Goal: Task Accomplishment & Management: Use online tool/utility

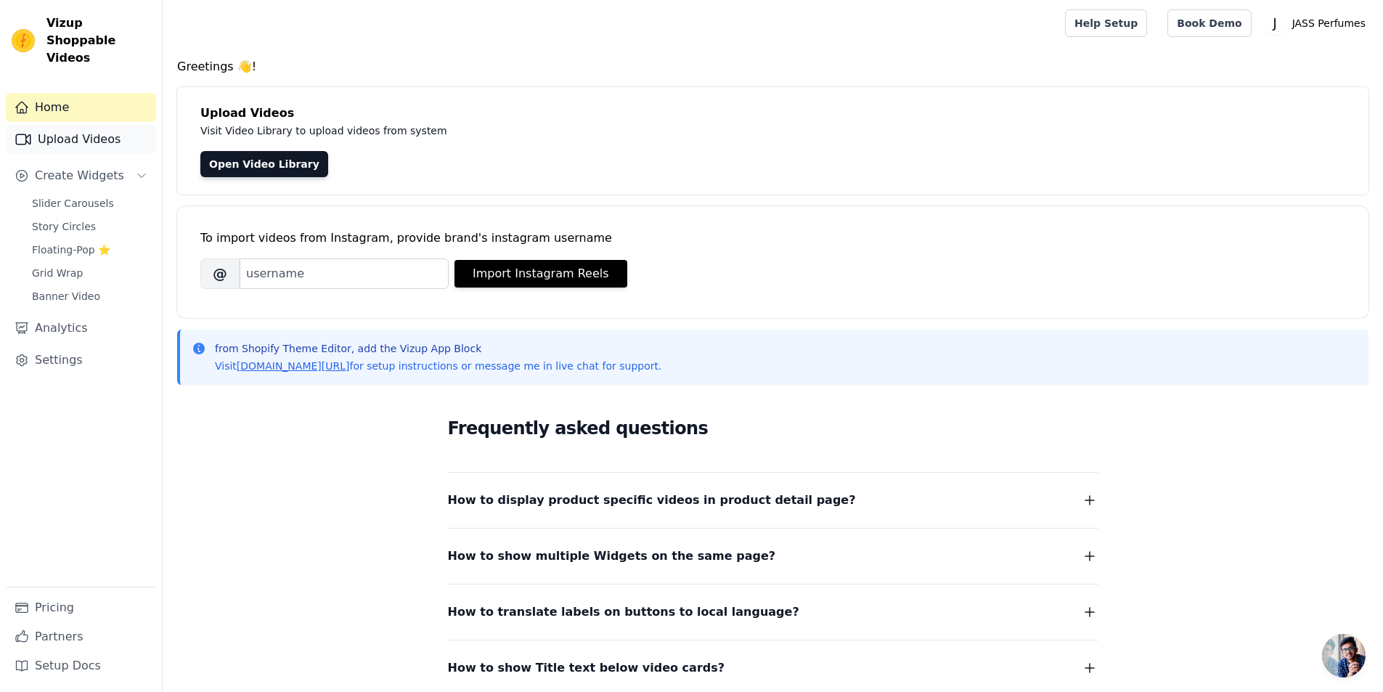
click at [81, 125] on link "Upload Videos" at bounding box center [81, 139] width 150 height 29
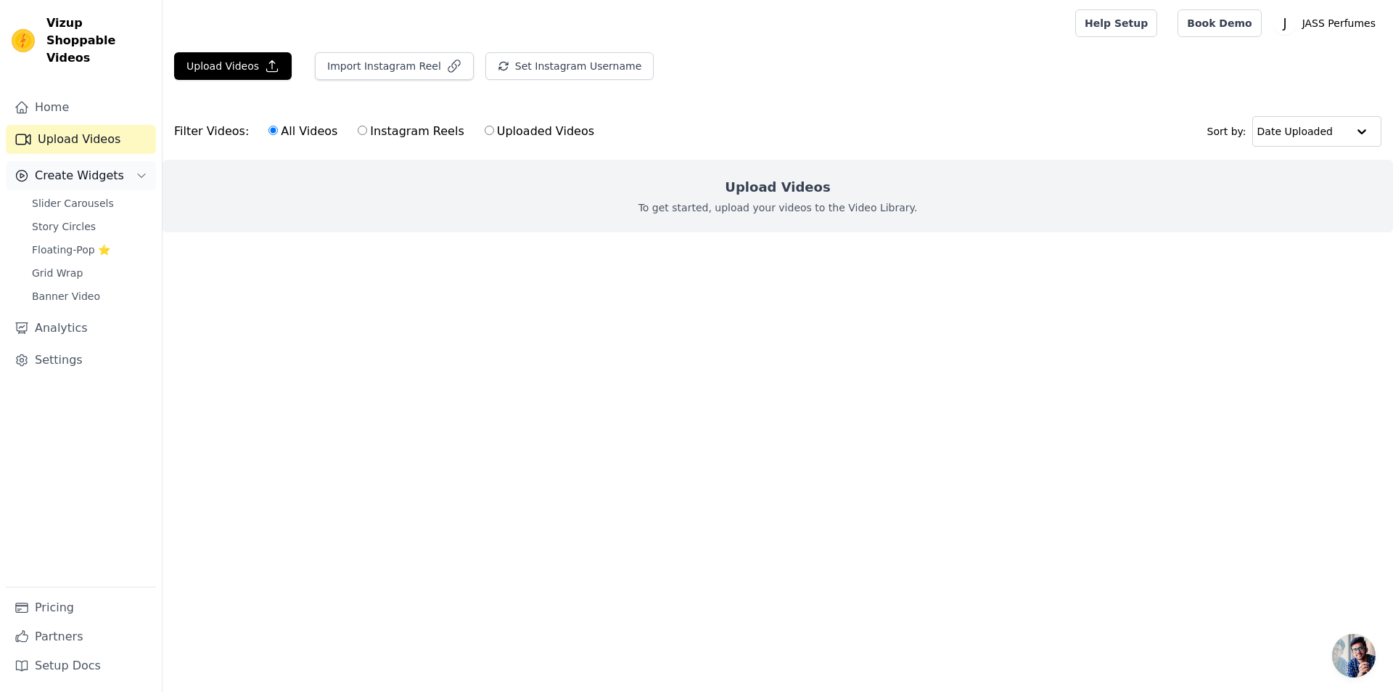
click at [90, 167] on span "Create Widgets" at bounding box center [79, 175] width 89 height 17
click at [90, 345] on link "Settings" at bounding box center [81, 359] width 150 height 29
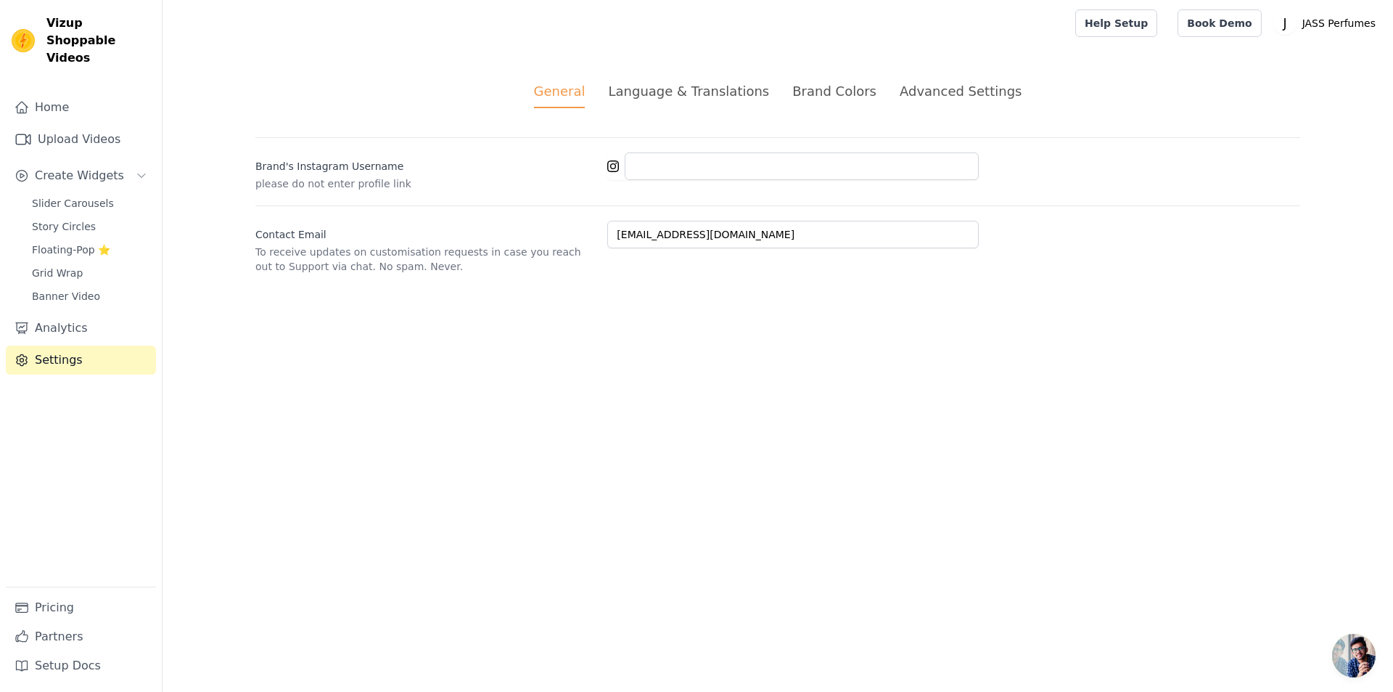
click at [337, 255] on p "To receive updates on customisation requests in case you reach out to Support v…" at bounding box center [425, 259] width 340 height 29
click at [83, 196] on span "Slider Carousels" at bounding box center [73, 203] width 82 height 15
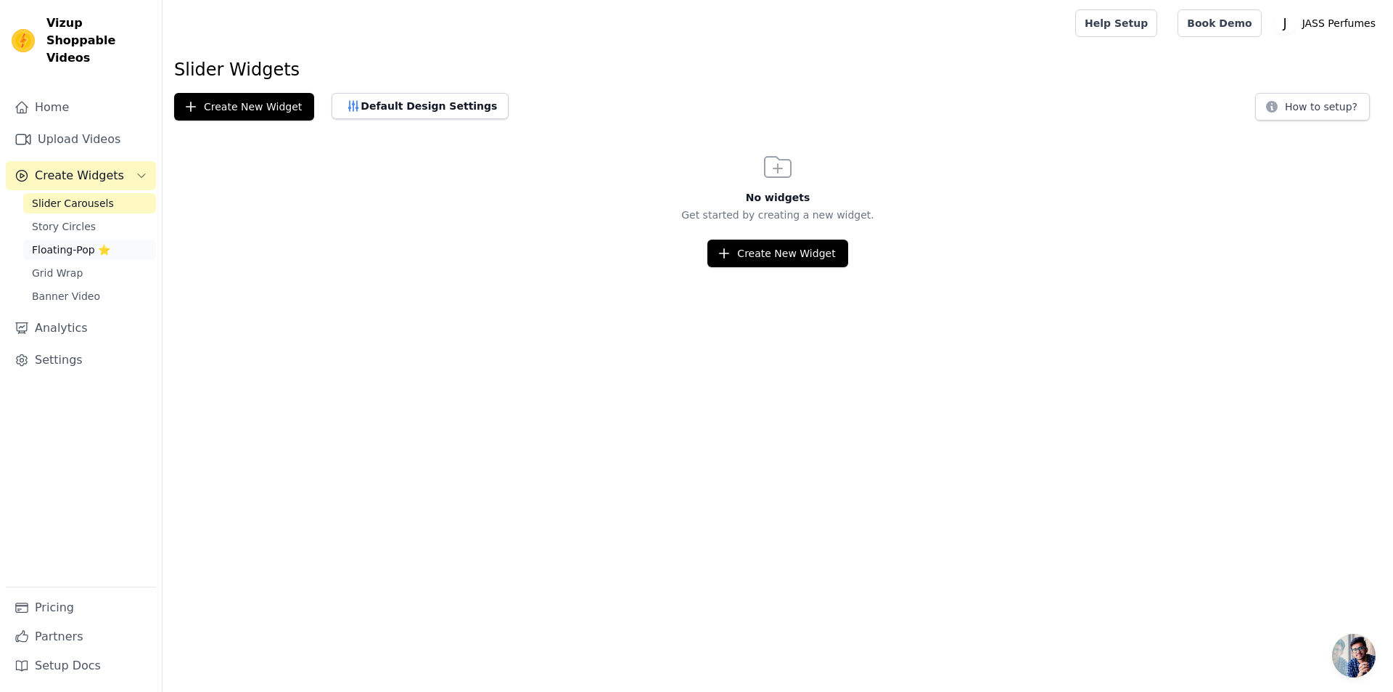
click at [70, 242] on span "Floating-Pop ⭐" at bounding box center [71, 249] width 78 height 15
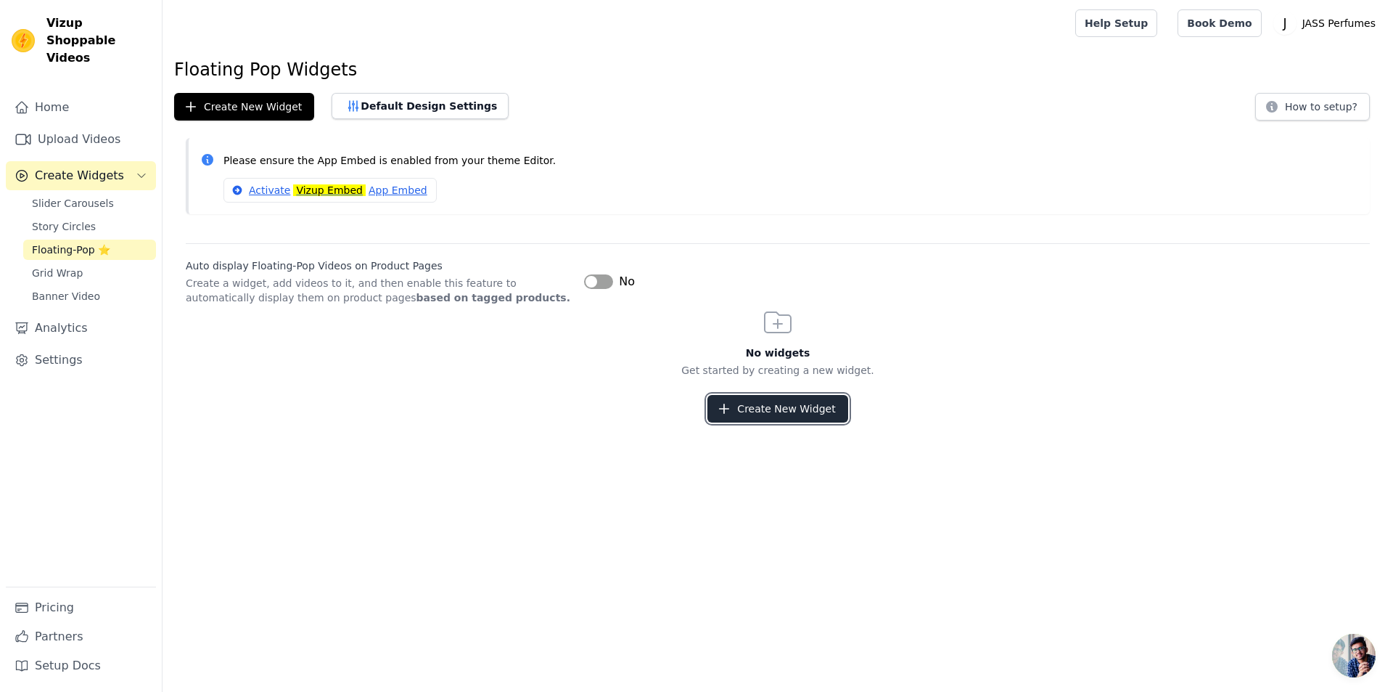
click at [774, 409] on button "Create New Widget" at bounding box center [778, 409] width 140 height 28
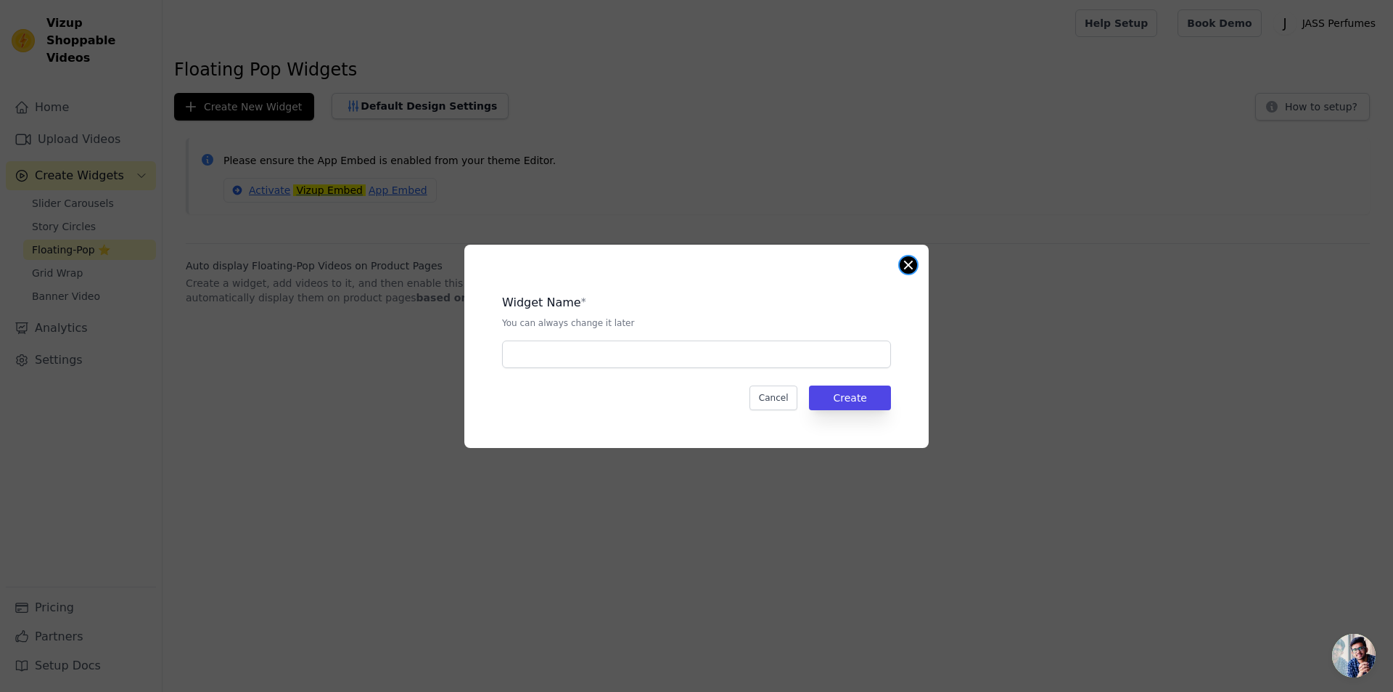
click at [909, 267] on button "Close modal" at bounding box center [908, 264] width 17 height 17
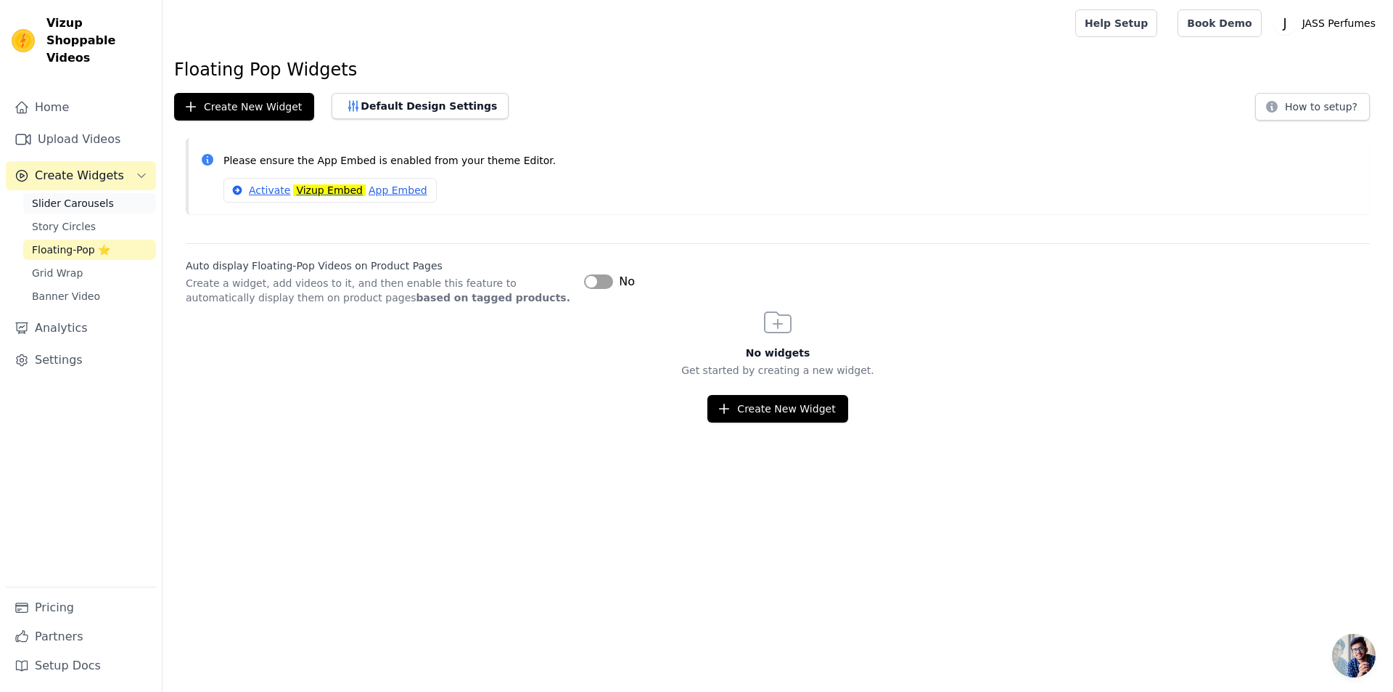
click at [82, 196] on span "Slider Carousels" at bounding box center [73, 203] width 82 height 15
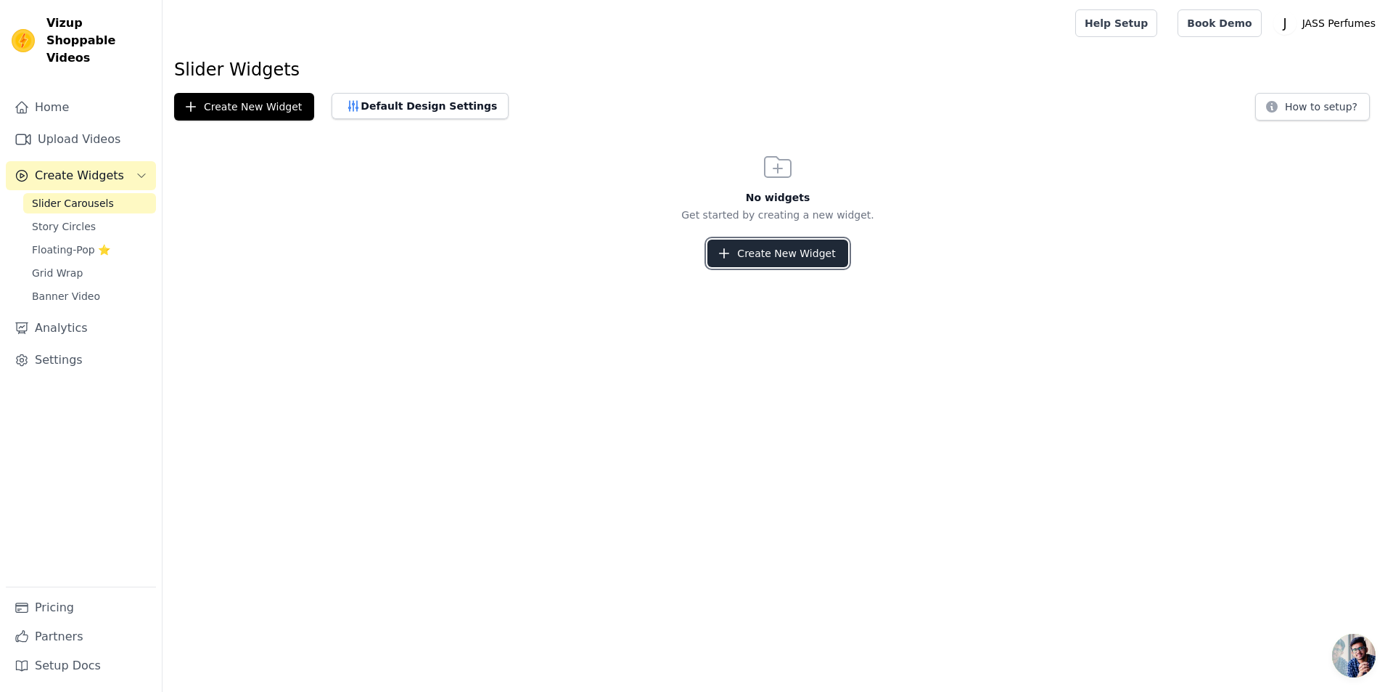
click at [769, 245] on button "Create New Widget" at bounding box center [778, 253] width 140 height 28
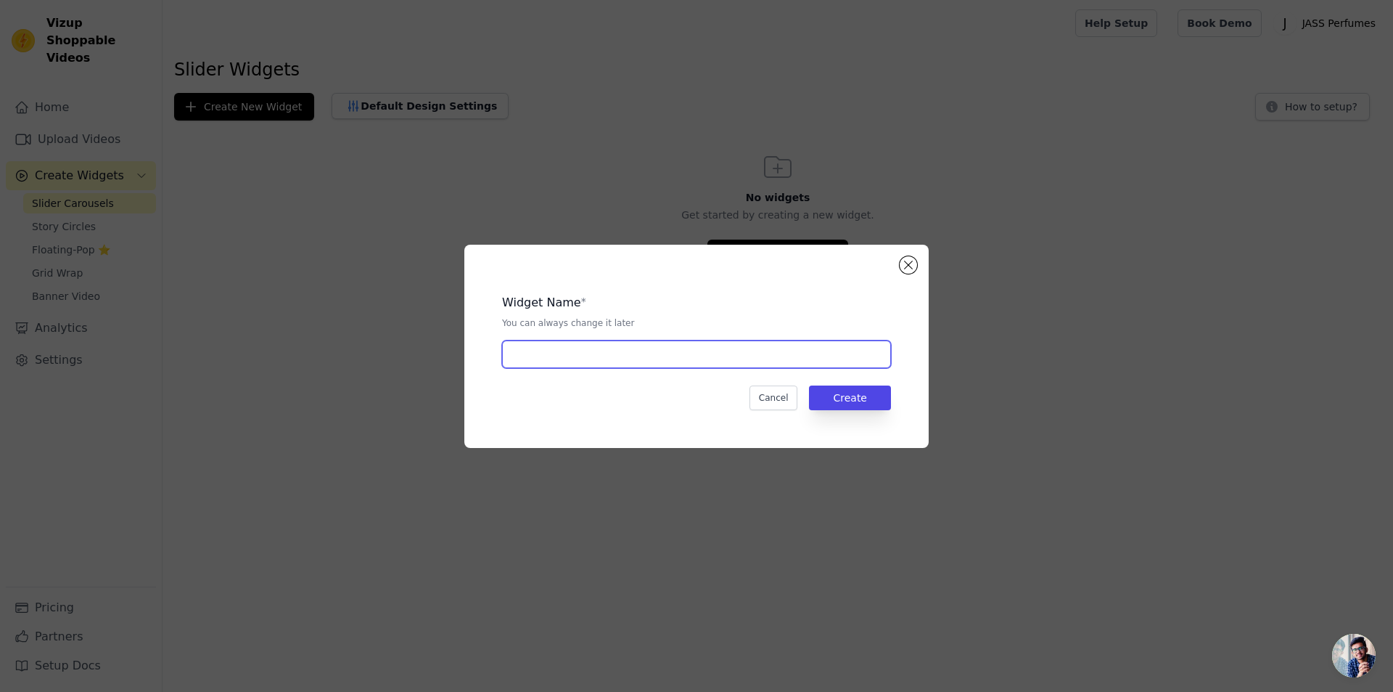
click at [607, 349] on input "text" at bounding box center [696, 354] width 389 height 28
click at [779, 399] on button "Cancel" at bounding box center [774, 397] width 49 height 25
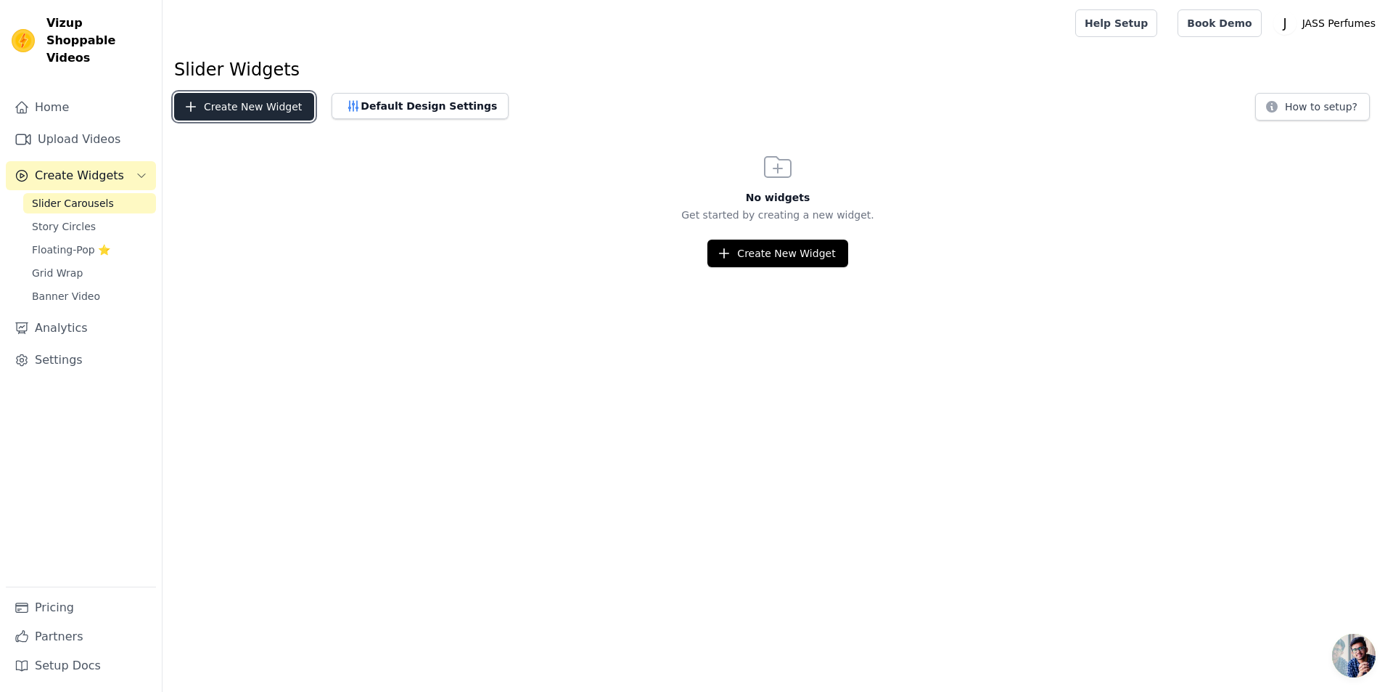
click at [248, 111] on button "Create New Widget" at bounding box center [244, 107] width 140 height 28
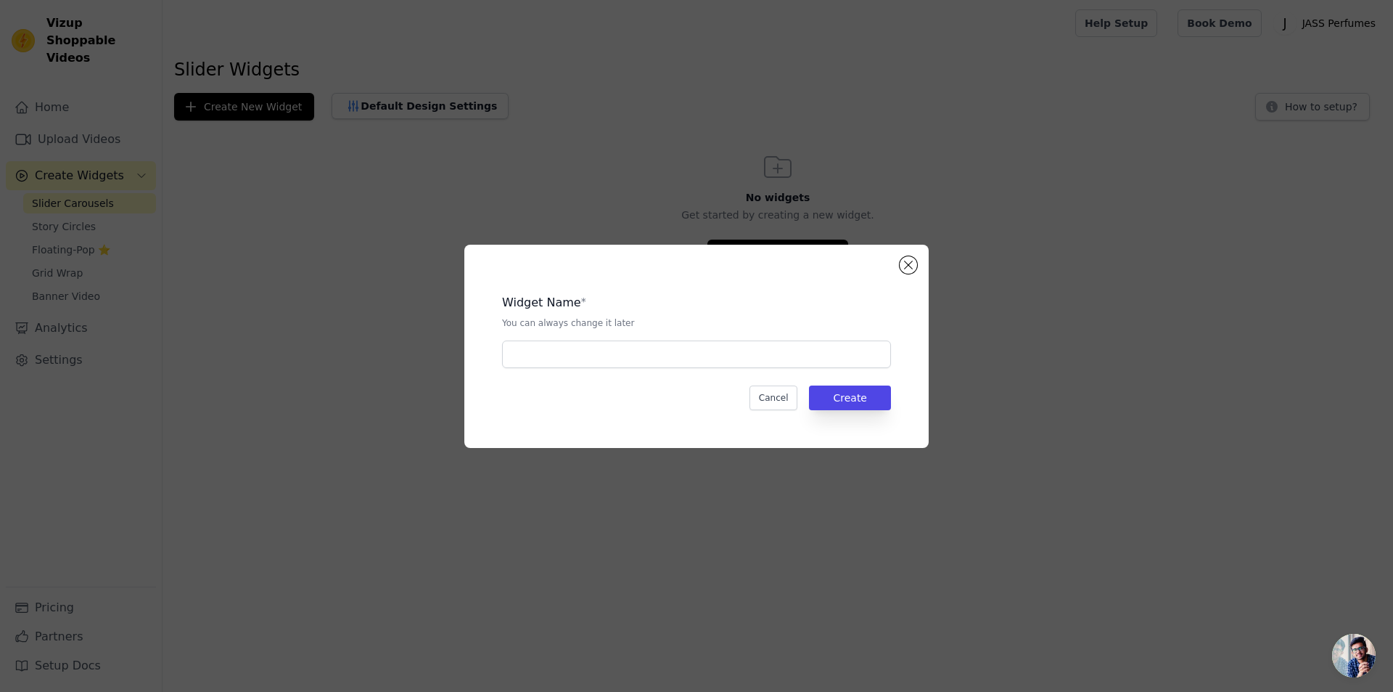
click at [335, 277] on div "Widget Name * You can always change it later Cancel Create" at bounding box center [696, 346] width 1347 height 250
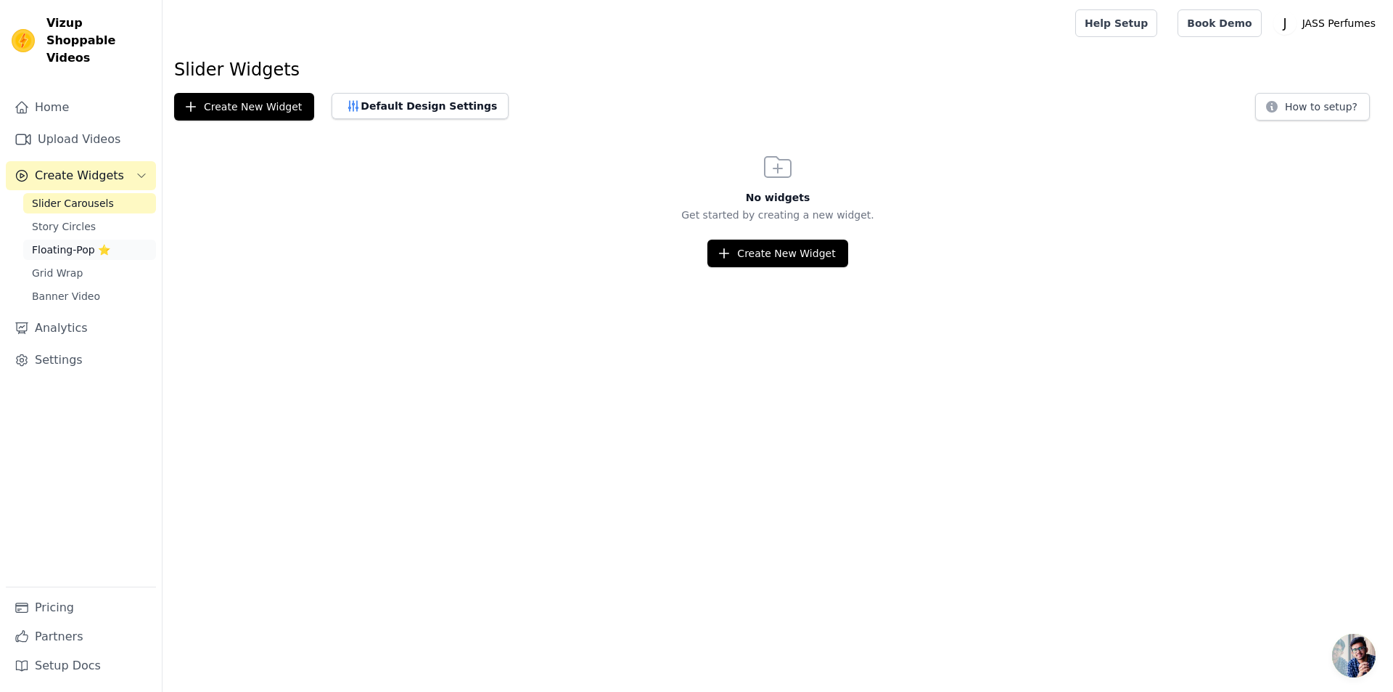
click at [75, 242] on span "Floating-Pop ⭐" at bounding box center [71, 249] width 78 height 15
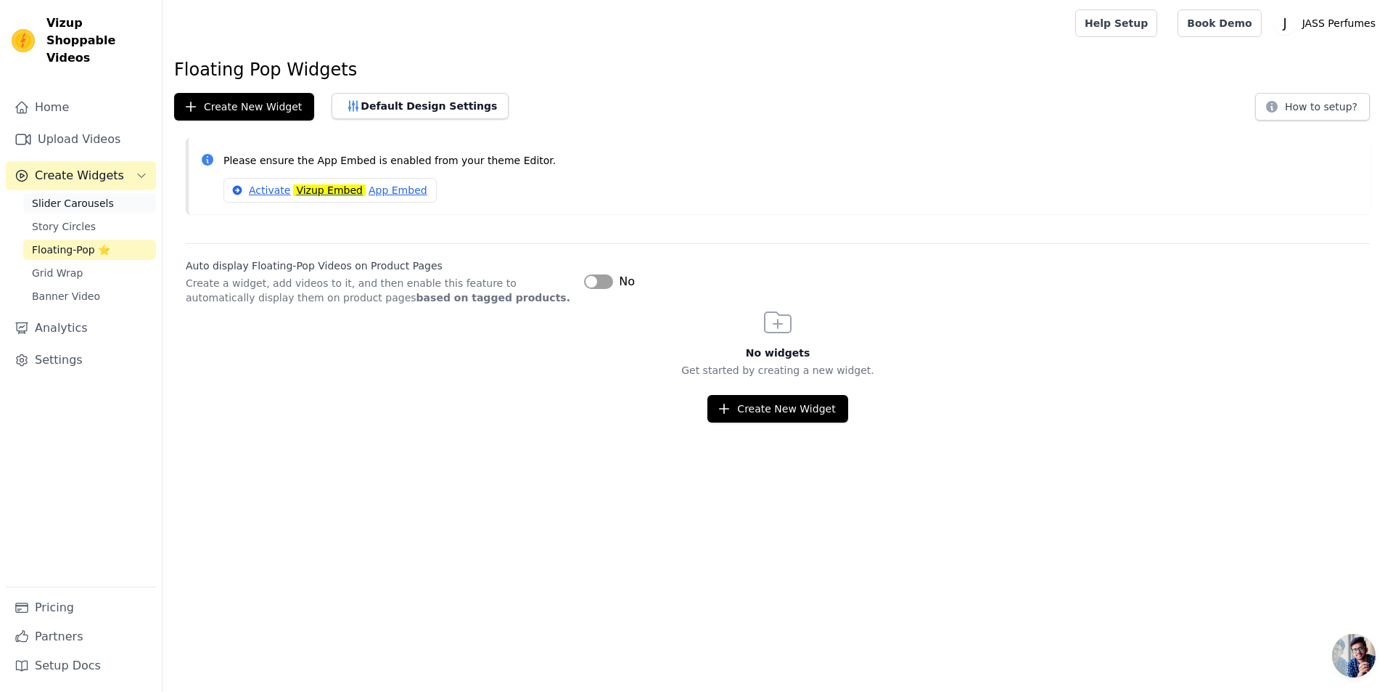
click at [87, 193] on link "Slider Carousels" at bounding box center [89, 203] width 133 height 20
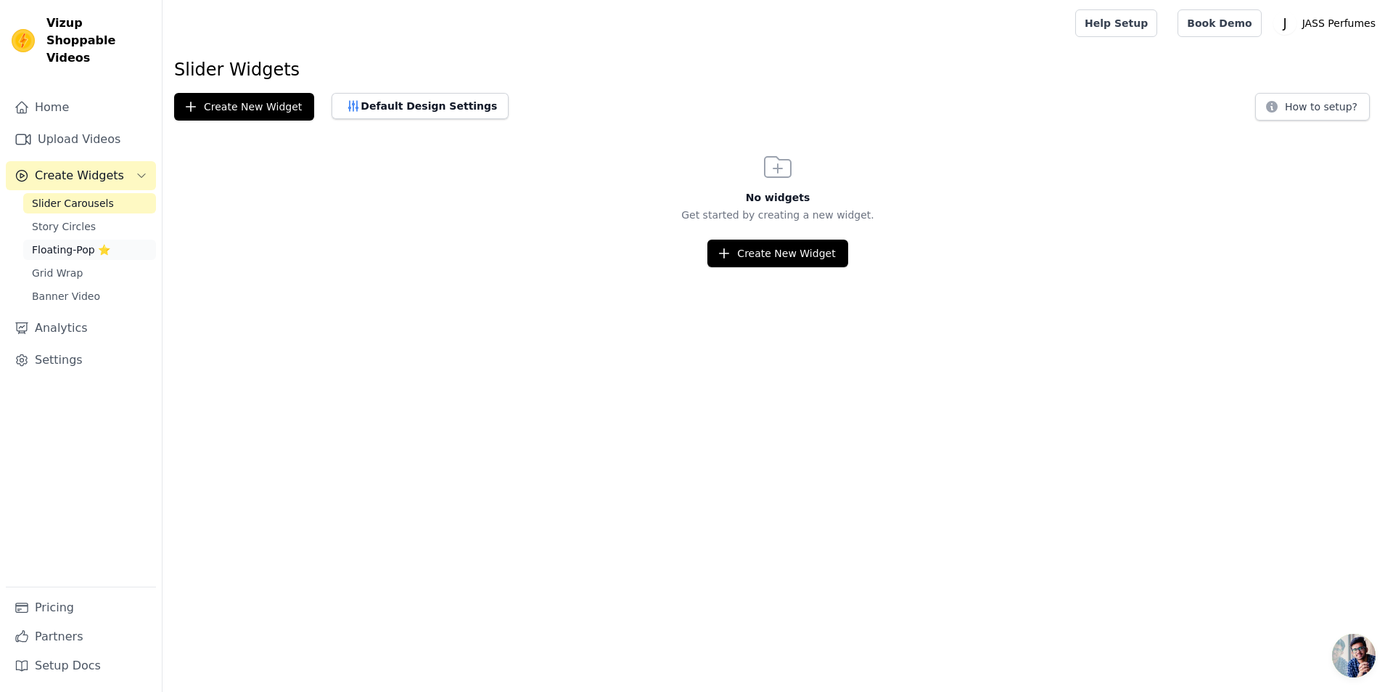
click at [78, 242] on span "Floating-Pop ⭐" at bounding box center [71, 249] width 78 height 15
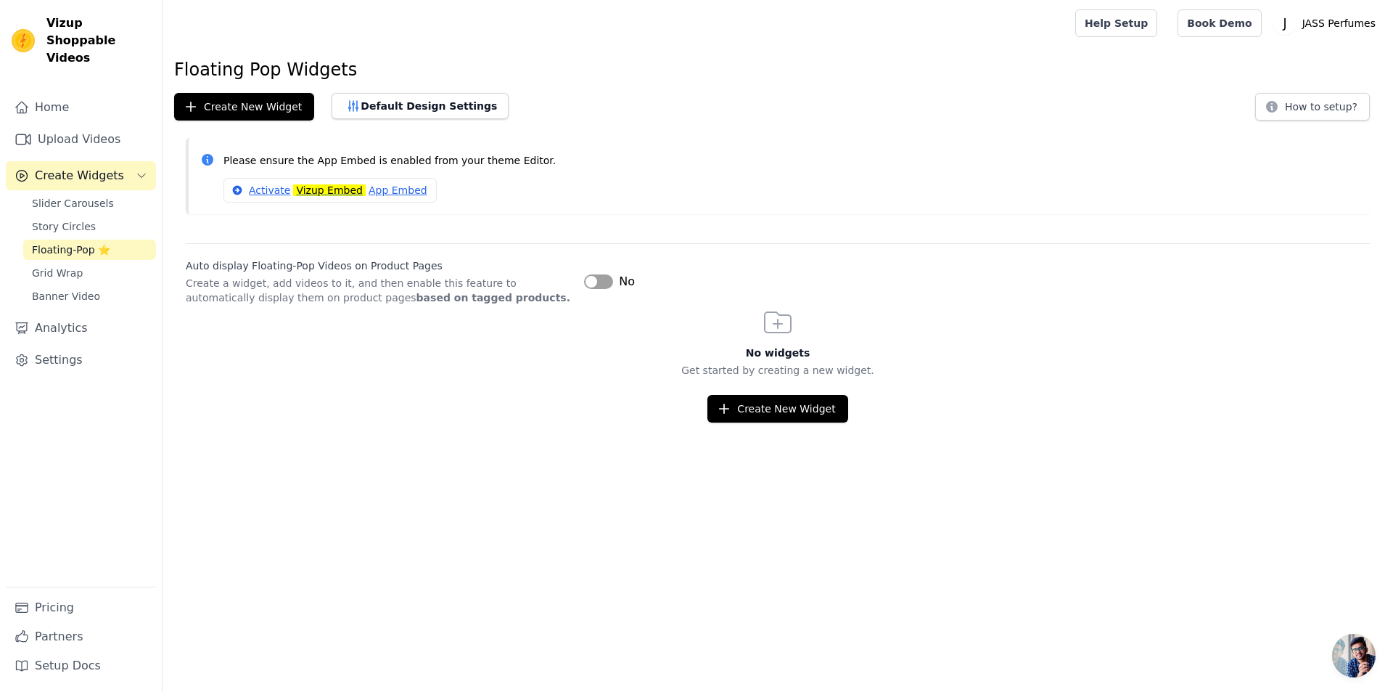
click at [610, 279] on button "Label" at bounding box center [598, 281] width 29 height 15
click at [276, 190] on link "Activate Vizup Embed App Embed" at bounding box center [330, 190] width 213 height 25
click at [745, 404] on button "Create New Widget" at bounding box center [778, 409] width 140 height 28
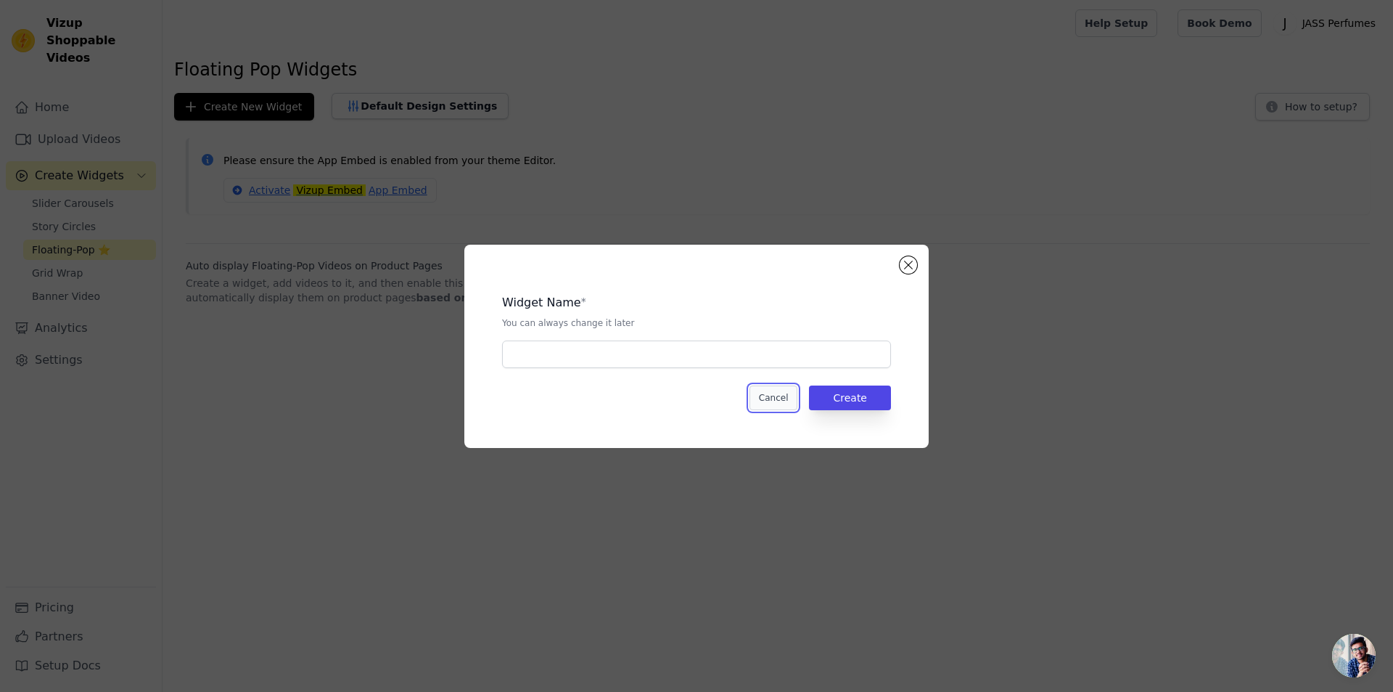
click at [765, 401] on button "Cancel" at bounding box center [774, 397] width 49 height 25
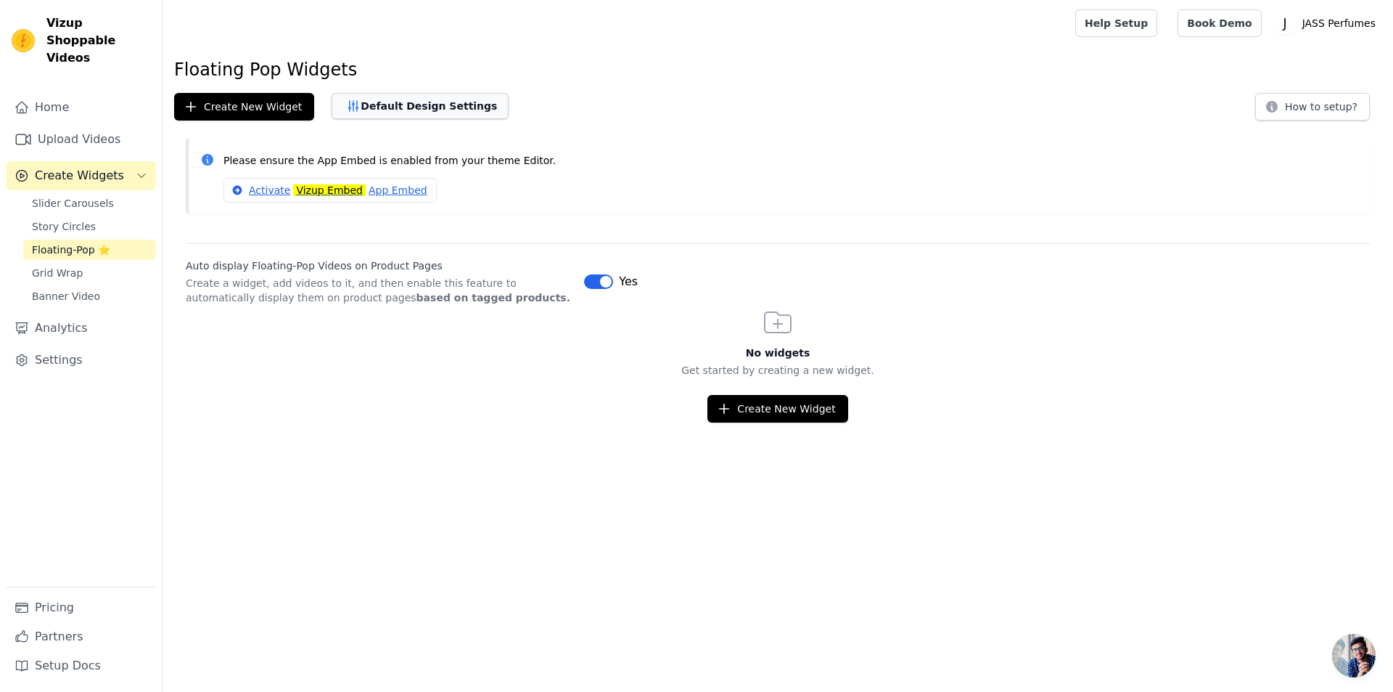
click at [441, 104] on button "Default Design Settings" at bounding box center [420, 106] width 177 height 26
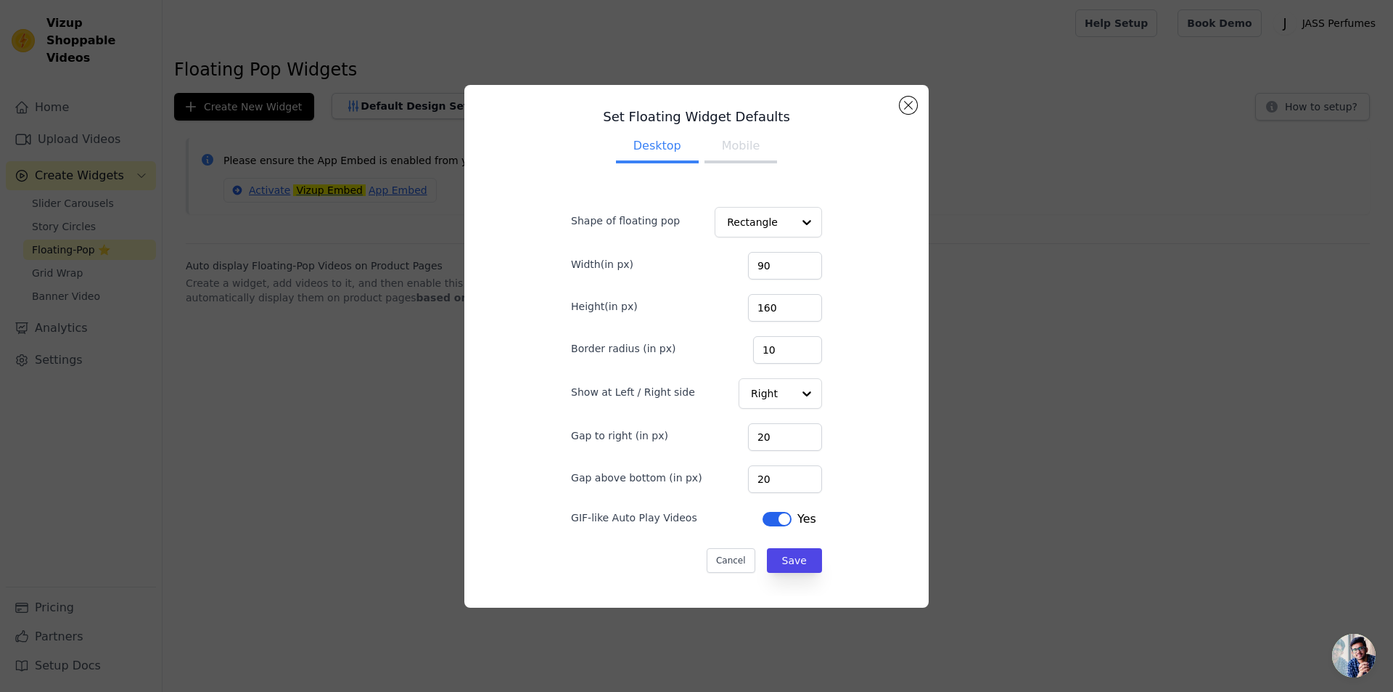
click at [747, 147] on button "Mobile" at bounding box center [741, 147] width 73 height 32
click at [647, 136] on button "Desktop" at bounding box center [657, 147] width 83 height 32
click at [734, 558] on button "Cancel" at bounding box center [731, 560] width 49 height 25
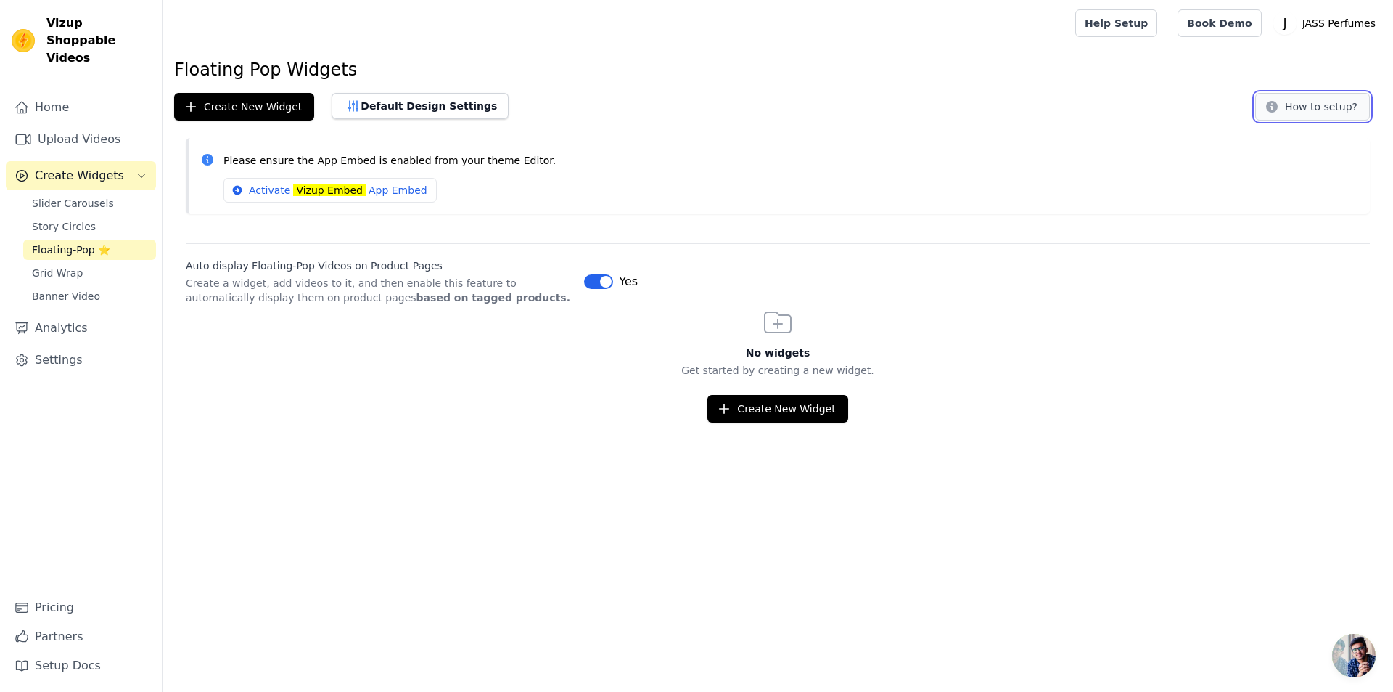
click at [1301, 118] on button "How to setup?" at bounding box center [1313, 107] width 115 height 28
click at [795, 413] on button "Create New Widget" at bounding box center [778, 409] width 140 height 28
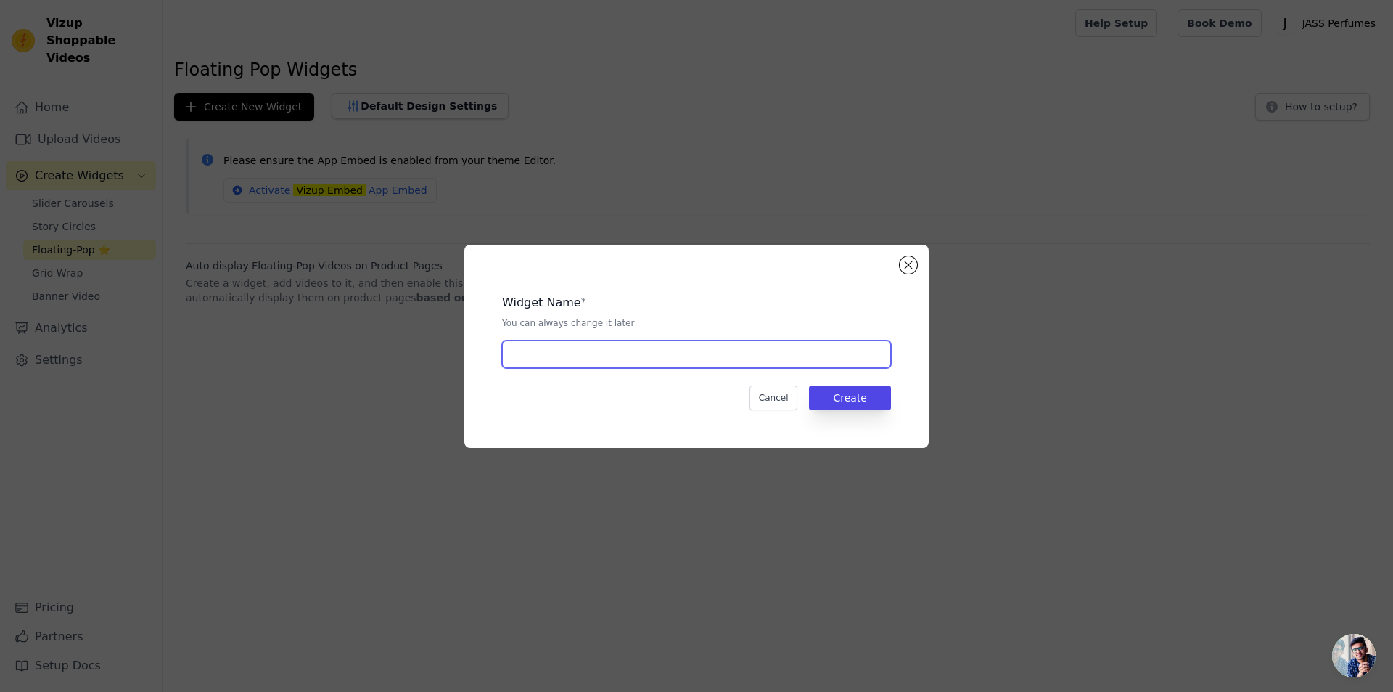
click at [641, 353] on input "text" at bounding box center [696, 354] width 389 height 28
type input "Floating Widget"
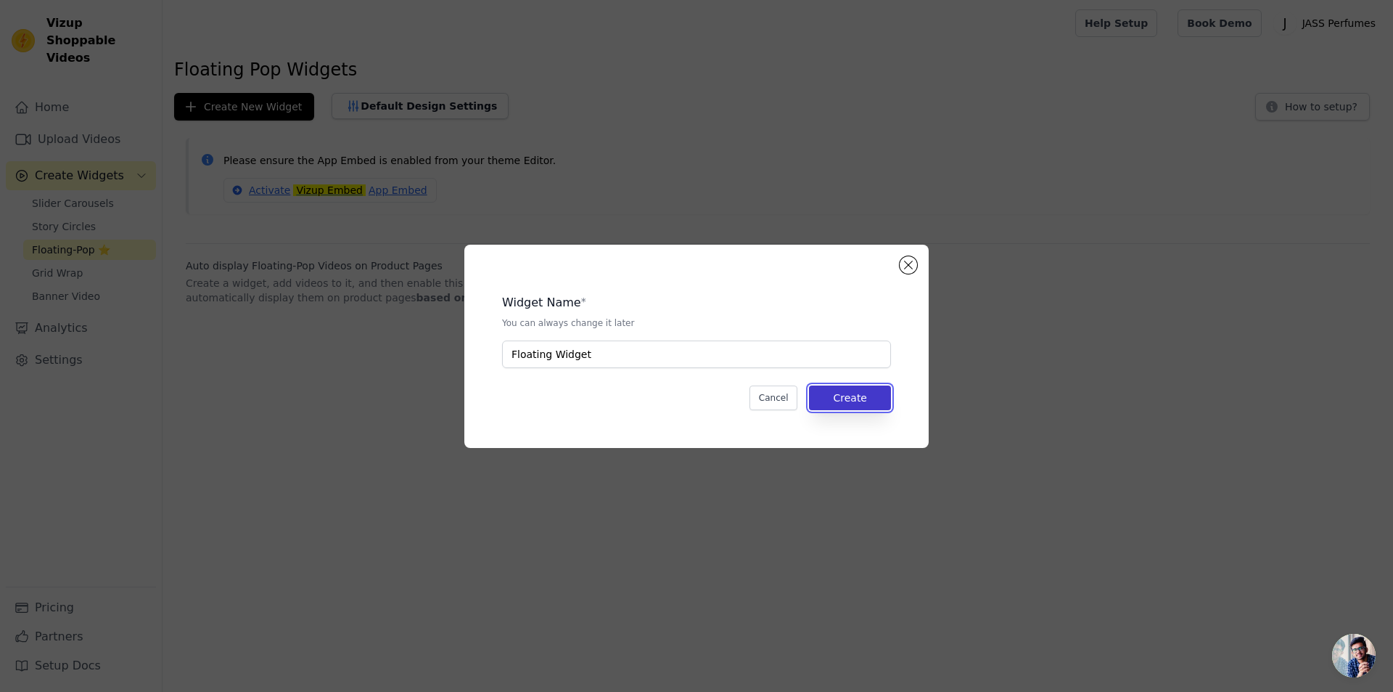
click at [827, 390] on button "Create" at bounding box center [850, 397] width 82 height 25
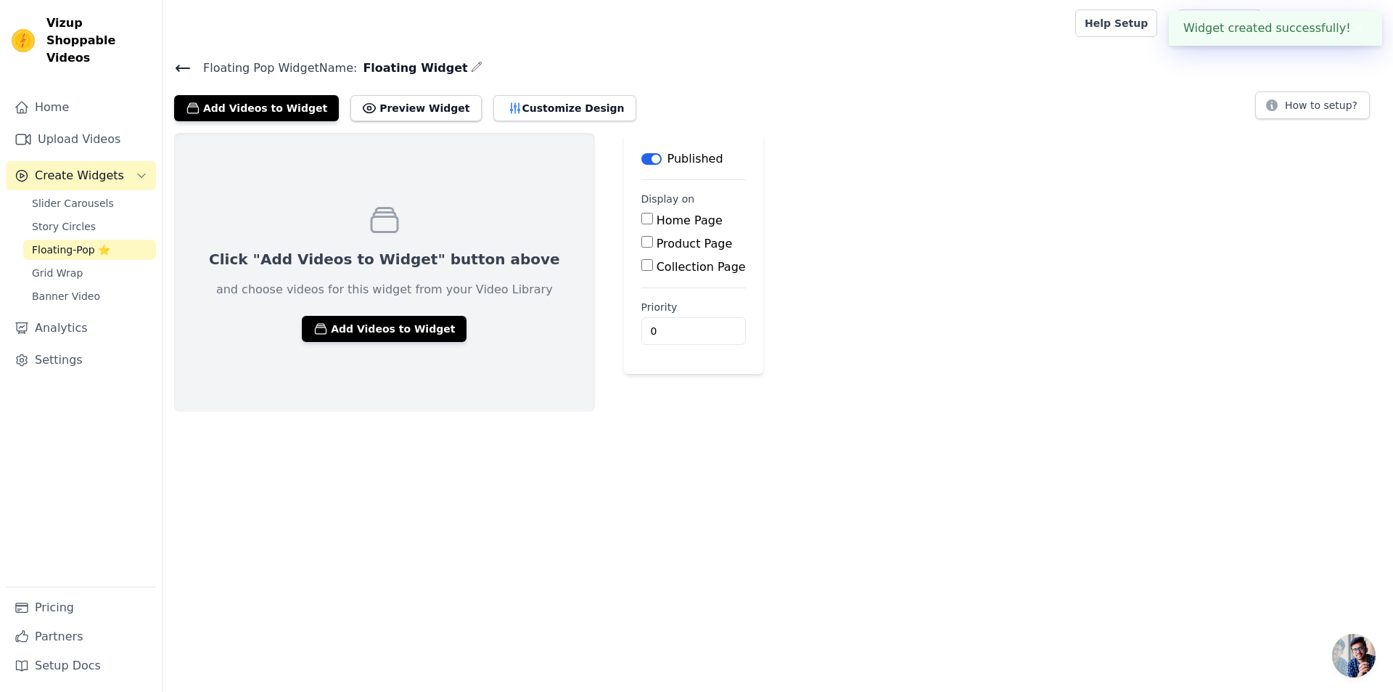
click at [657, 219] on label "Home Page" at bounding box center [690, 220] width 66 height 14
click at [642, 219] on input "Home Page" at bounding box center [648, 219] width 12 height 12
checkbox input "true"
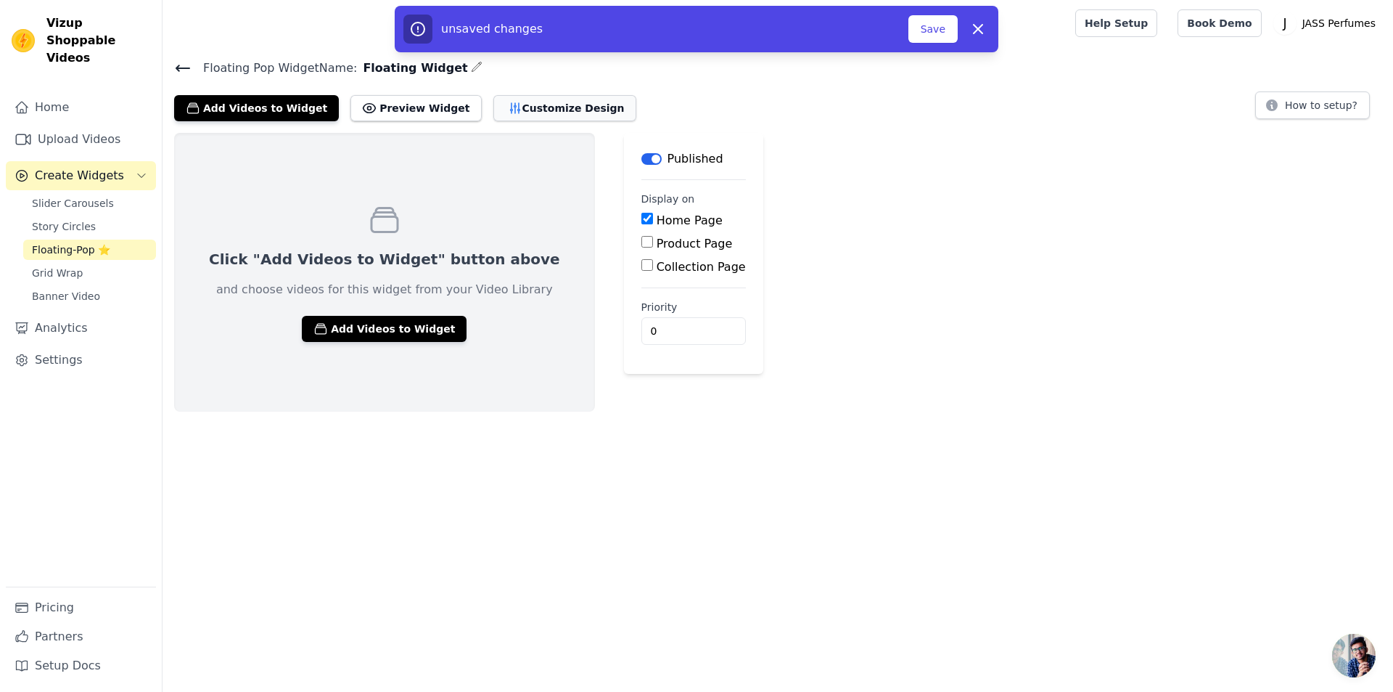
click at [527, 110] on button "Customize Design" at bounding box center [565, 108] width 143 height 26
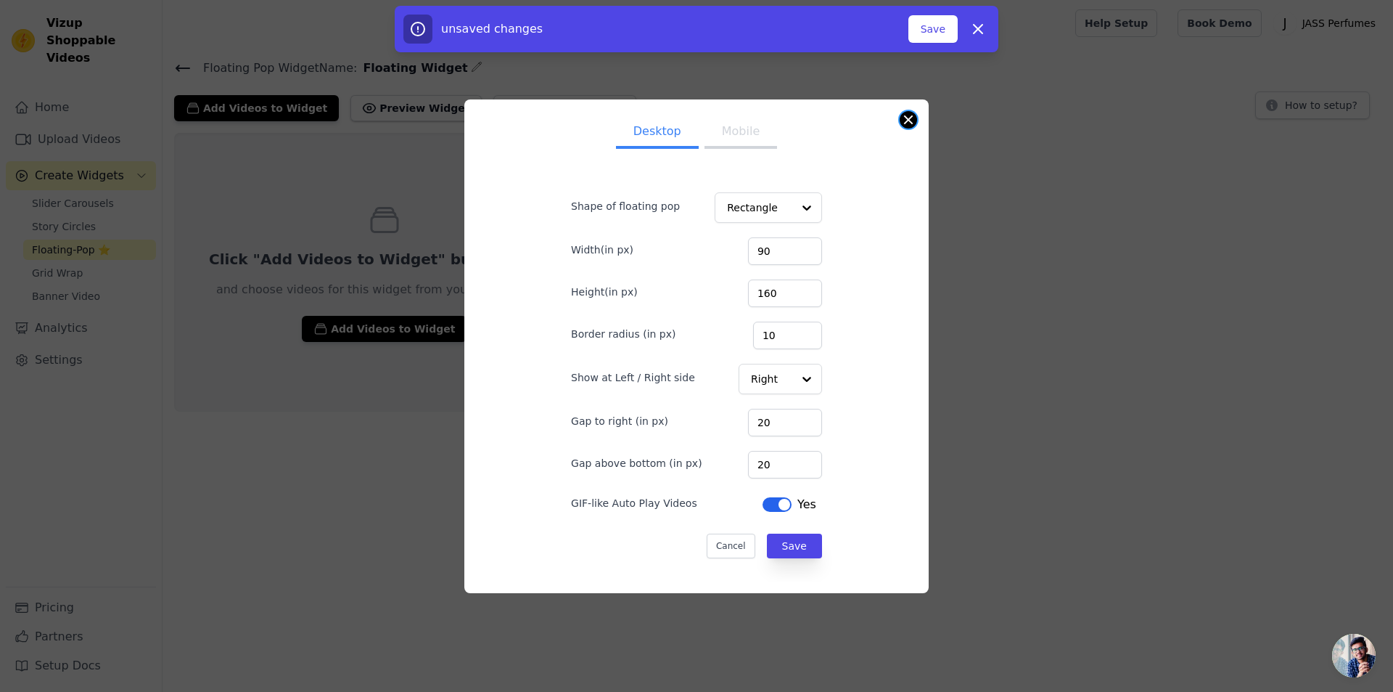
click at [912, 115] on button "Close modal" at bounding box center [908, 119] width 17 height 17
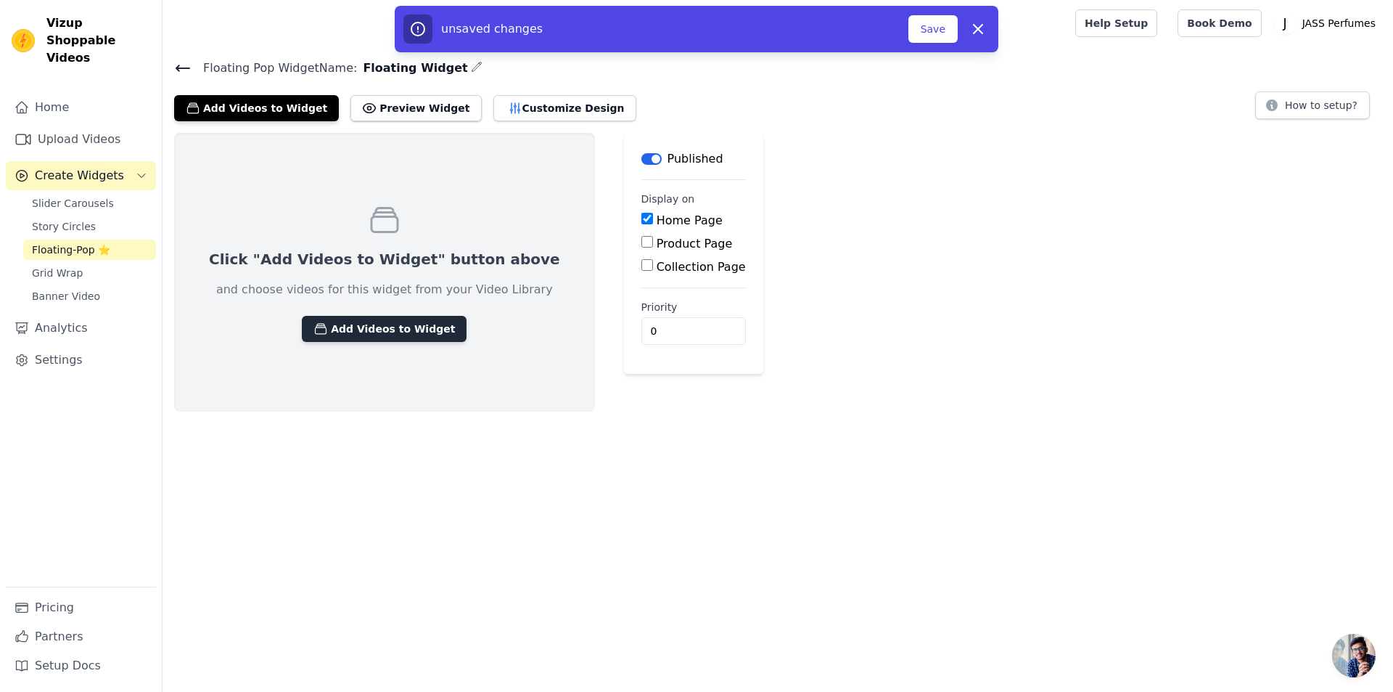
click at [367, 333] on button "Add Videos to Widget" at bounding box center [384, 329] width 165 height 26
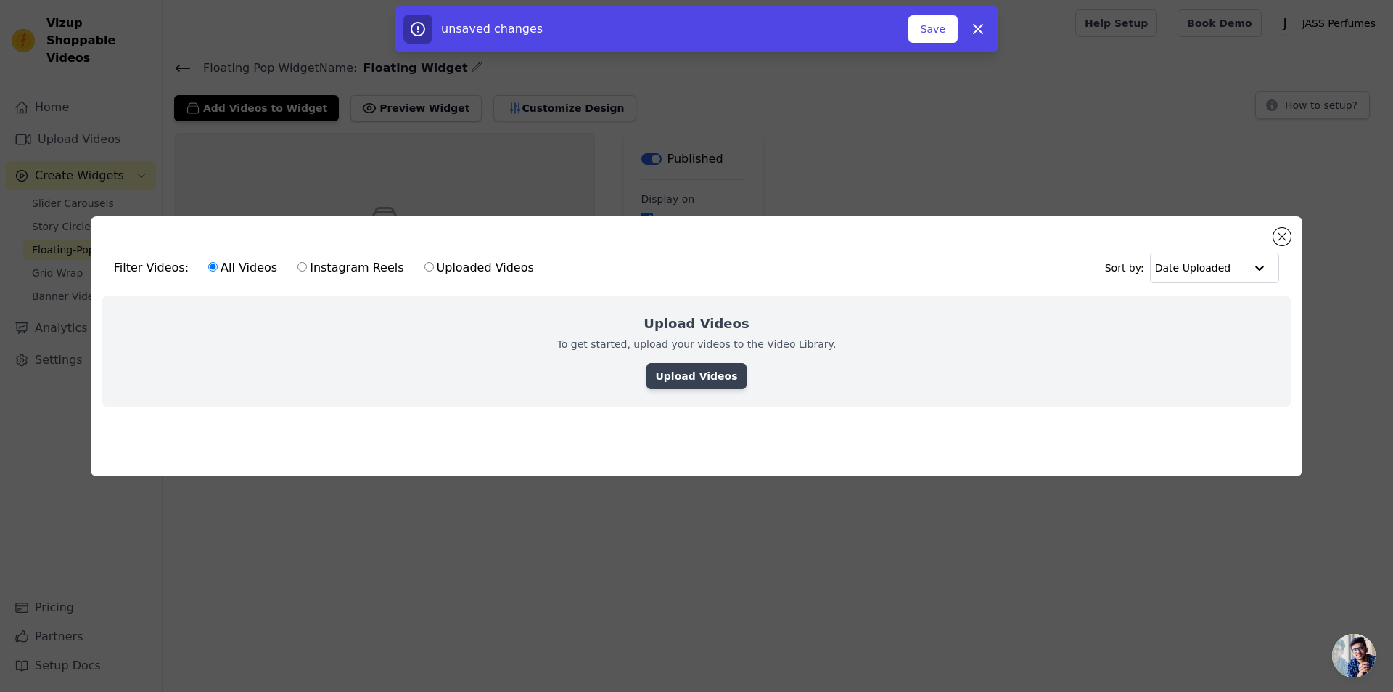
click at [703, 378] on link "Upload Videos" at bounding box center [696, 376] width 99 height 26
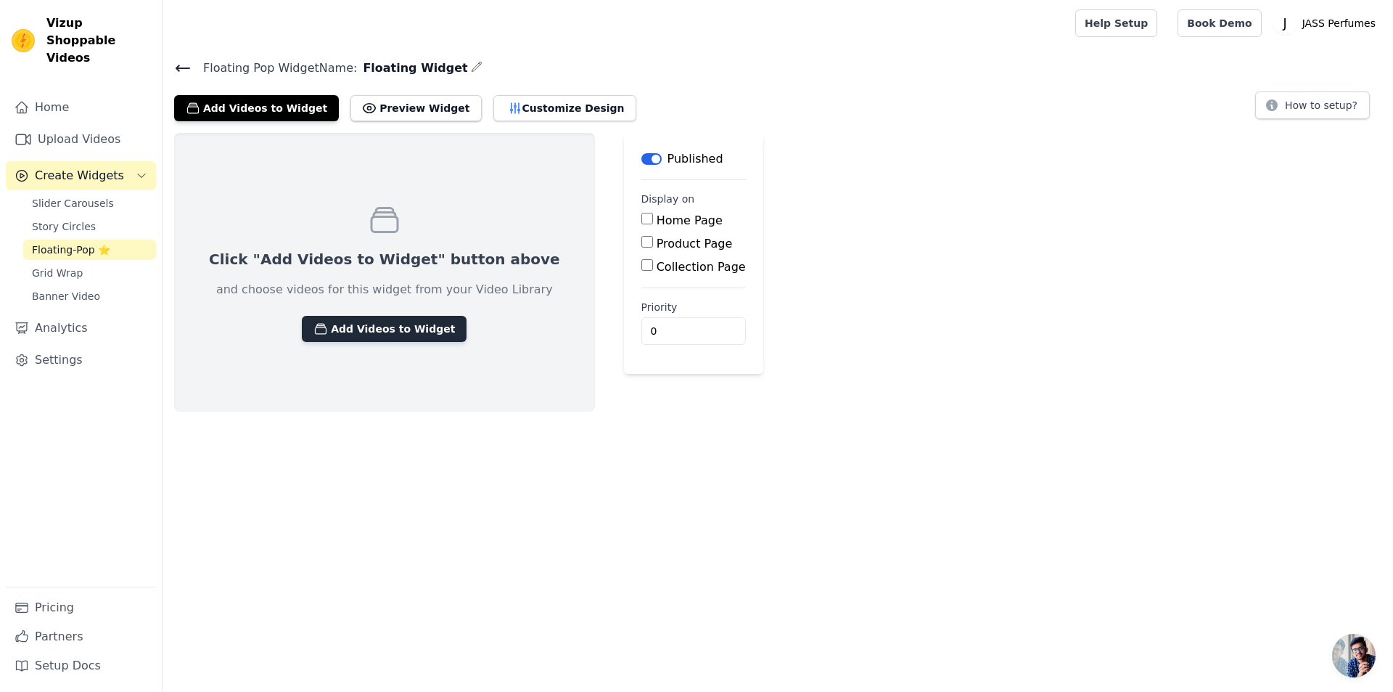
click at [363, 326] on button "Add Videos to Widget" at bounding box center [384, 329] width 165 height 26
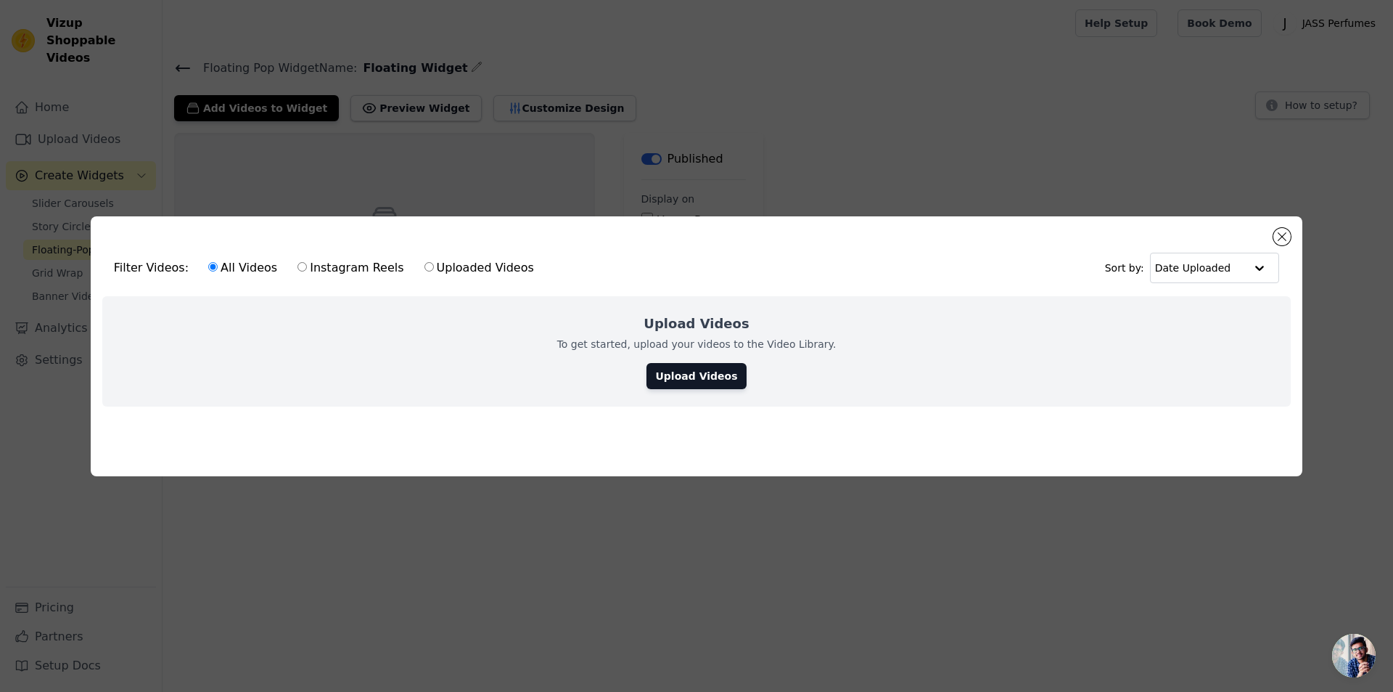
click at [313, 264] on label "Instagram Reels" at bounding box center [350, 267] width 107 height 19
click at [307, 264] on input "Instagram Reels" at bounding box center [302, 266] width 9 height 9
radio input "true"
click at [689, 378] on link "Upload Videos" at bounding box center [696, 376] width 99 height 26
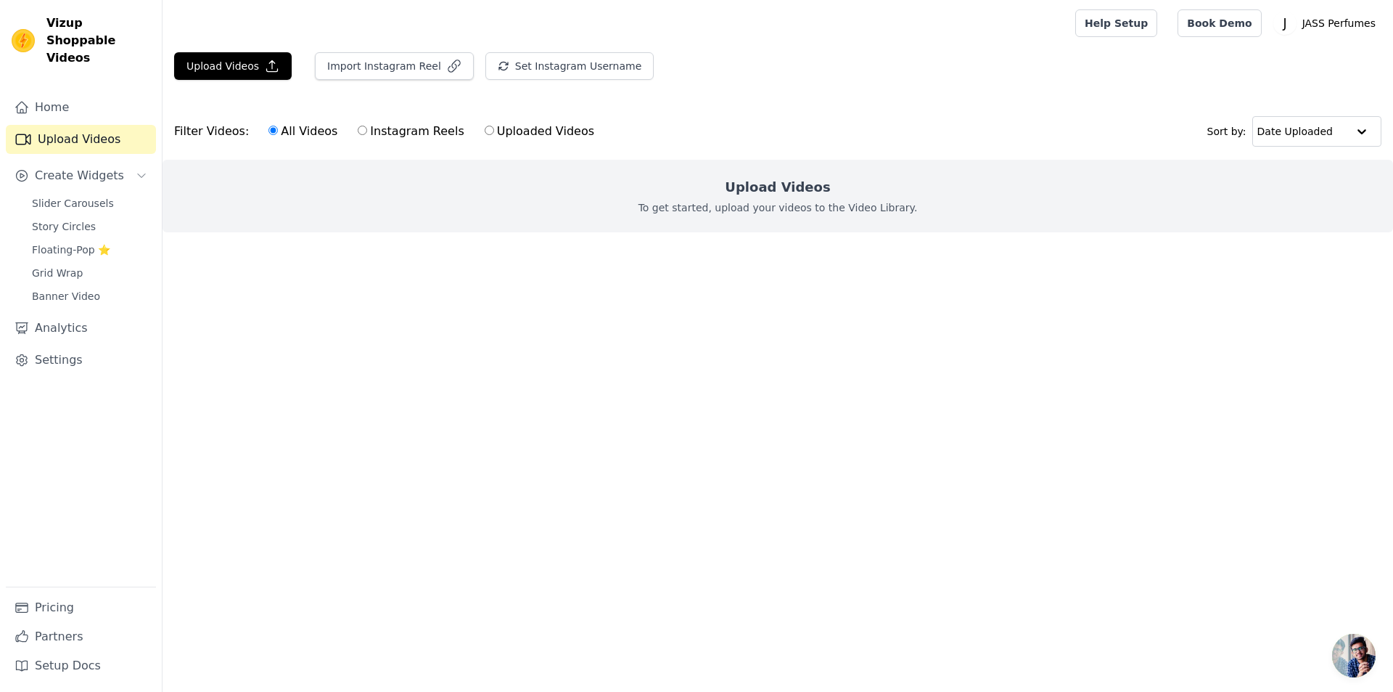
click at [775, 188] on h2 "Upload Videos" at bounding box center [777, 187] width 105 height 20
click at [368, 136] on label "Instagram Reels" at bounding box center [410, 131] width 107 height 19
click at [367, 135] on input "Instagram Reels" at bounding box center [362, 130] width 9 height 9
radio input "true"
click at [405, 72] on button "Import Instagram Reel" at bounding box center [394, 66] width 159 height 28
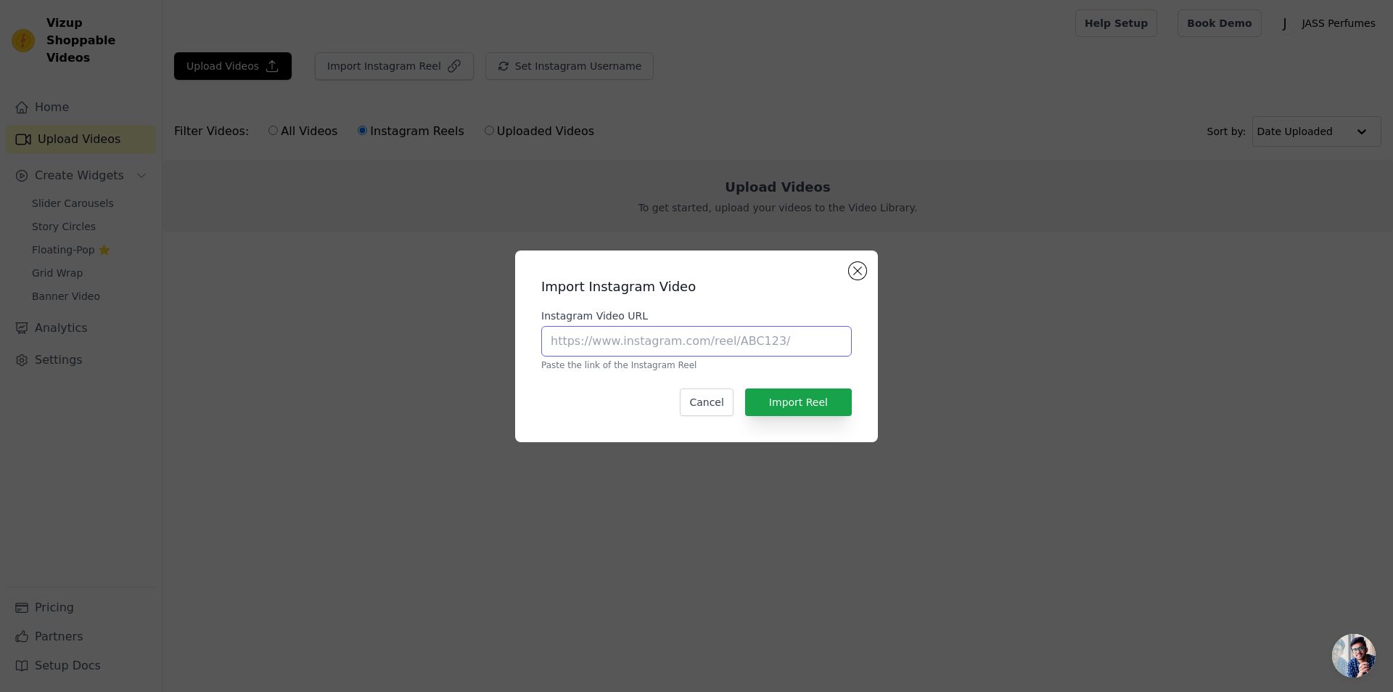
click at [695, 343] on input "Instagram Video URL" at bounding box center [696, 341] width 311 height 30
paste input "[URL][DOMAIN_NAME]"
type input "[URL][DOMAIN_NAME]"
click at [808, 398] on button "Import Reel" at bounding box center [798, 402] width 107 height 28
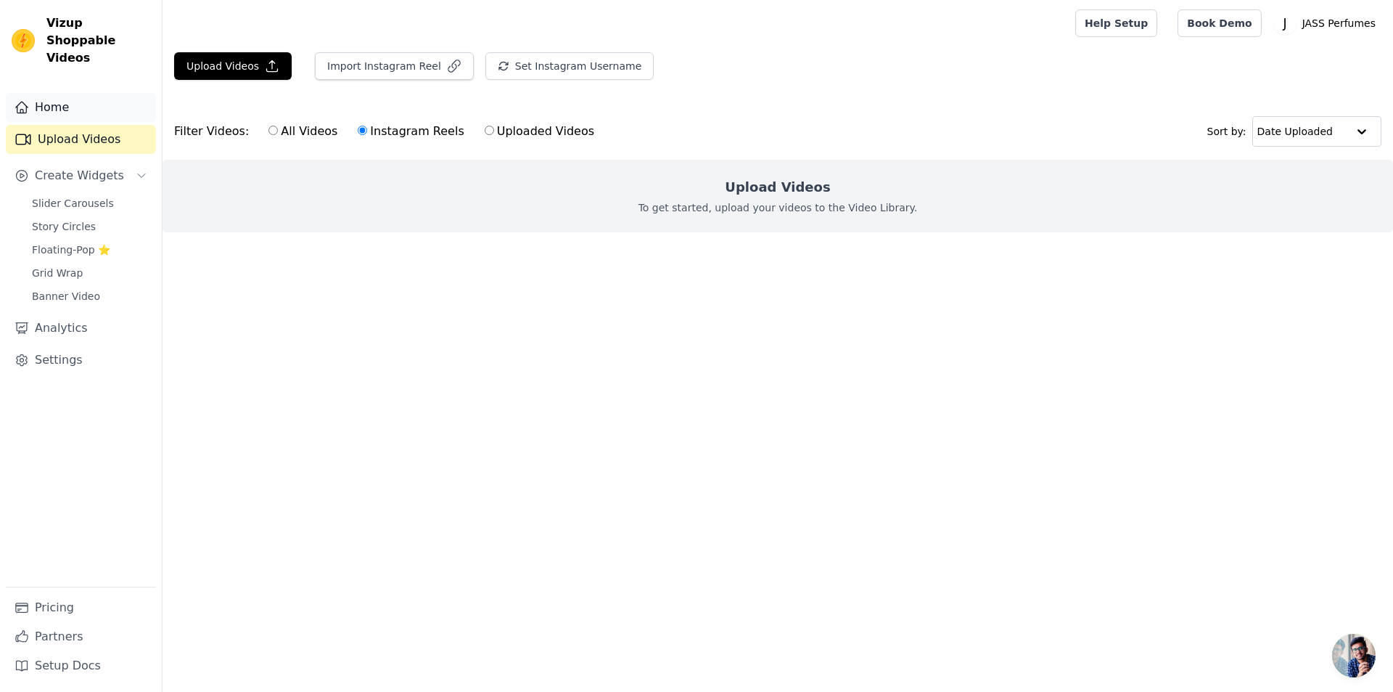
click at [70, 93] on link "Home" at bounding box center [81, 107] width 150 height 29
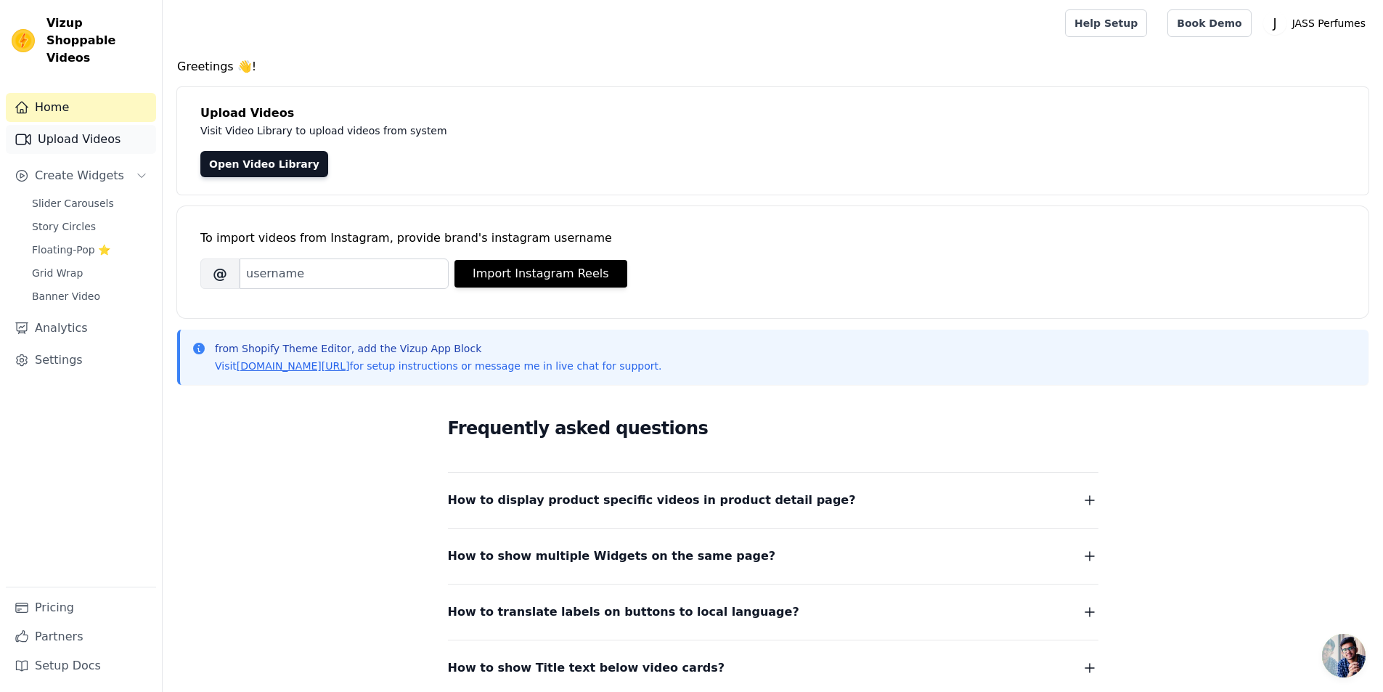
click at [70, 125] on link "Upload Videos" at bounding box center [81, 139] width 150 height 29
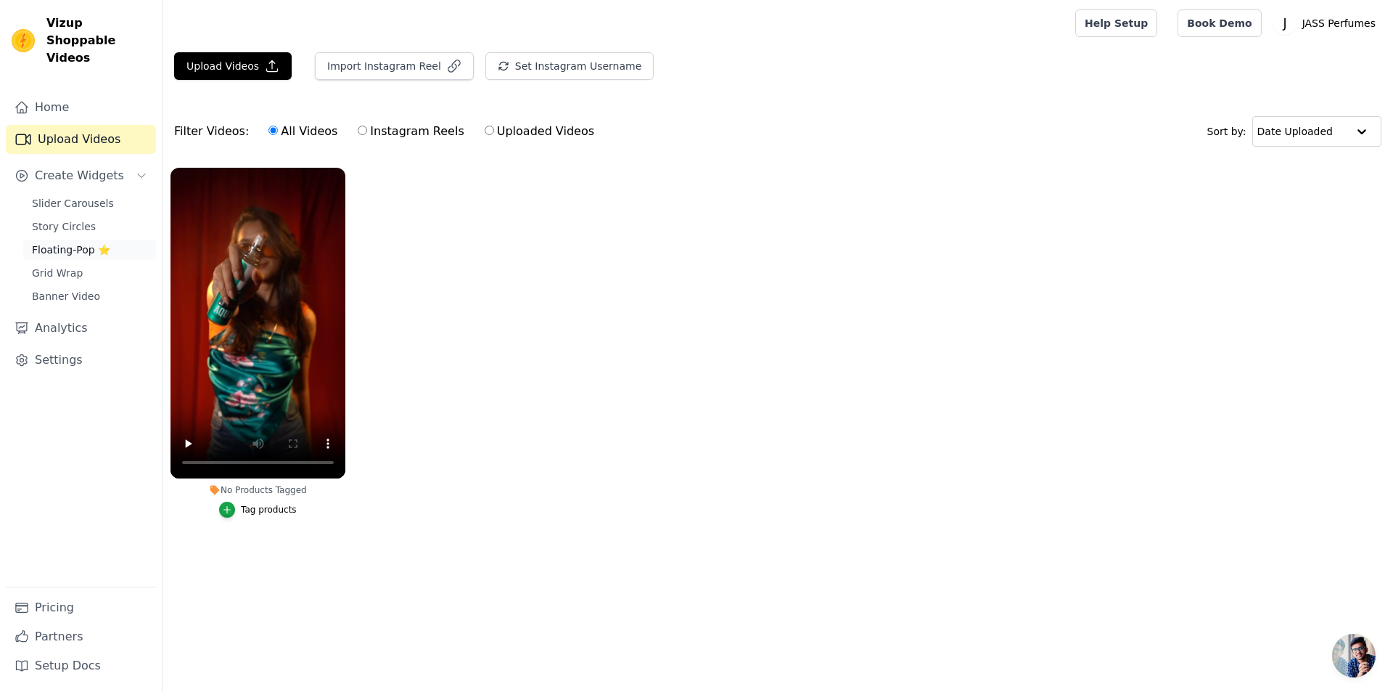
click at [63, 242] on span "Floating-Pop ⭐" at bounding box center [71, 249] width 78 height 15
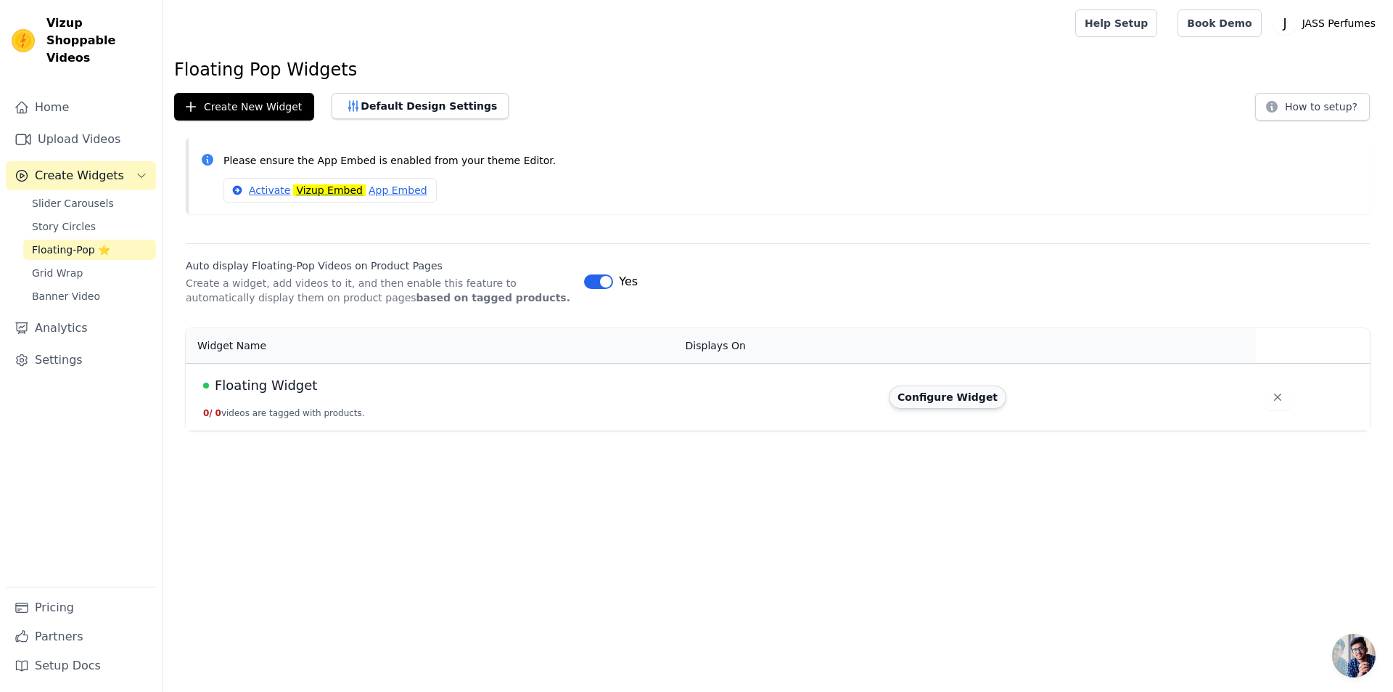
click at [967, 398] on button "Configure Widget" at bounding box center [948, 396] width 118 height 23
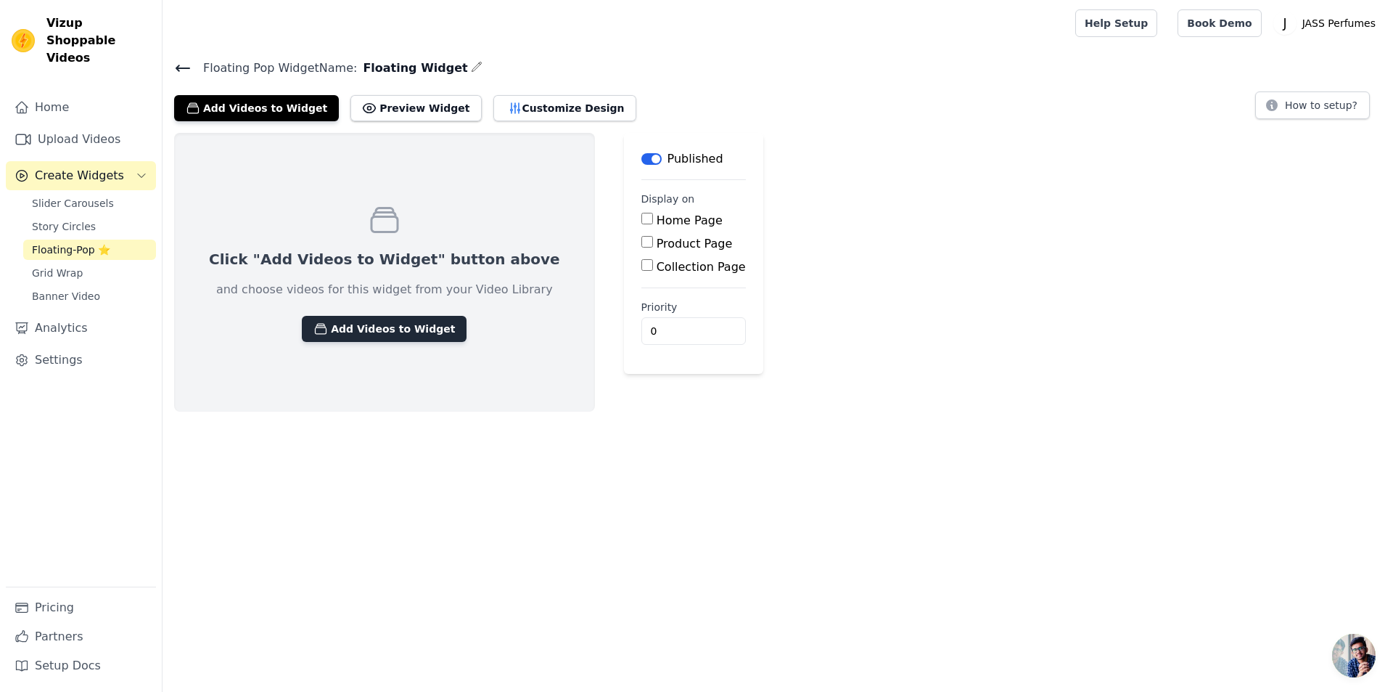
click at [388, 326] on button "Add Videos to Widget" at bounding box center [384, 329] width 165 height 26
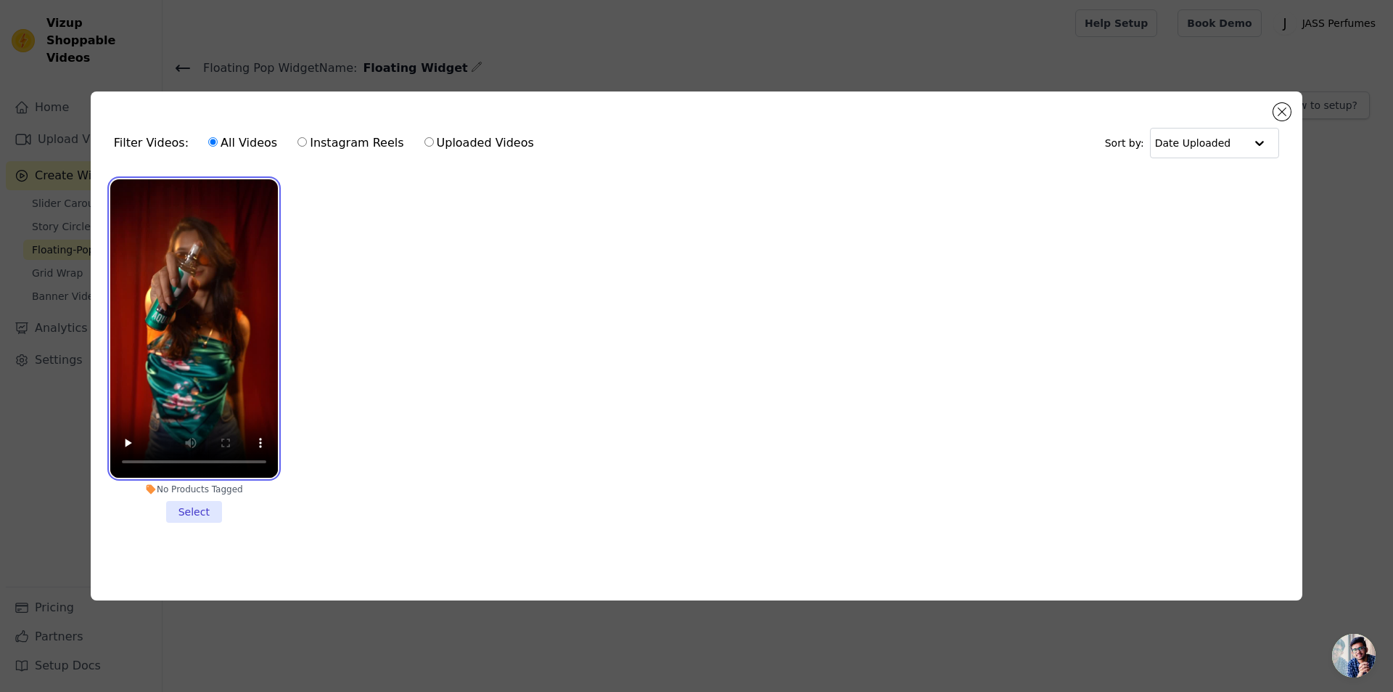
click at [192, 298] on video at bounding box center [194, 328] width 168 height 298
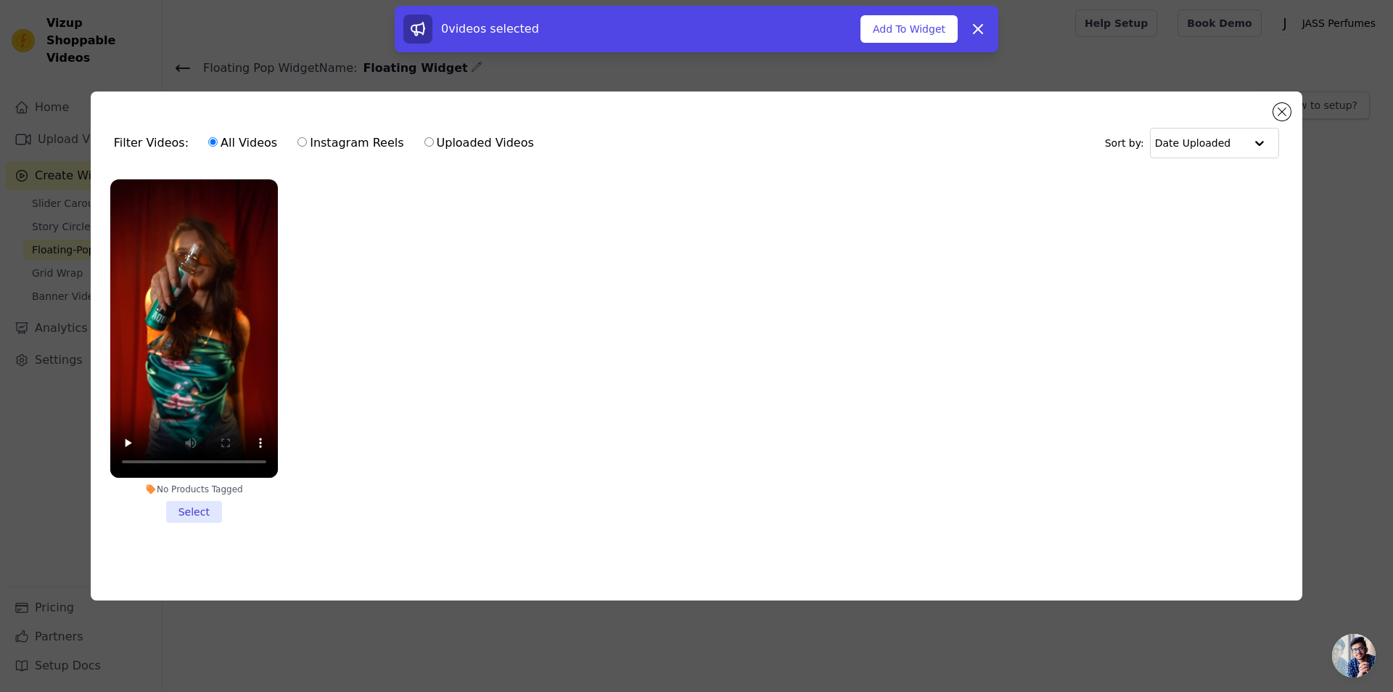
click at [192, 504] on li "No Products Tagged Select" at bounding box center [194, 350] width 168 height 343
click at [0, 0] on input "No Products Tagged Select" at bounding box center [0, 0] width 0 height 0
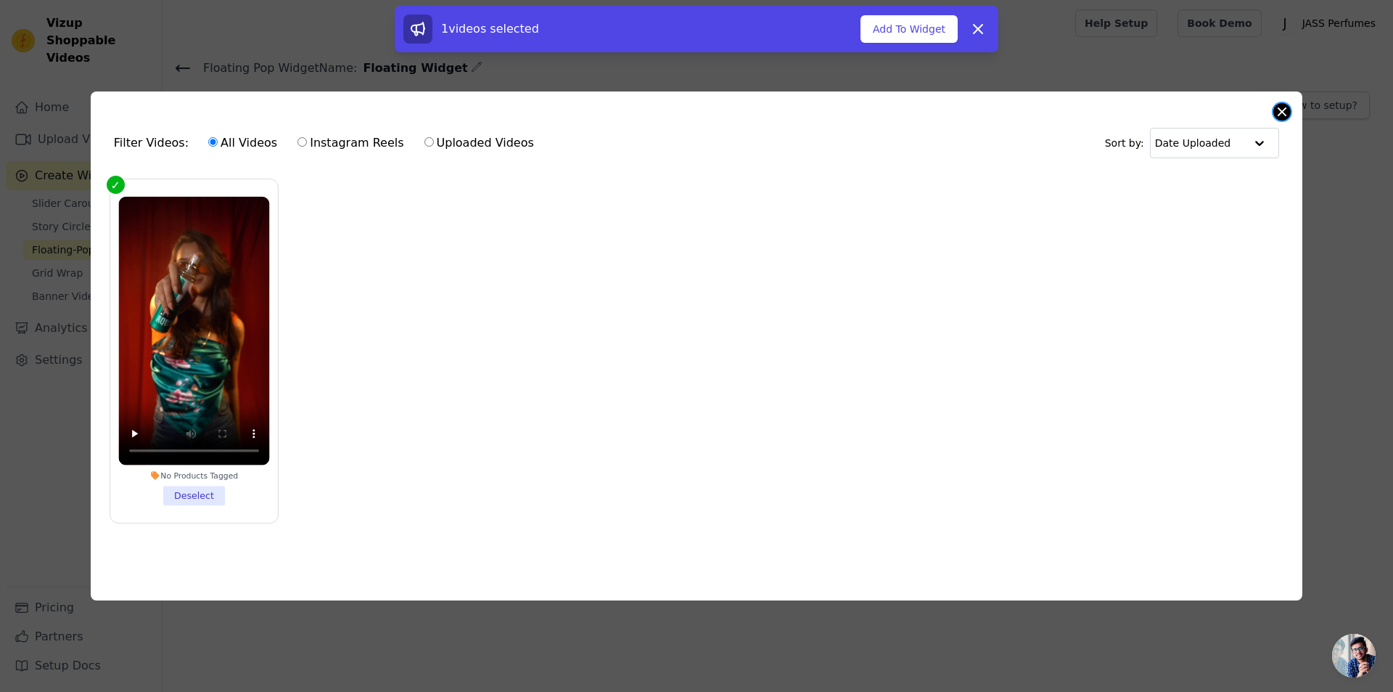
click at [1281, 108] on button "Close modal" at bounding box center [1282, 111] width 17 height 17
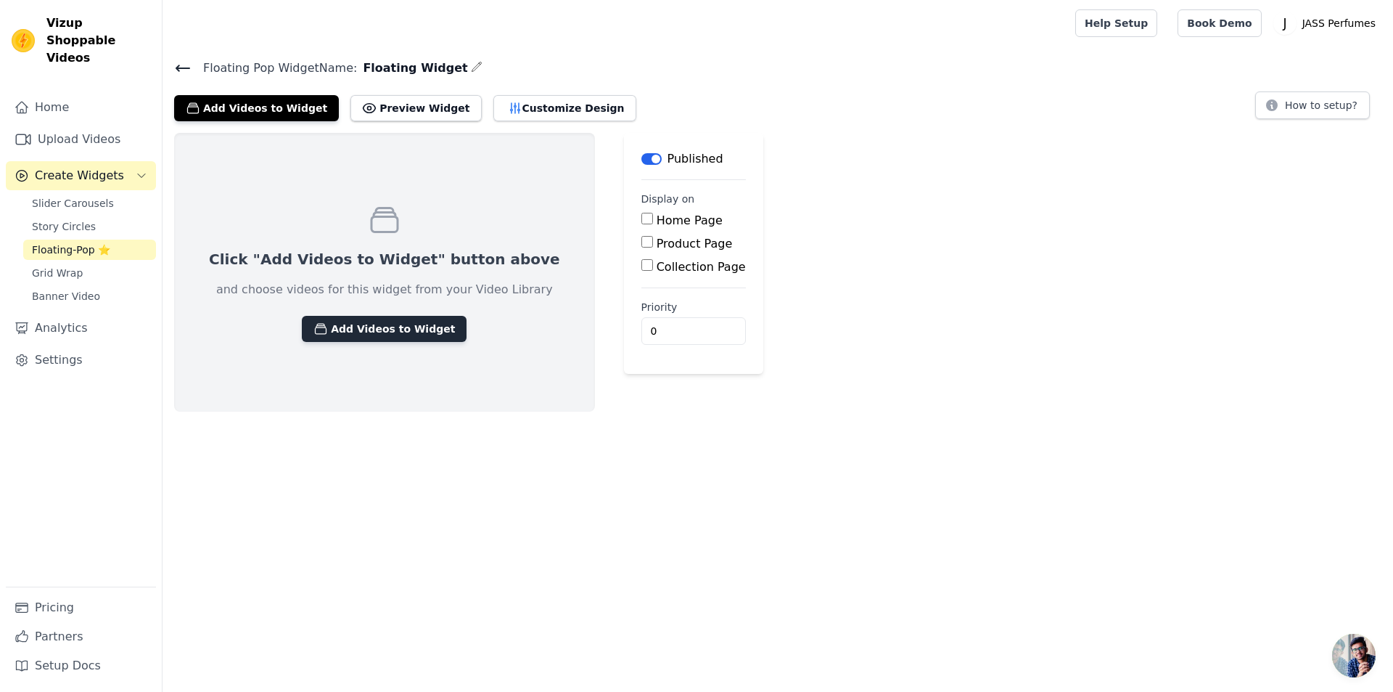
click at [385, 327] on button "Add Videos to Widget" at bounding box center [384, 329] width 165 height 26
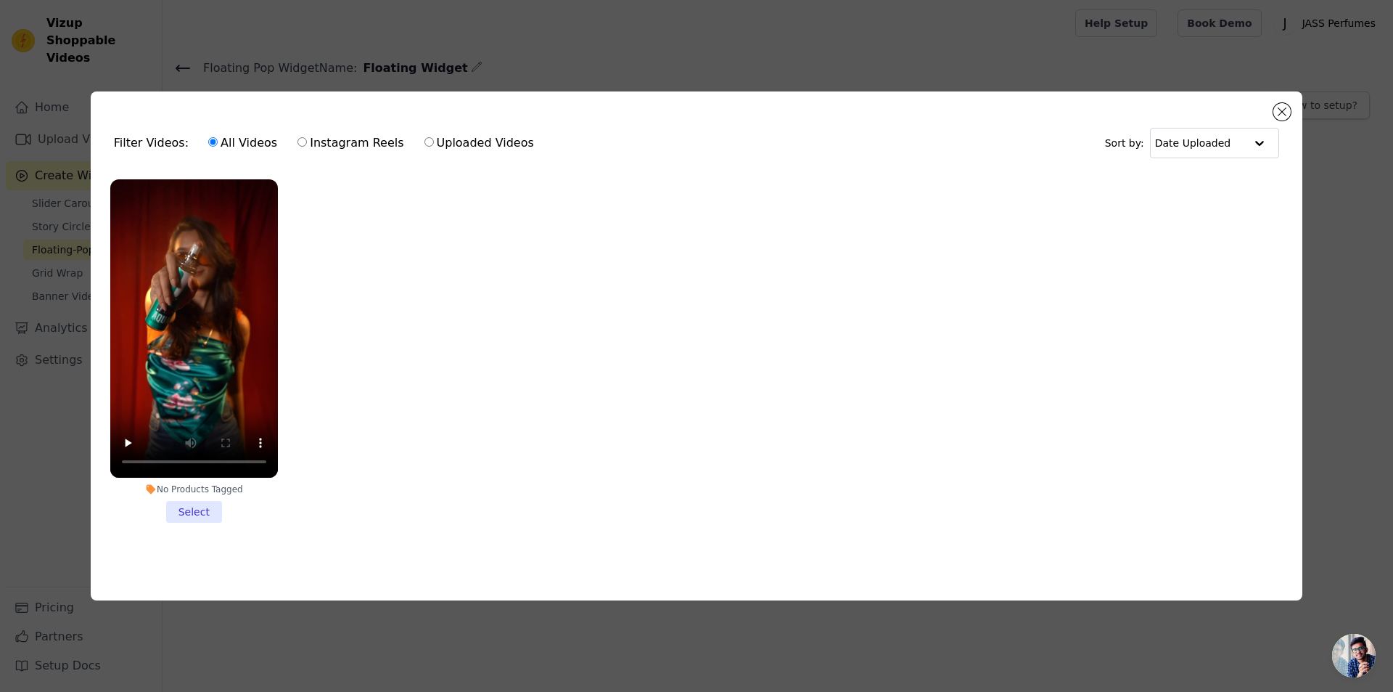
click at [181, 508] on li "No Products Tagged Select" at bounding box center [194, 350] width 168 height 343
click at [0, 0] on input "No Products Tagged Select" at bounding box center [0, 0] width 0 height 0
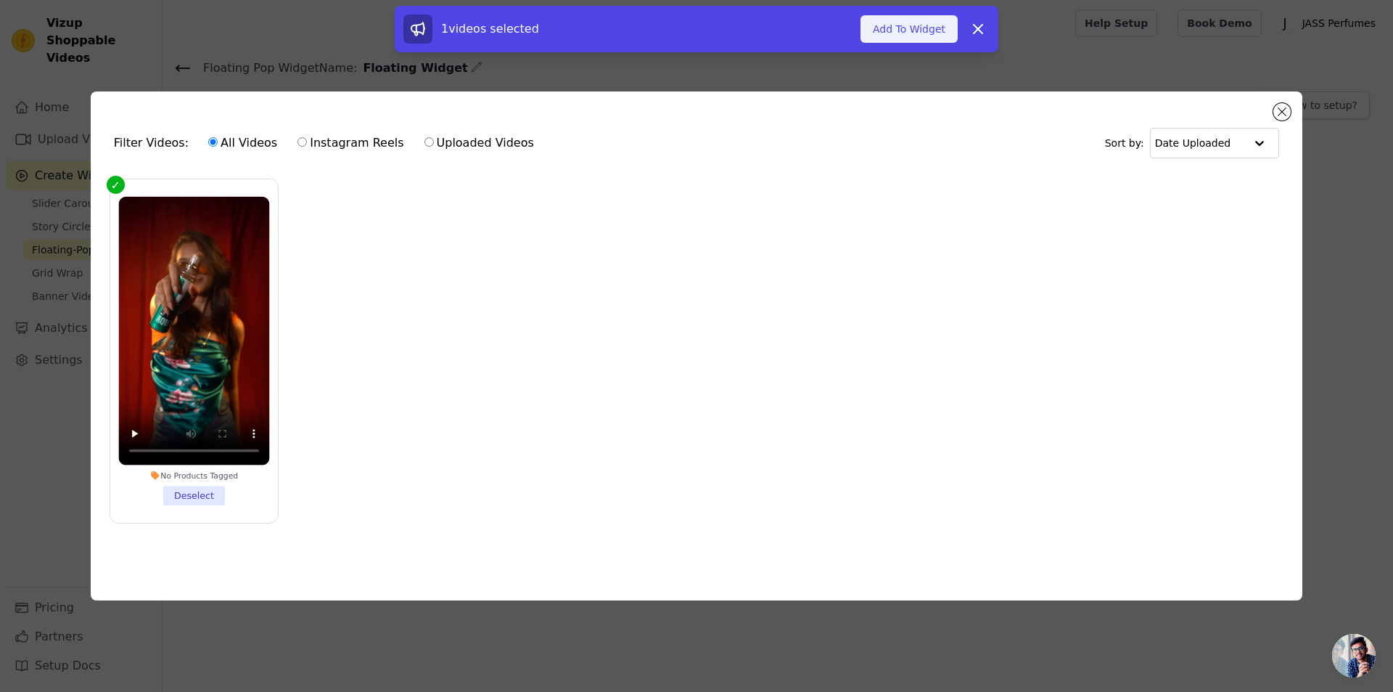
click at [903, 28] on button "Add To Widget" at bounding box center [909, 29] width 97 height 28
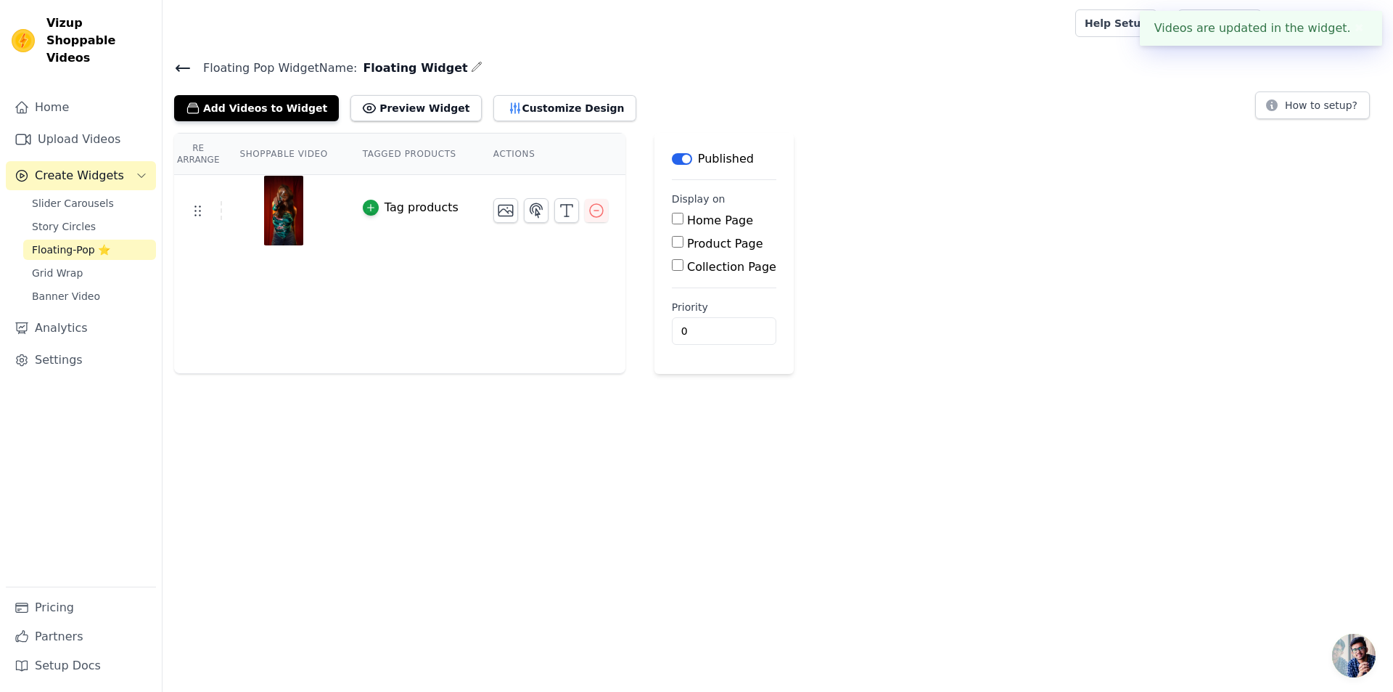
click at [672, 221] on input "Home Page" at bounding box center [678, 219] width 12 height 12
checkbox input "true"
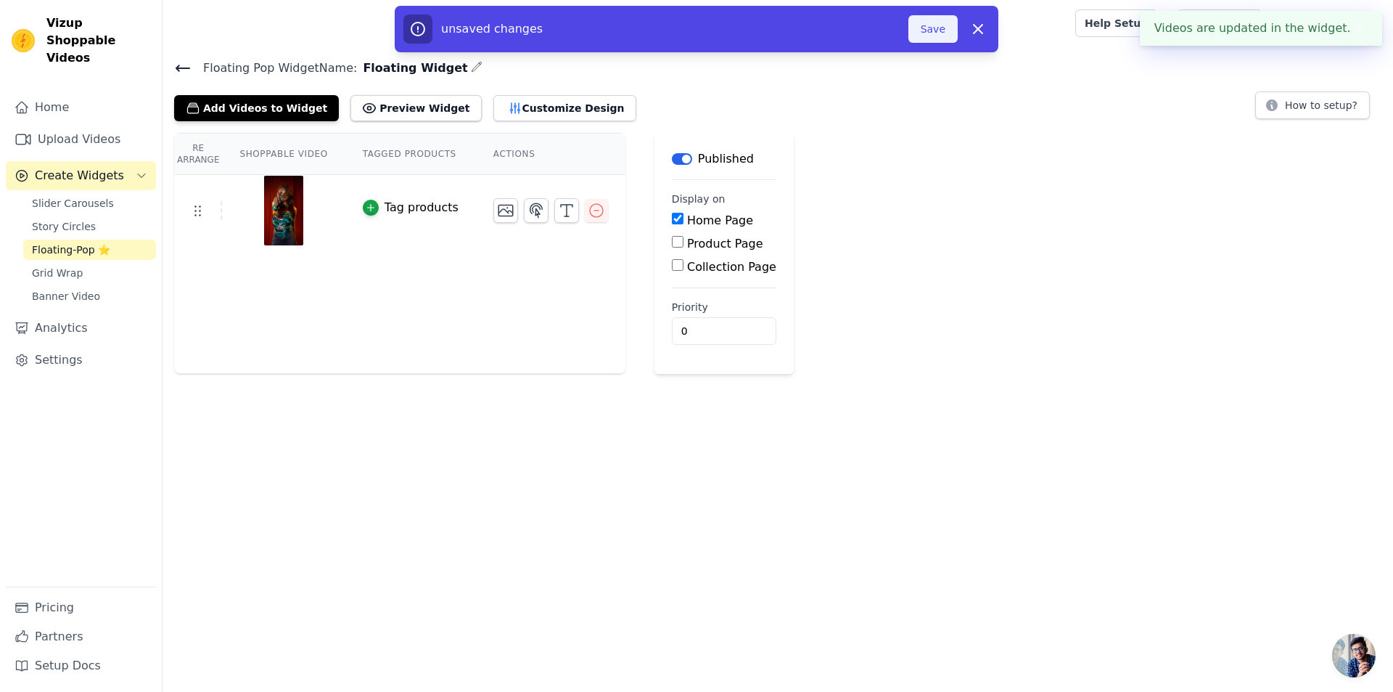
click at [930, 28] on button "Save" at bounding box center [933, 29] width 49 height 28
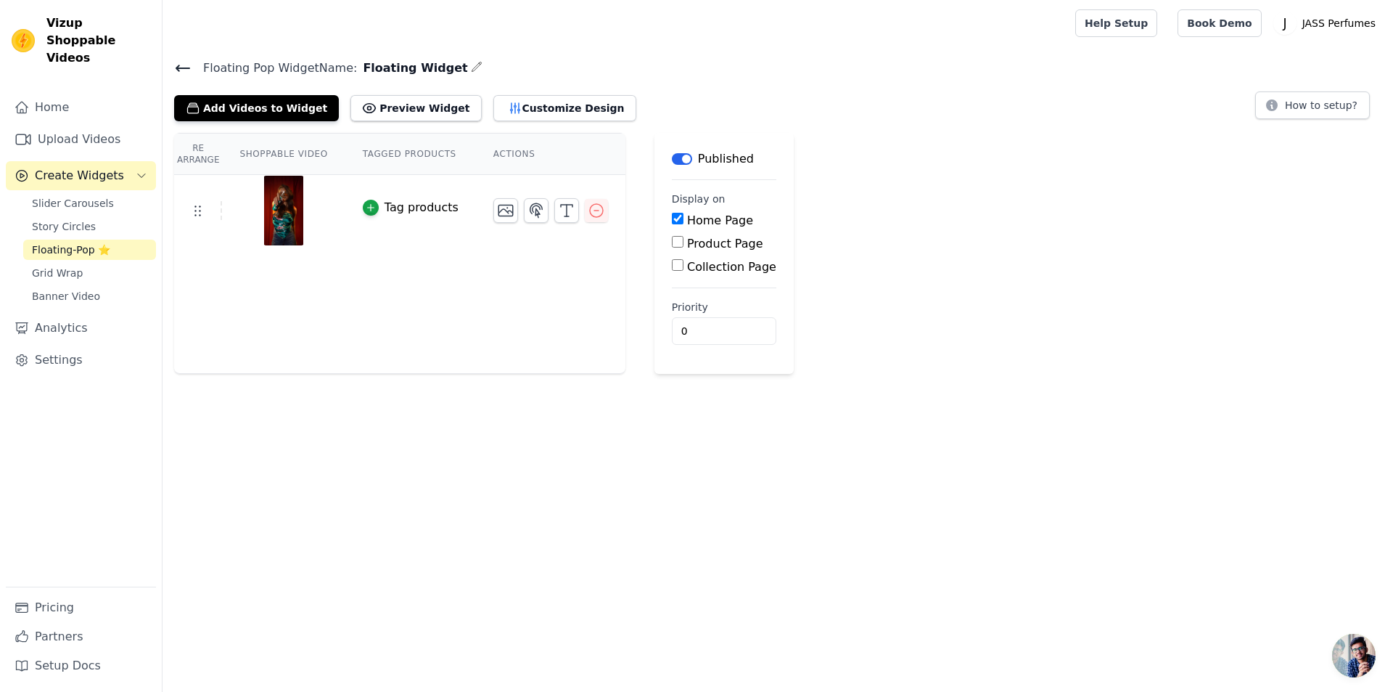
click at [401, 206] on div "Tag products" at bounding box center [422, 207] width 74 height 17
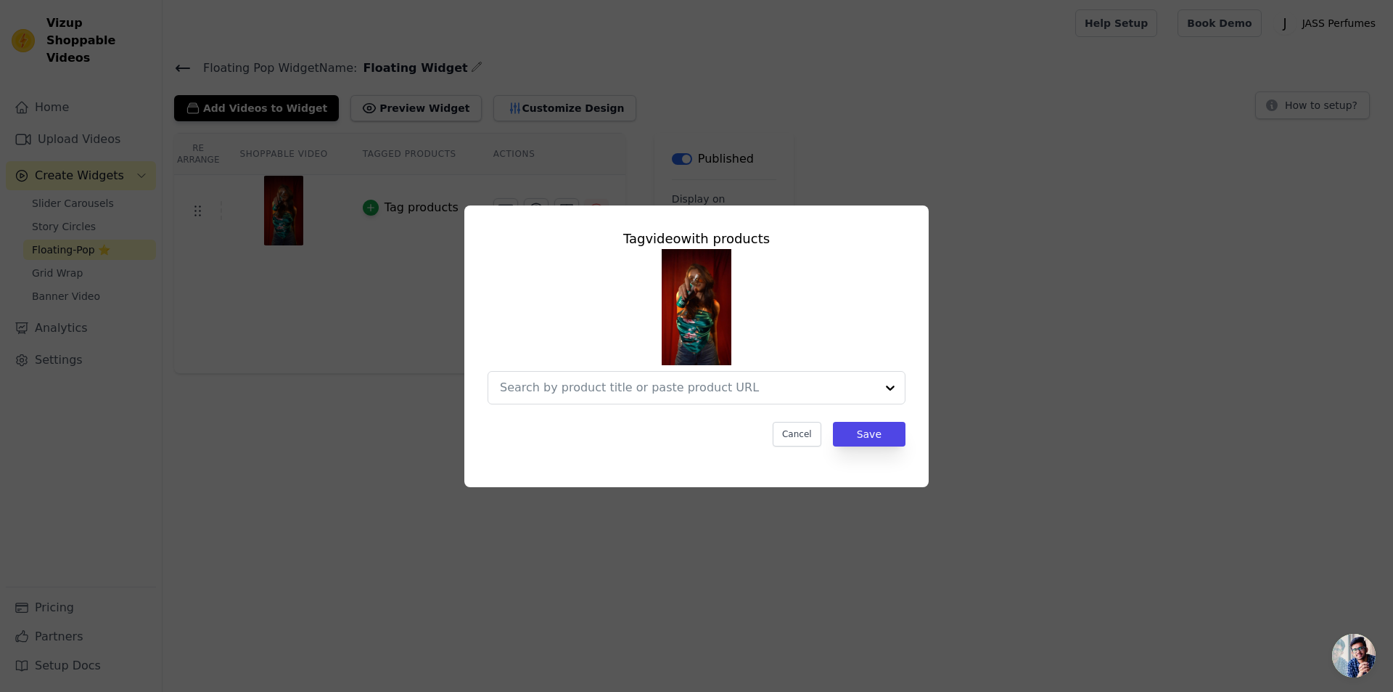
click at [808, 136] on div "Tag video with products Cancel Save" at bounding box center [696, 346] width 1393 height 692
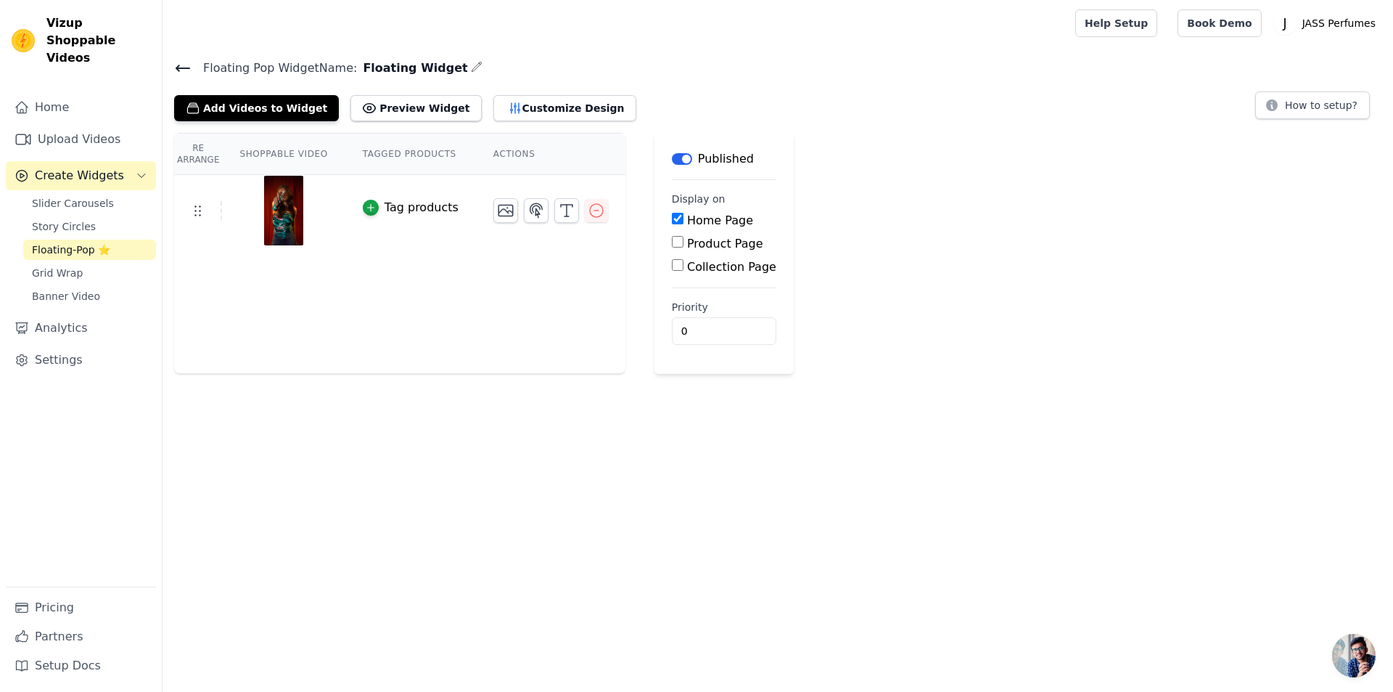
click at [388, 202] on div "Tag products" at bounding box center [422, 207] width 74 height 17
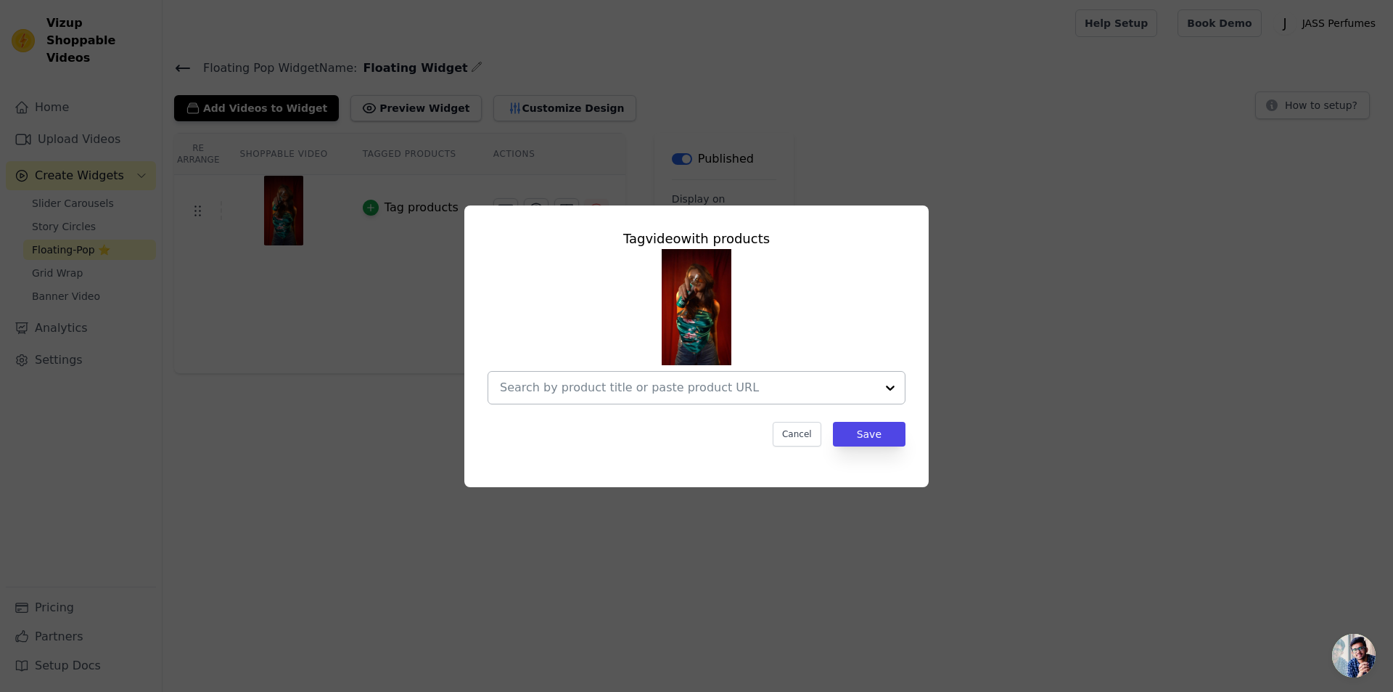
click at [668, 389] on input "text" at bounding box center [688, 387] width 376 height 17
click at [779, 387] on input "text" at bounding box center [688, 387] width 376 height 17
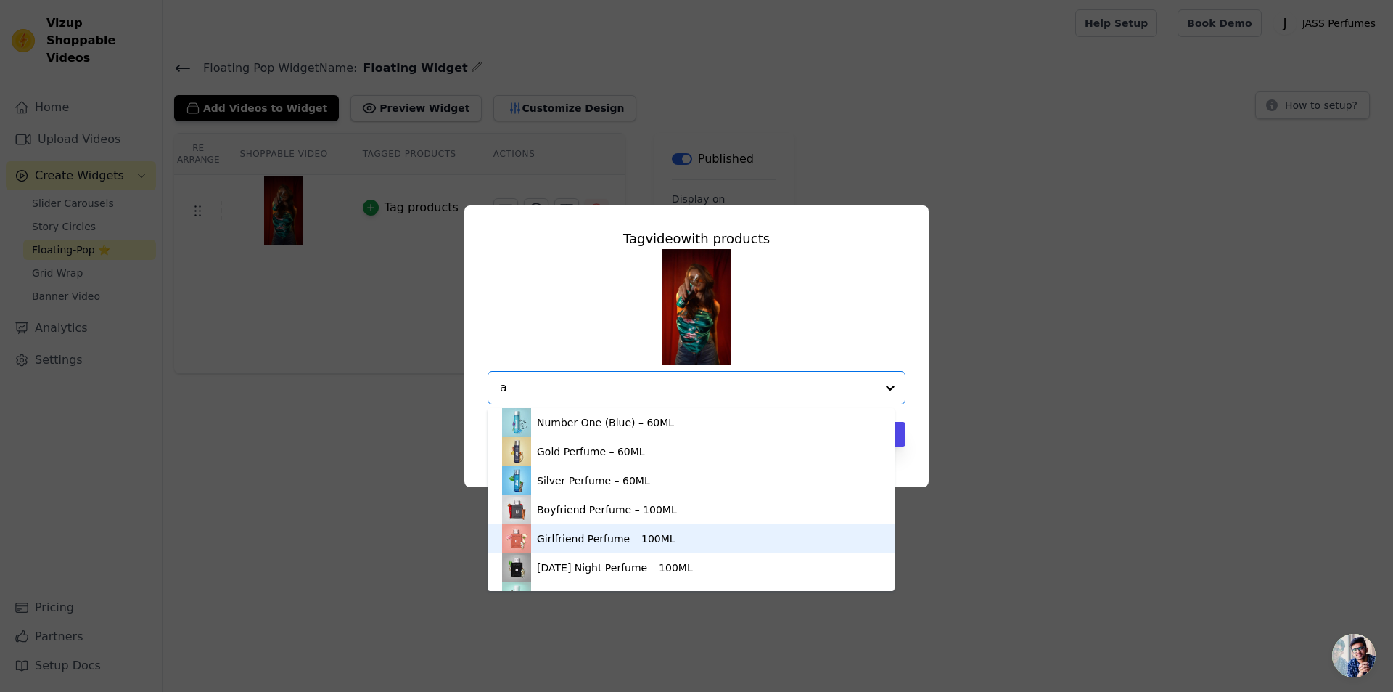
type input "aq"
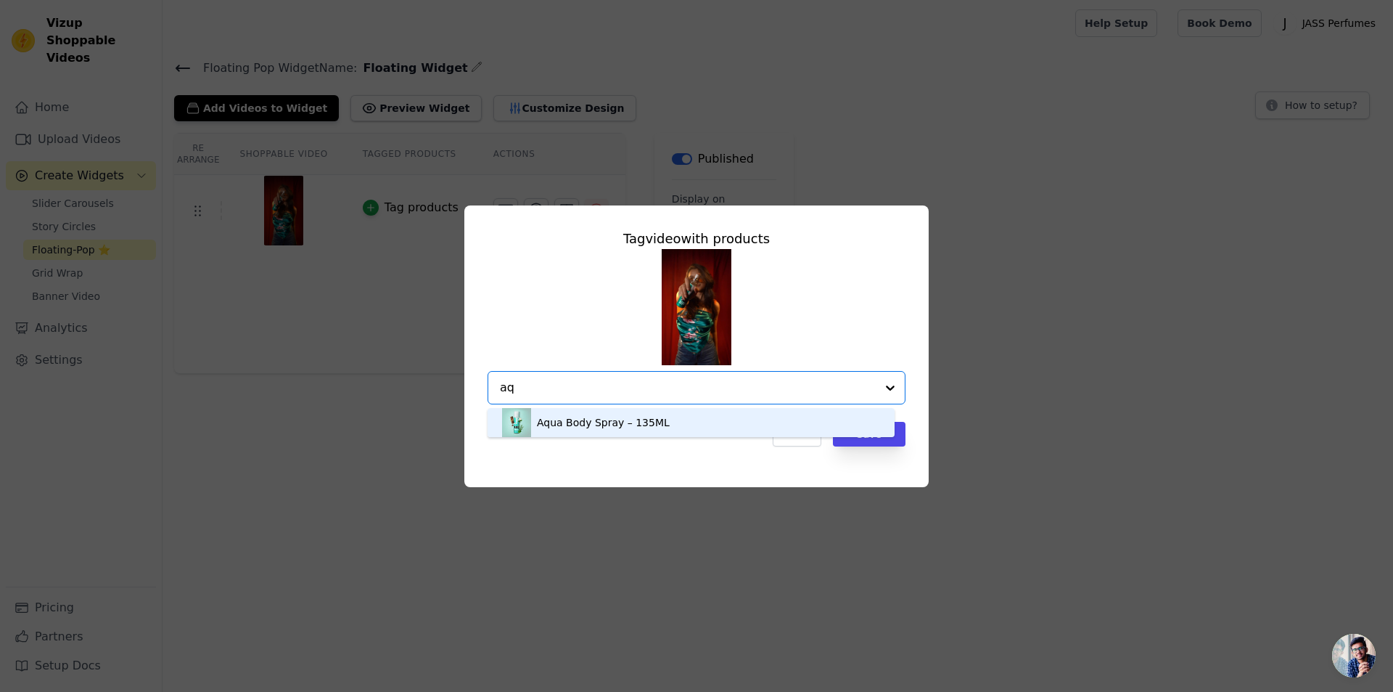
click at [606, 418] on div "Aqua Body Spray – 135ML" at bounding box center [603, 422] width 133 height 15
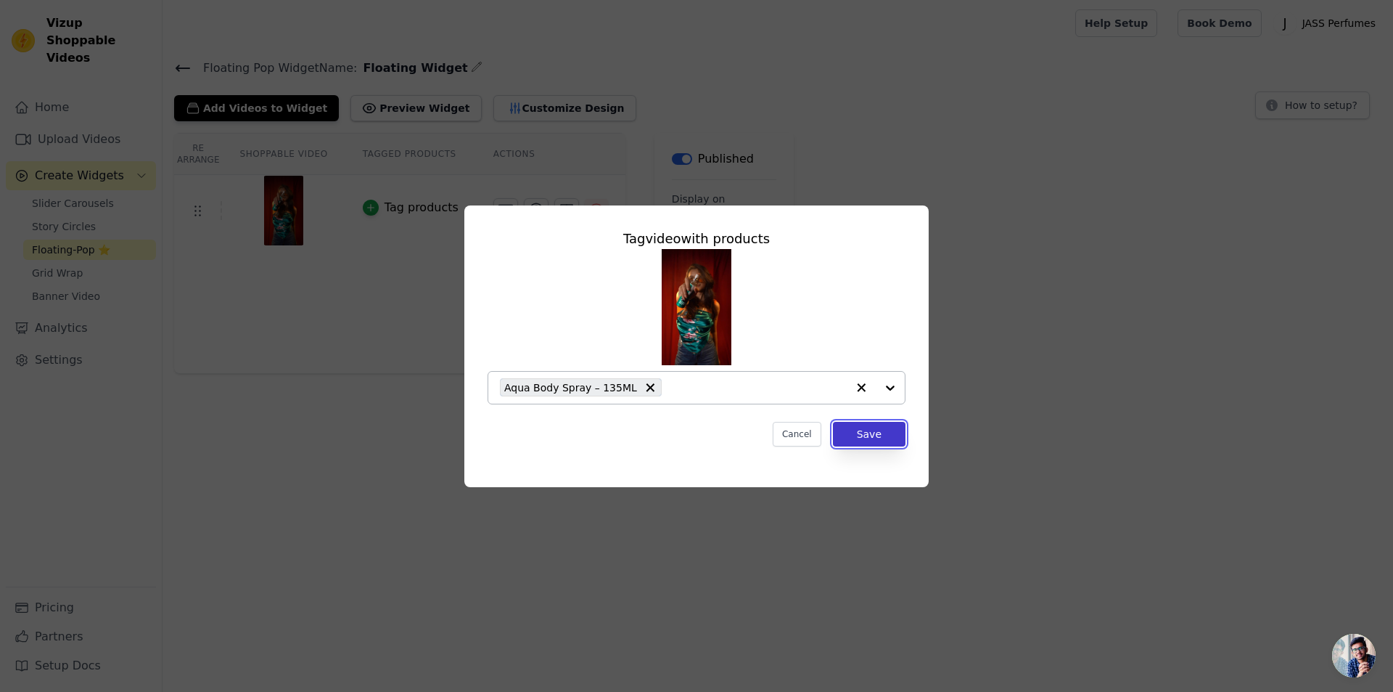
click at [877, 437] on button "Save" at bounding box center [869, 434] width 73 height 25
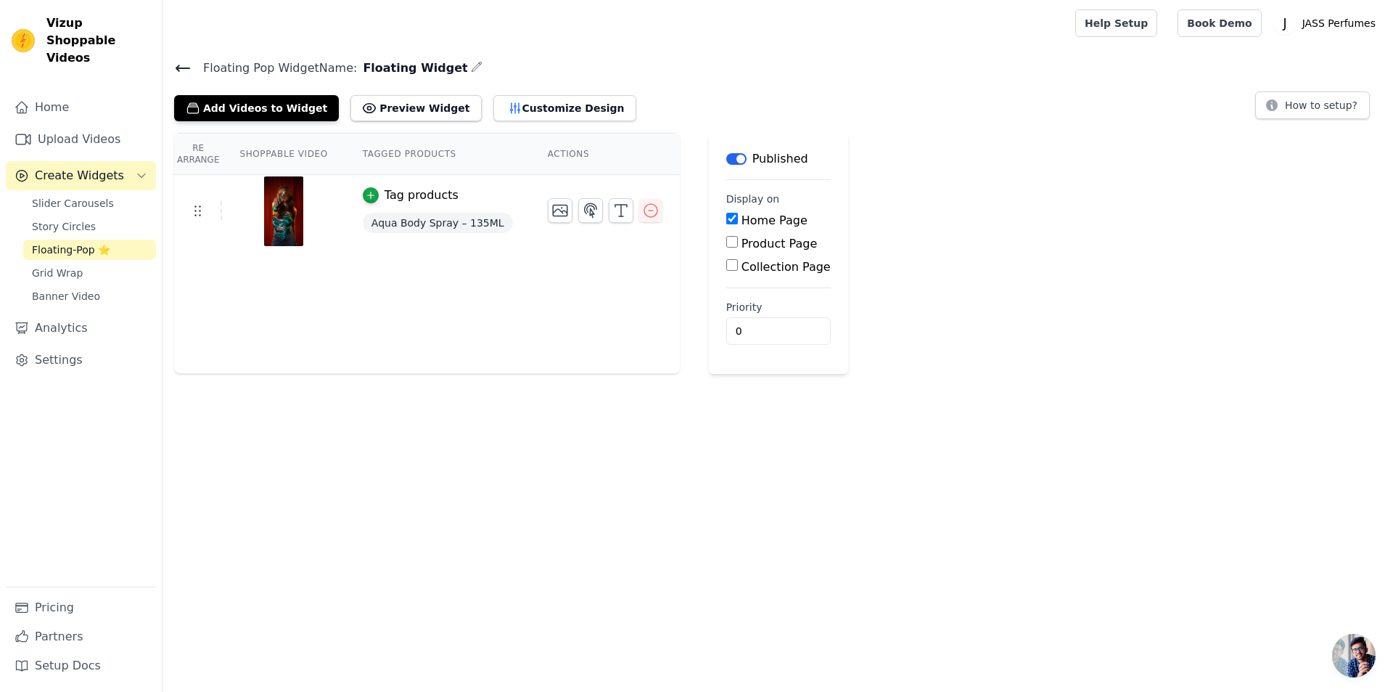
click at [726, 245] on input "Product Page" at bounding box center [732, 242] width 12 height 12
checkbox input "true"
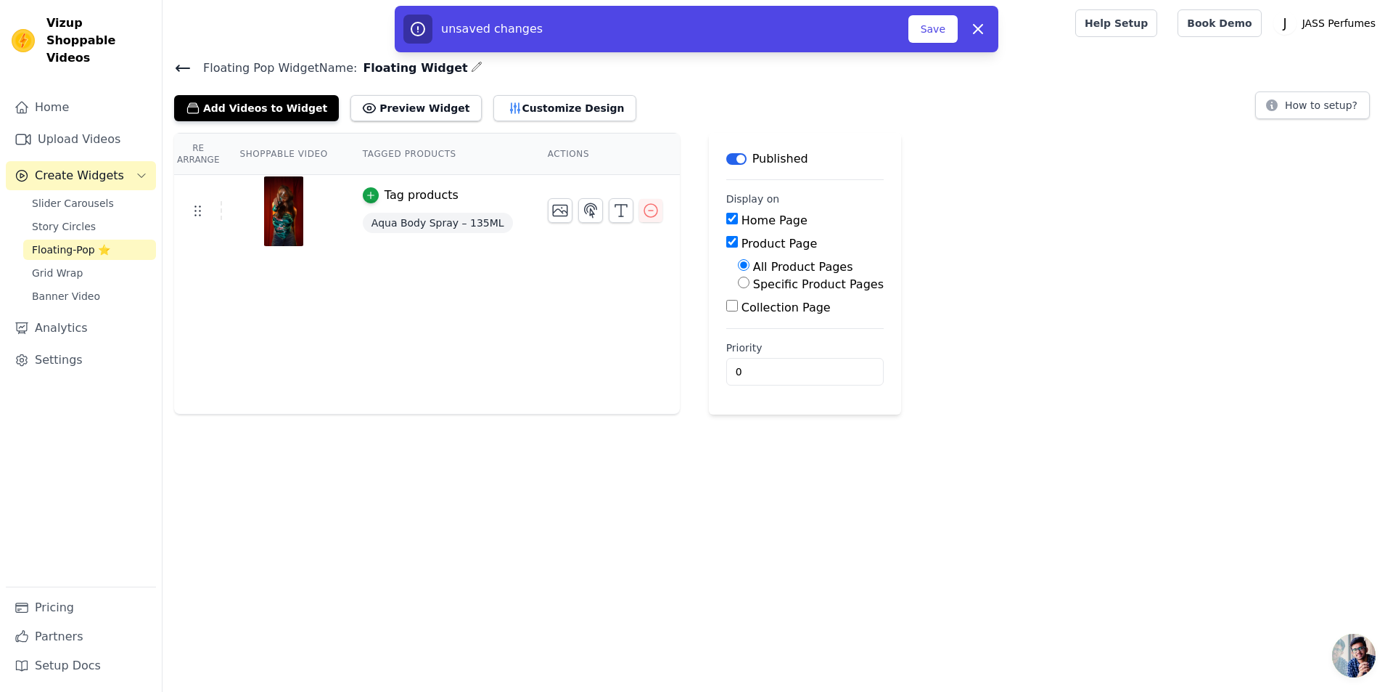
click at [738, 284] on input "Specific Product Pages" at bounding box center [744, 283] width 12 height 12
radio input "true"
click at [771, 318] on button "Select Products" at bounding box center [786, 317] width 97 height 25
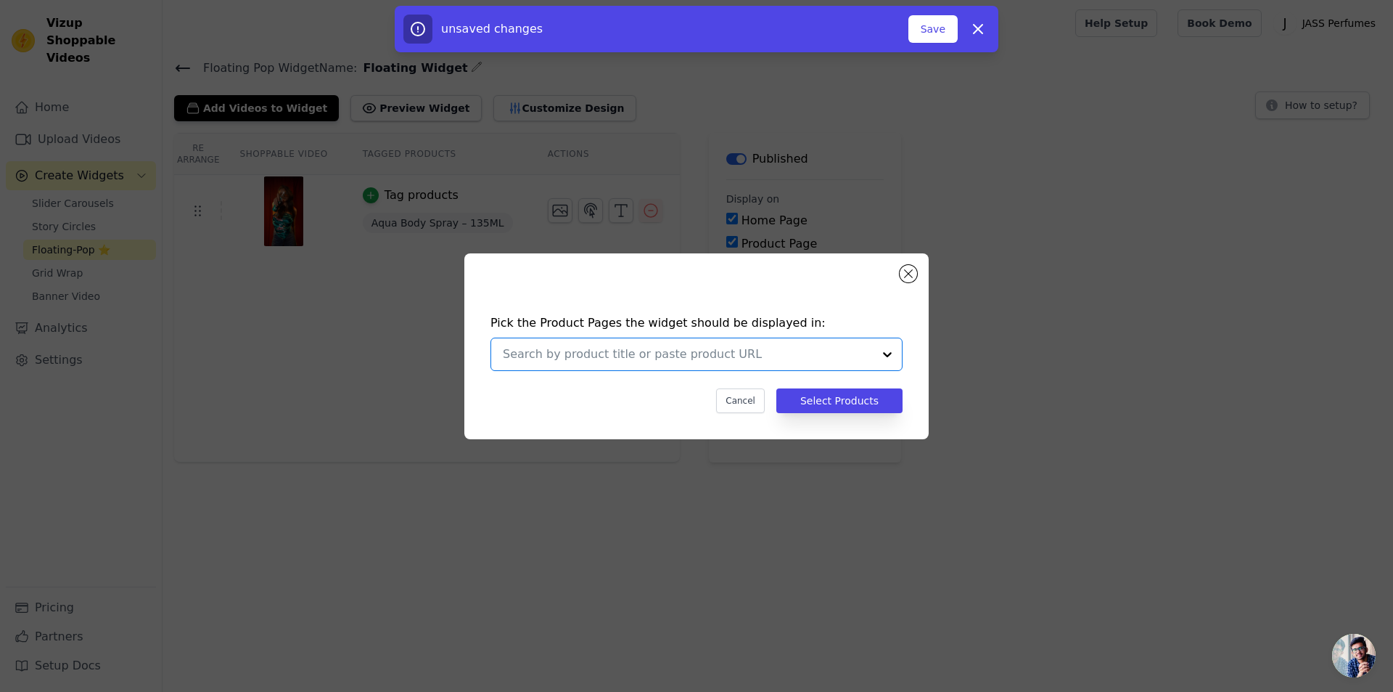
click at [783, 358] on input "text" at bounding box center [688, 353] width 370 height 17
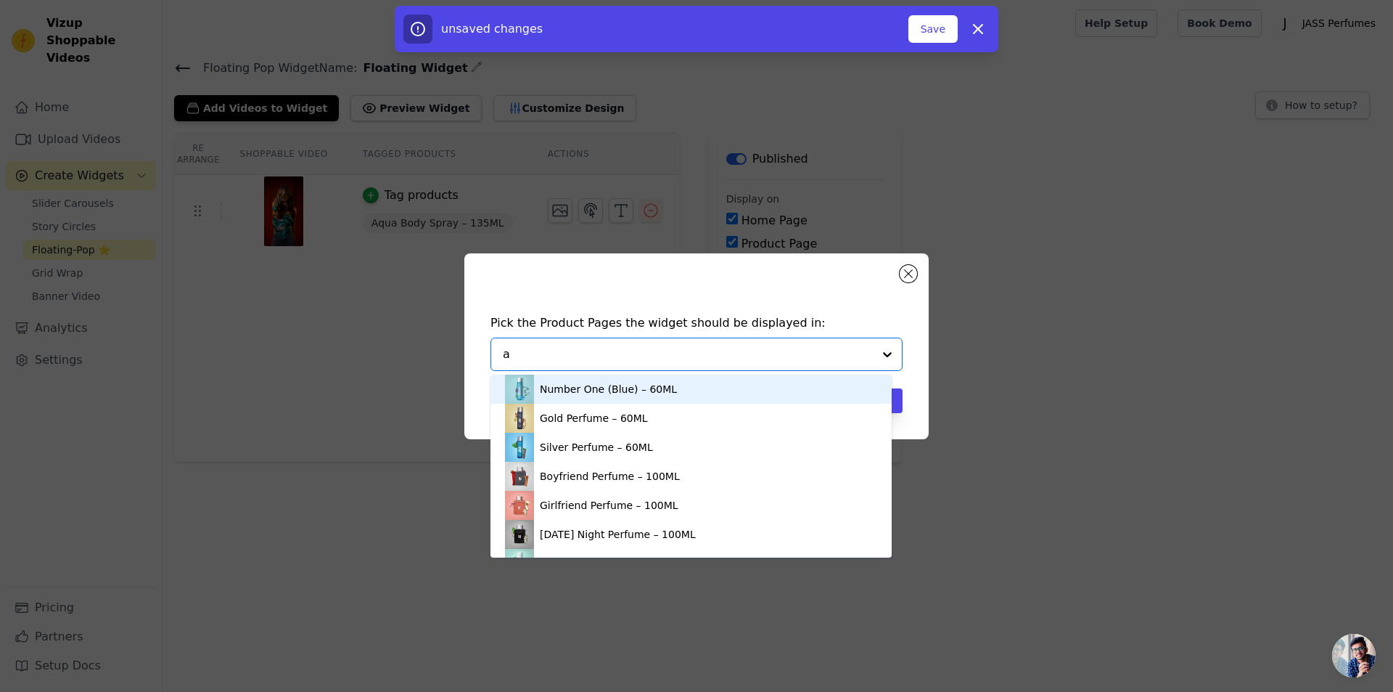
type input "aq"
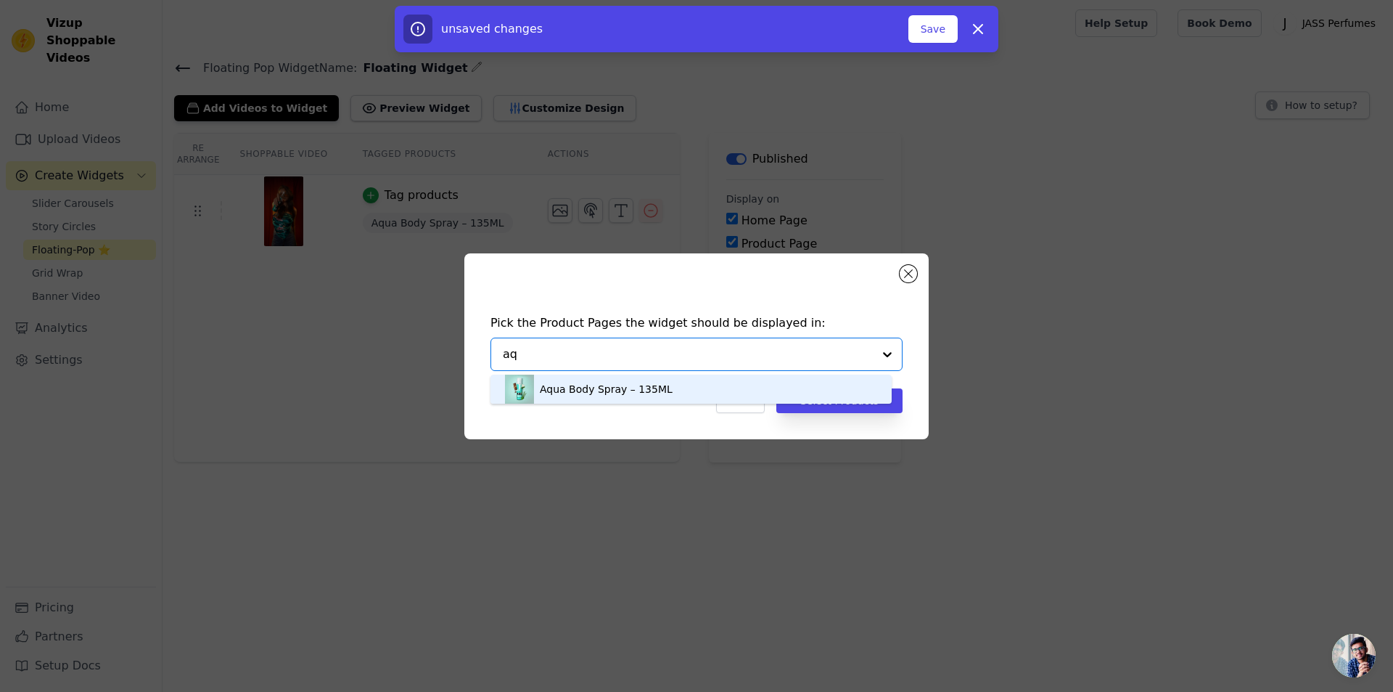
click at [663, 384] on div "Aqua Body Spray – 135ML" at bounding box center [691, 388] width 372 height 29
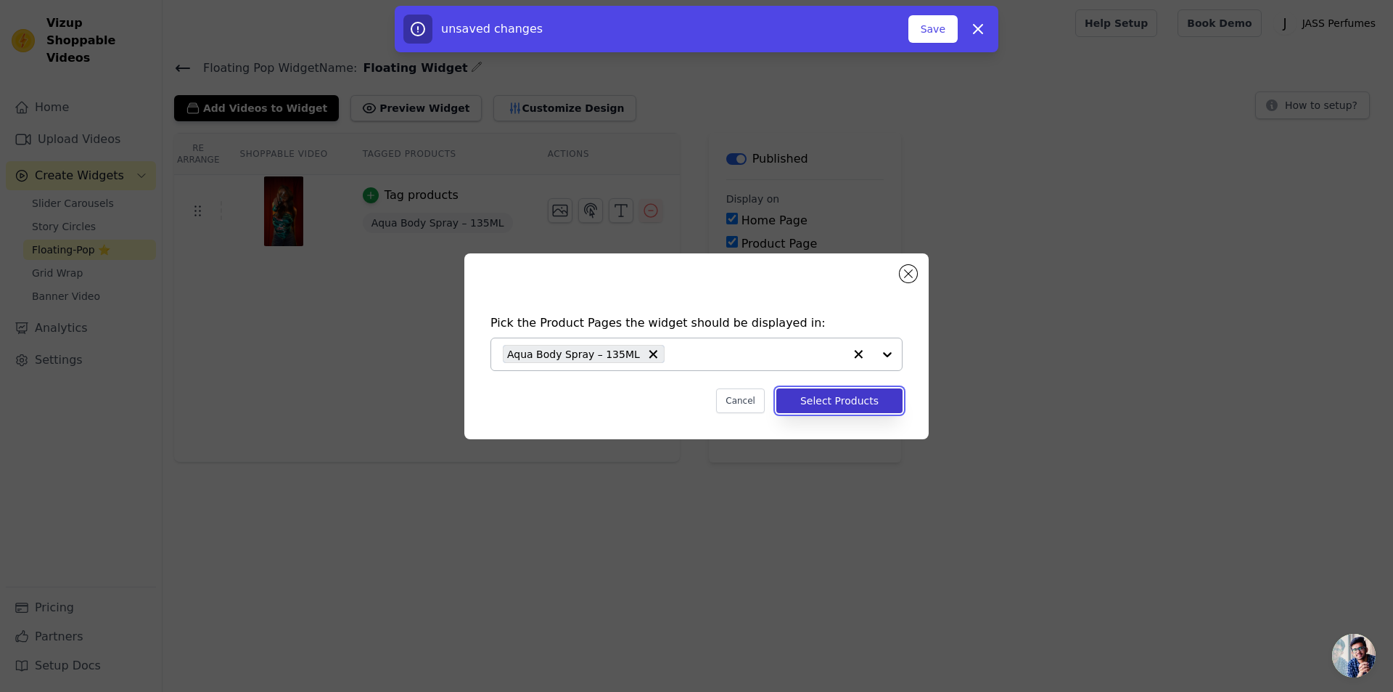
click at [858, 402] on button "Select Products" at bounding box center [840, 400] width 126 height 25
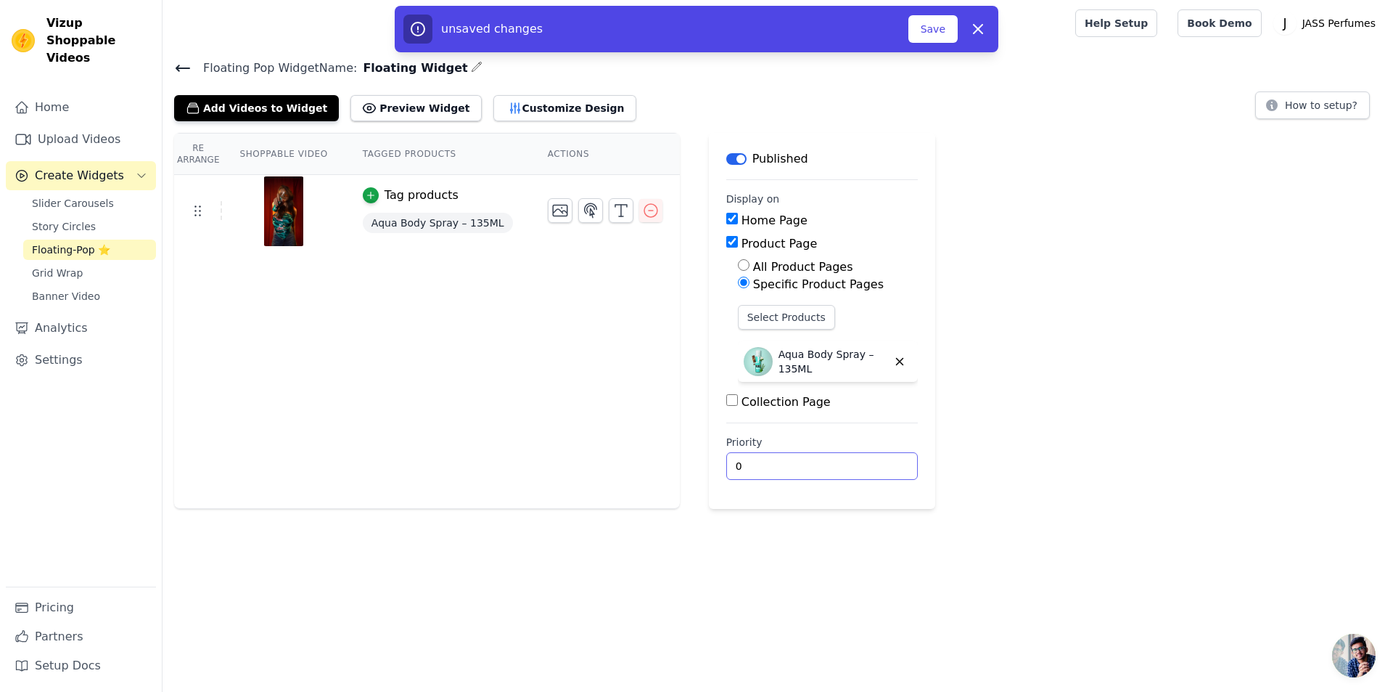
click at [820, 455] on input "0" at bounding box center [822, 466] width 192 height 28
click at [1028, 407] on div "Re Arrange Shoppable Video Tagged Products Actions Tag products Aqua Body Spray…" at bounding box center [778, 321] width 1231 height 376
click at [933, 35] on button "Save" at bounding box center [933, 29] width 49 height 28
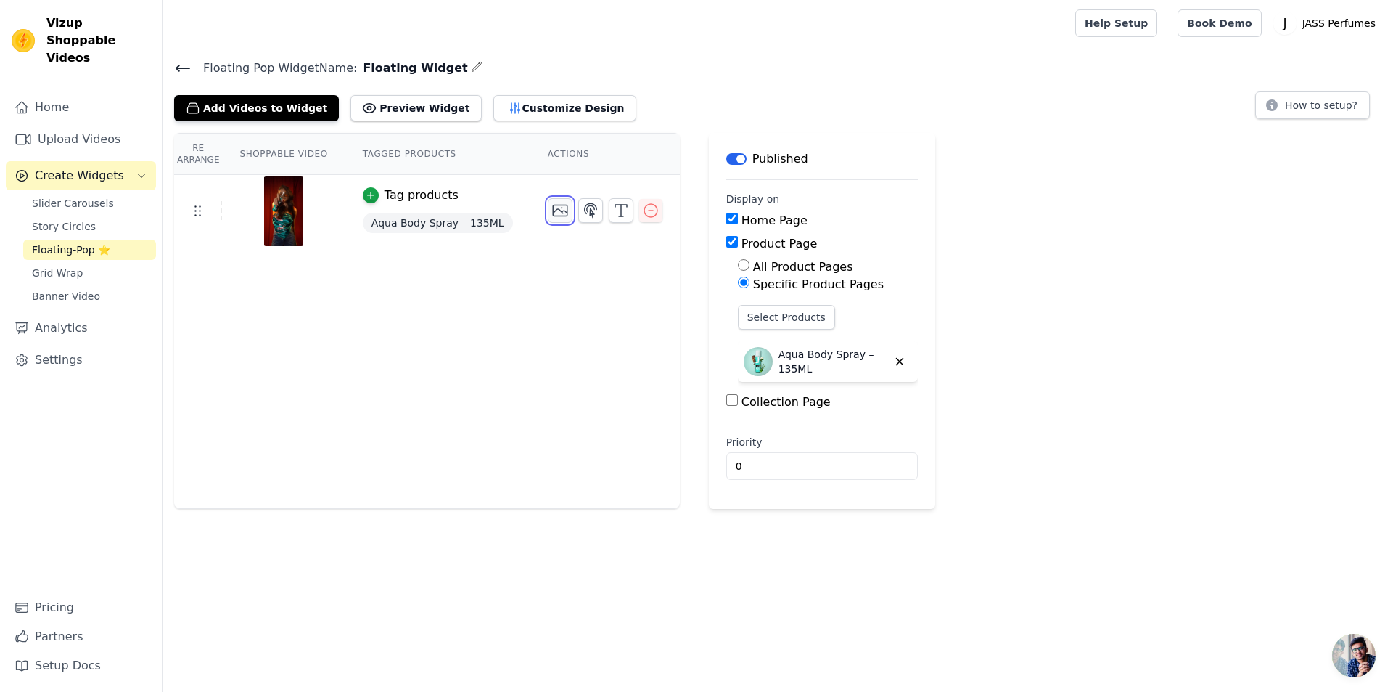
click at [553, 211] on icon "button" at bounding box center [560, 210] width 15 height 11
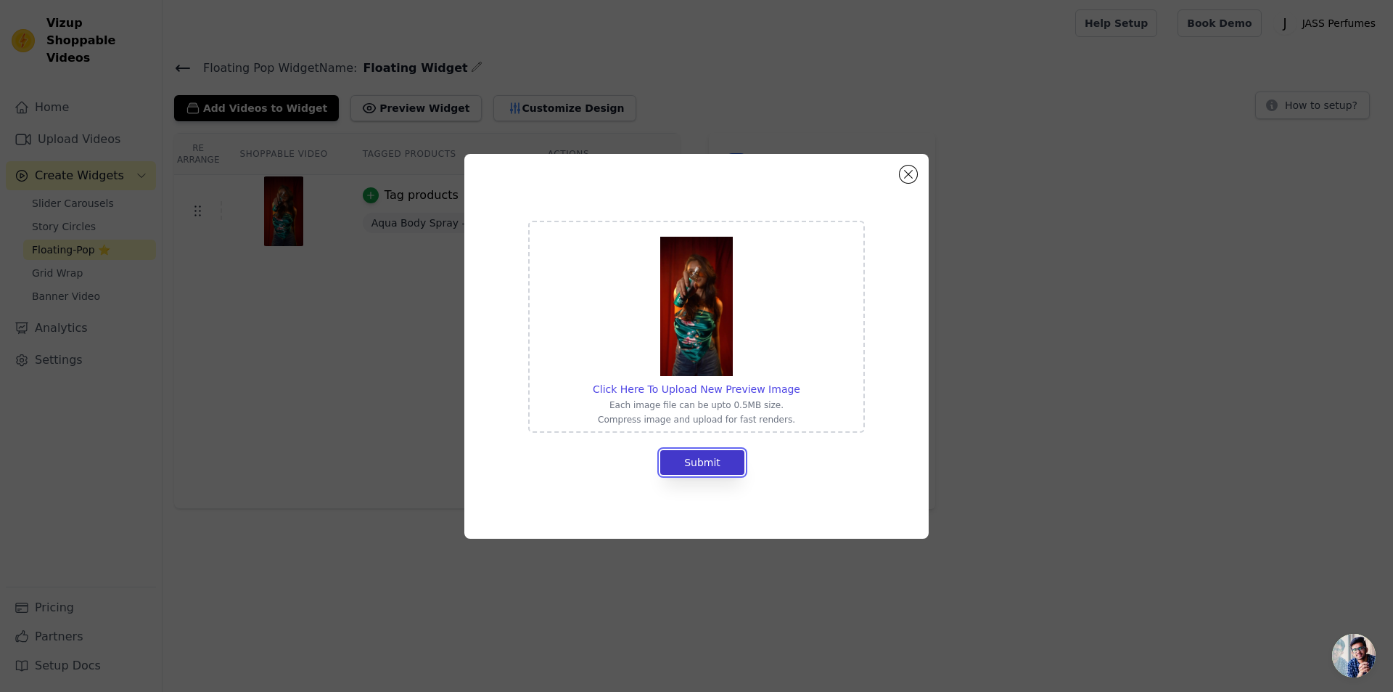
click at [703, 459] on button "Submit" at bounding box center [702, 462] width 84 height 25
click at [907, 179] on button "Close modal" at bounding box center [908, 173] width 17 height 17
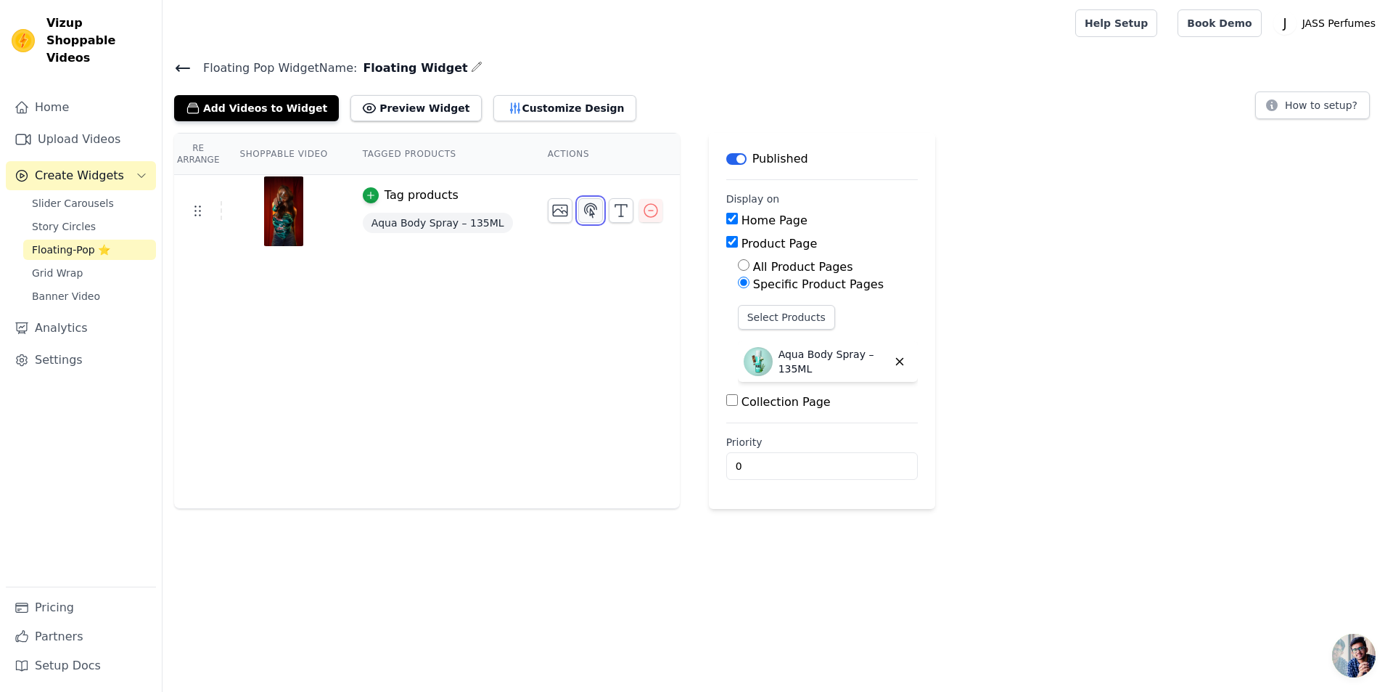
click at [584, 211] on icon "button" at bounding box center [590, 210] width 12 height 14
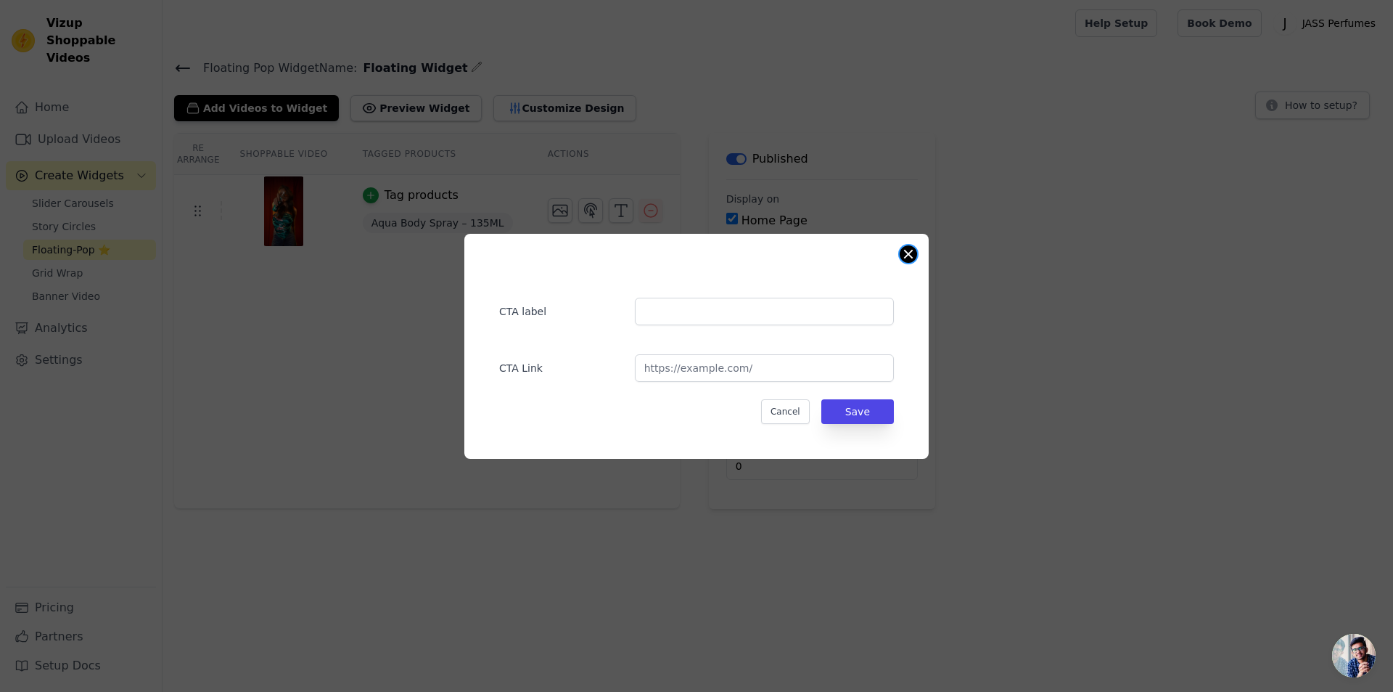
click at [906, 255] on button "Close modal" at bounding box center [908, 253] width 17 height 17
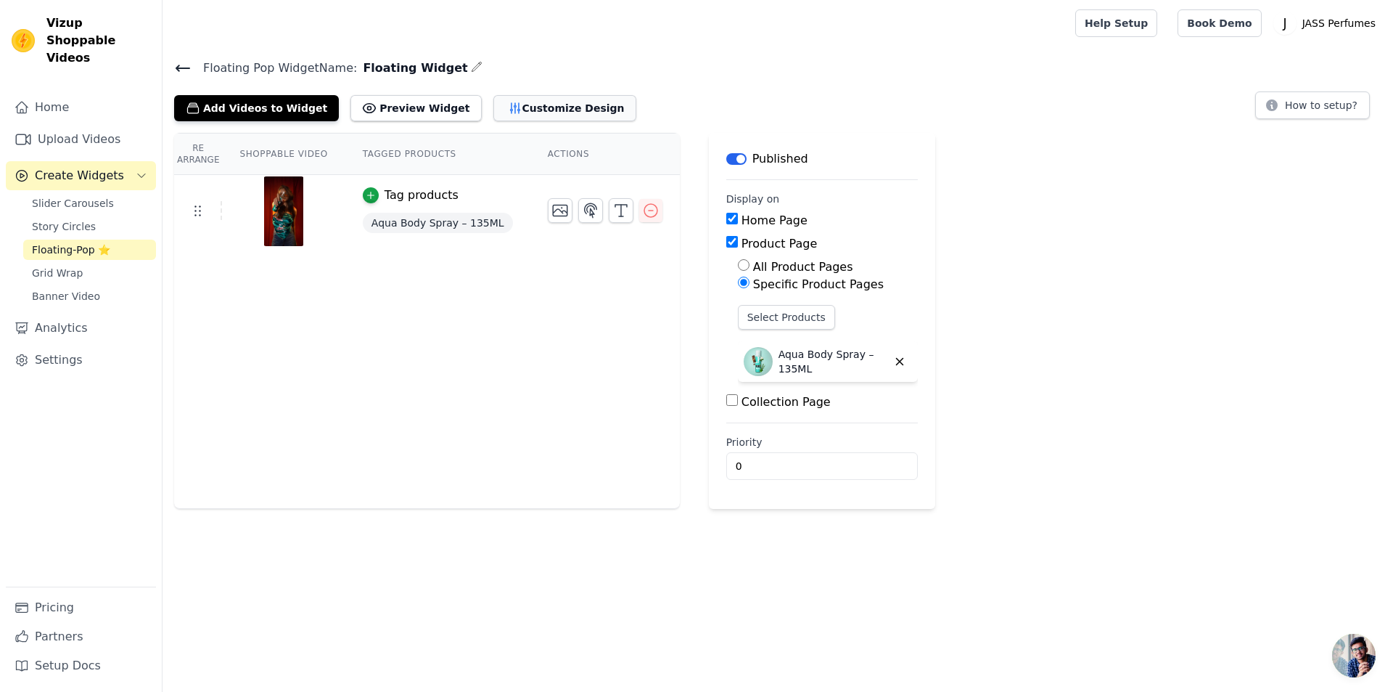
click at [518, 108] on button "Customize Design" at bounding box center [565, 108] width 143 height 26
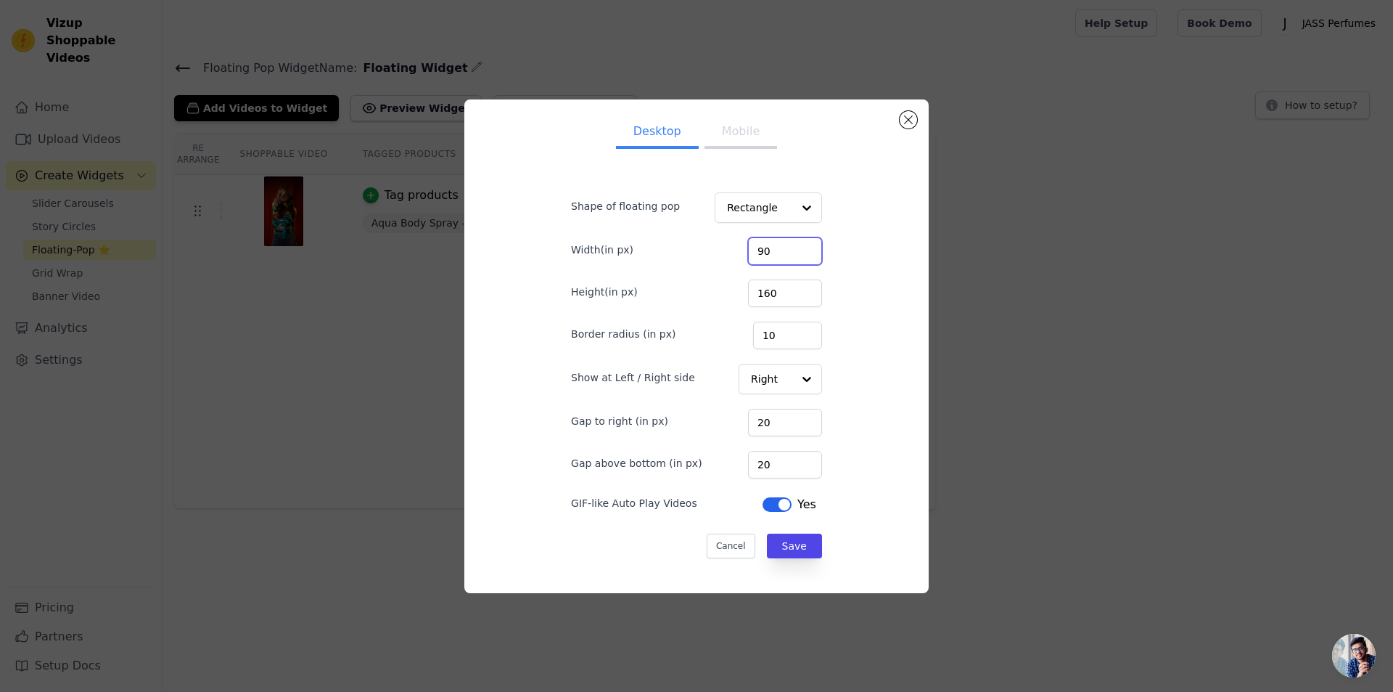
click at [779, 256] on input "90" at bounding box center [785, 251] width 74 height 28
click at [777, 256] on input "90" at bounding box center [785, 251] width 74 height 28
click at [758, 245] on input "90" at bounding box center [785, 251] width 74 height 28
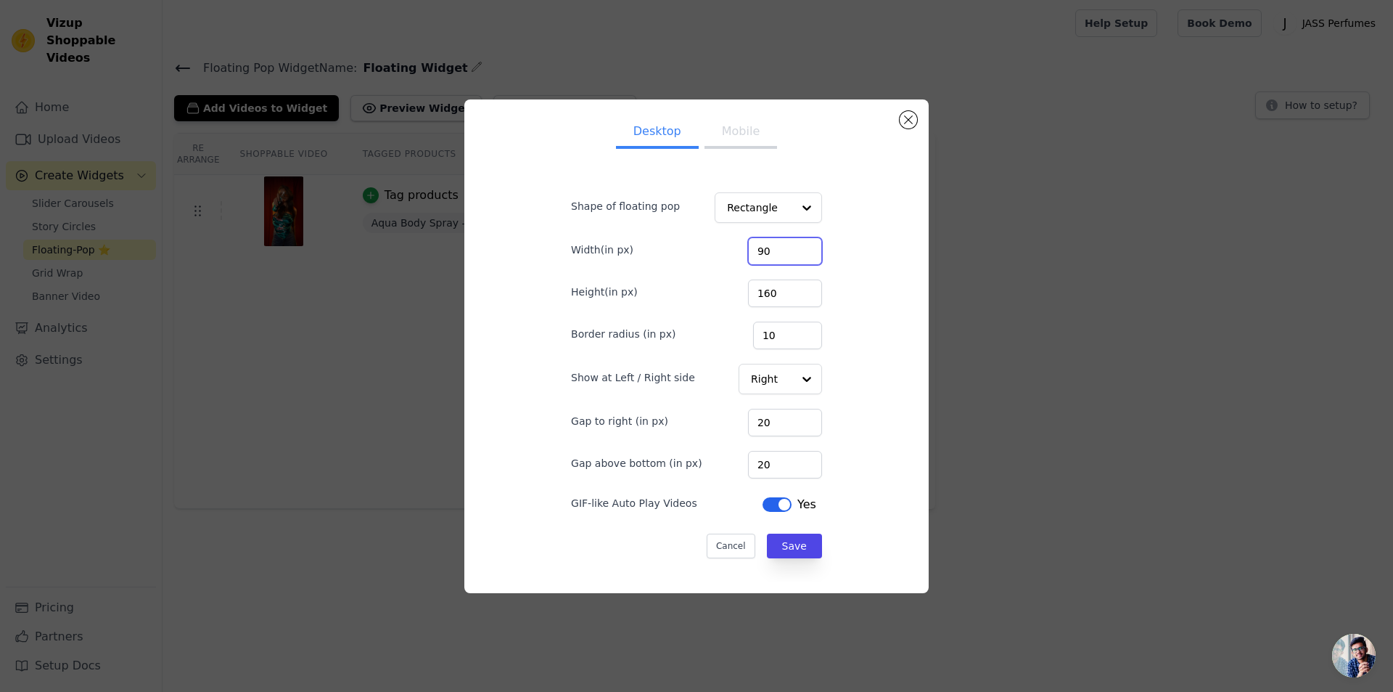
click at [758, 245] on input "90" at bounding box center [785, 251] width 74 height 28
type input "130"
click at [855, 248] on div "Desktop Mobile Shape of floating pop Rectangle Width(in px) 130 Height(in px) 1…" at bounding box center [696, 346] width 441 height 470
click at [769, 290] on input "160" at bounding box center [785, 293] width 74 height 28
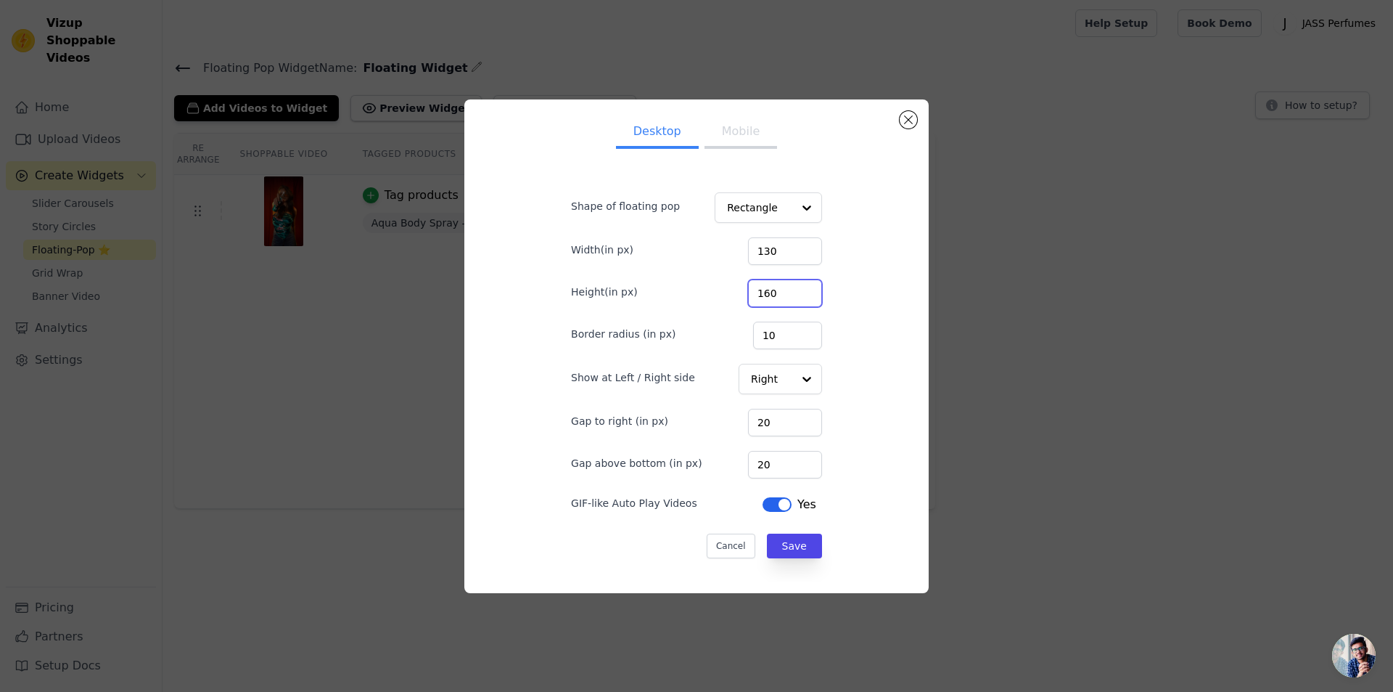
click at [769, 290] on input "160" at bounding box center [785, 293] width 74 height 28
type input "230"
click at [850, 298] on div "Desktop Mobile Shape of floating pop Rectangle Width(in px) 130 Height(in px) 2…" at bounding box center [696, 346] width 441 height 470
click at [793, 549] on button "Save" at bounding box center [794, 545] width 55 height 25
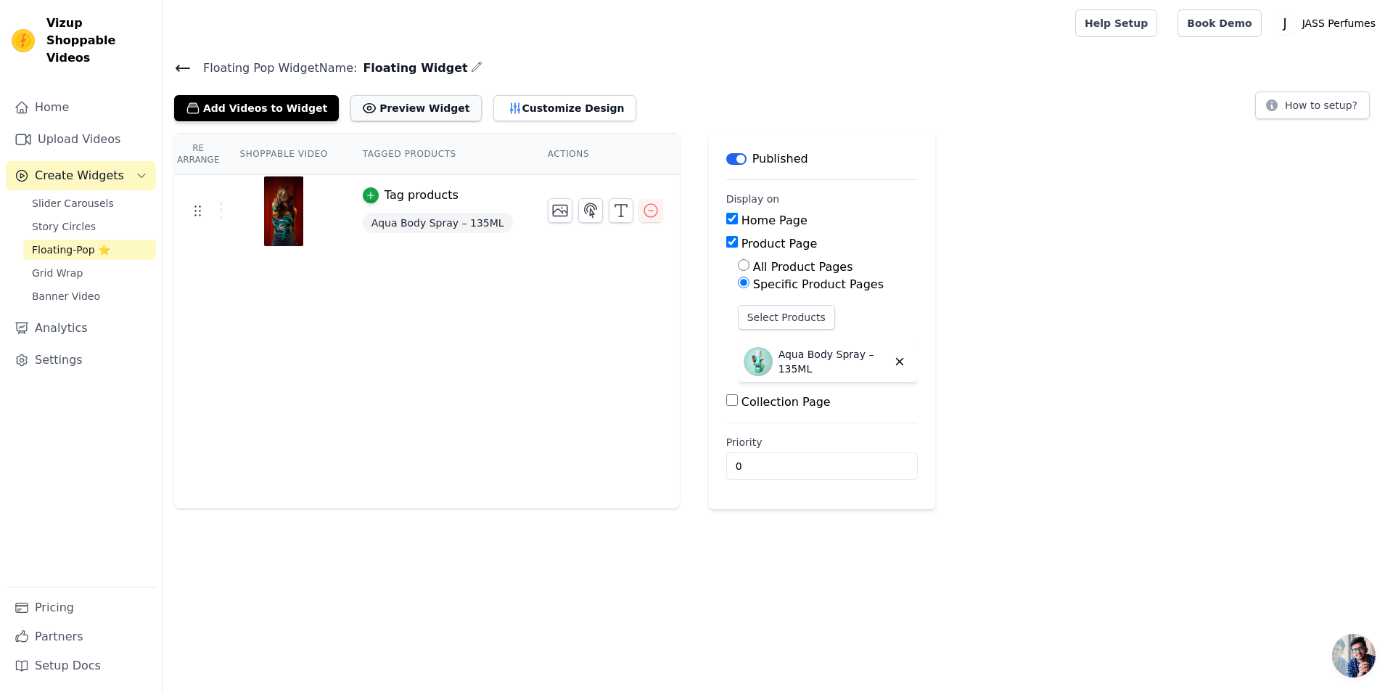
click at [406, 107] on button "Preview Widget" at bounding box center [416, 108] width 131 height 26
click at [663, 78] on div "Floating Pop Widget Name: Floating Widget Add Videos to Widget Preview Widget C…" at bounding box center [778, 89] width 1231 height 63
click at [83, 129] on link "Upload Videos" at bounding box center [81, 139] width 150 height 29
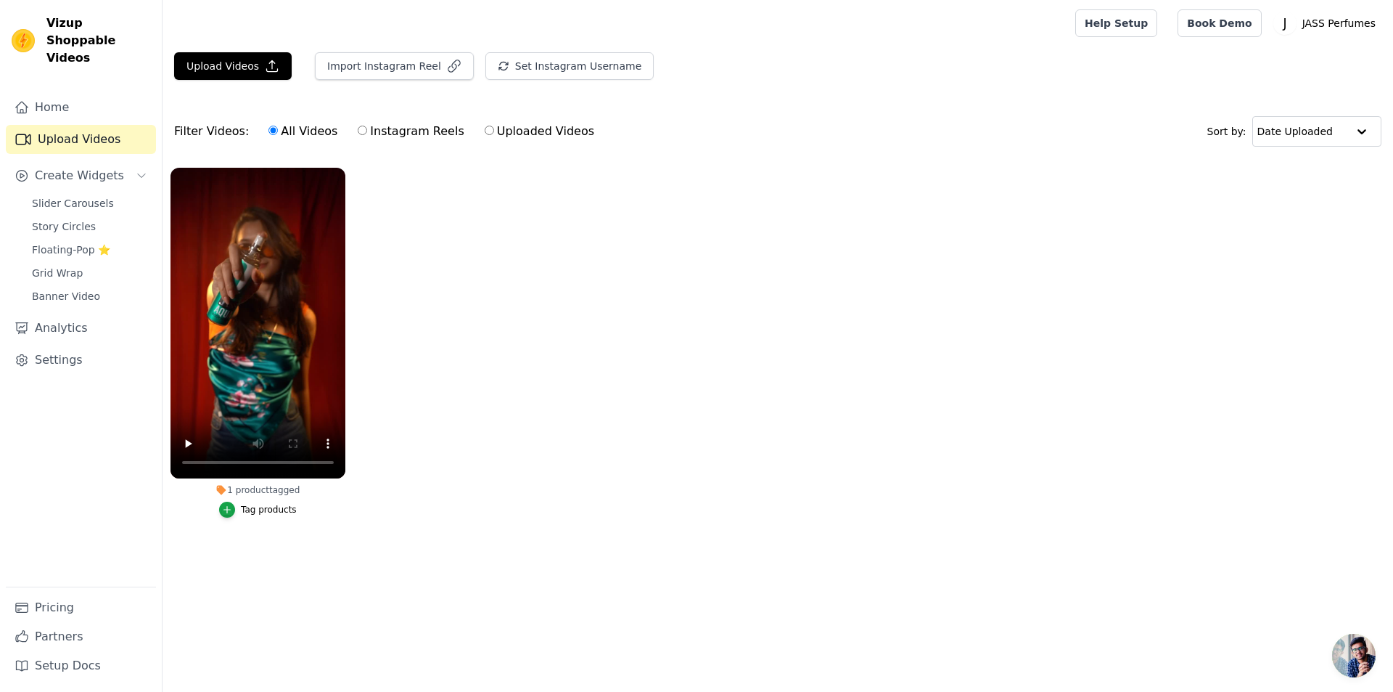
drag, startPoint x: 406, startPoint y: 134, endPoint x: 356, endPoint y: 137, distance: 50.2
click at [406, 134] on label "Instagram Reels" at bounding box center [410, 131] width 107 height 19
click at [367, 134] on input "Instagram Reels" at bounding box center [362, 130] width 9 height 9
radio input "true"
click at [384, 67] on button "Import Instagram Reel" at bounding box center [394, 66] width 159 height 28
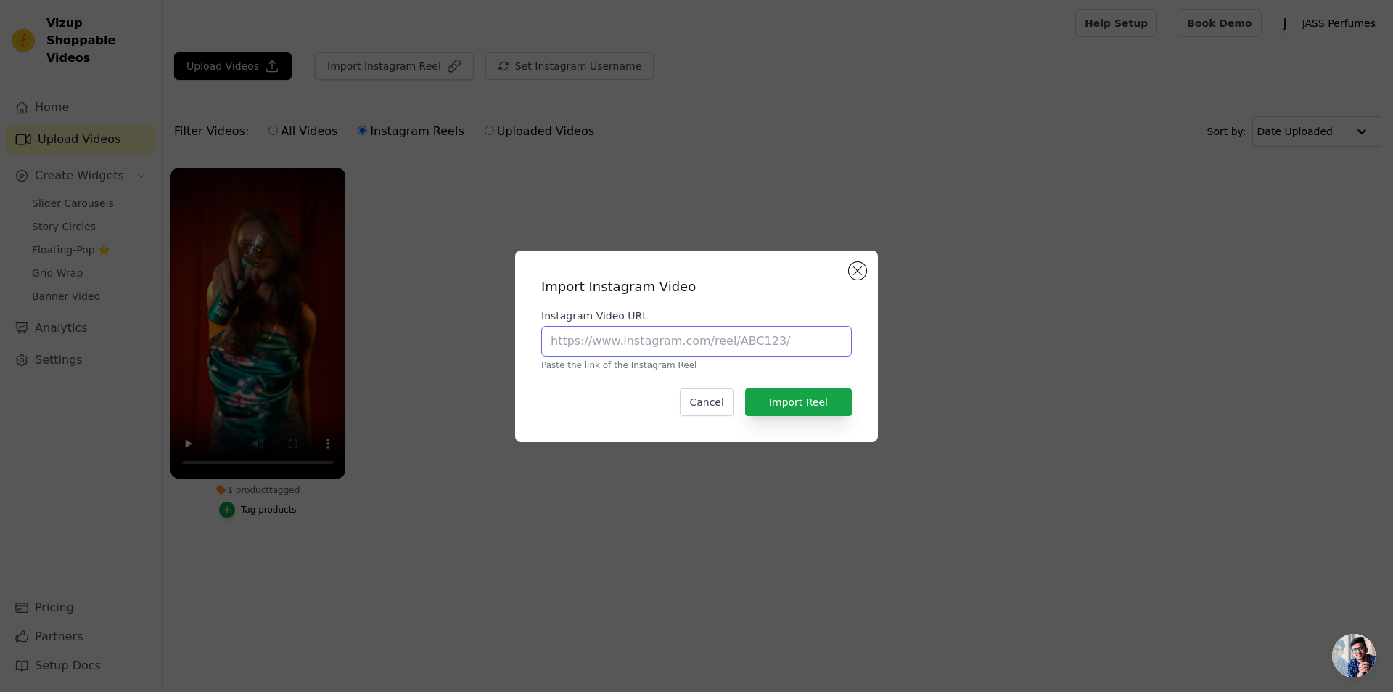
click at [770, 343] on input "Instagram Video URL" at bounding box center [696, 341] width 311 height 30
click at [760, 314] on label "Instagram Video URL" at bounding box center [696, 315] width 311 height 15
click at [760, 326] on input "Instagram Video URL" at bounding box center [696, 341] width 311 height 30
paste input "[URL][DOMAIN_NAME]"
type input "[URL][DOMAIN_NAME]"
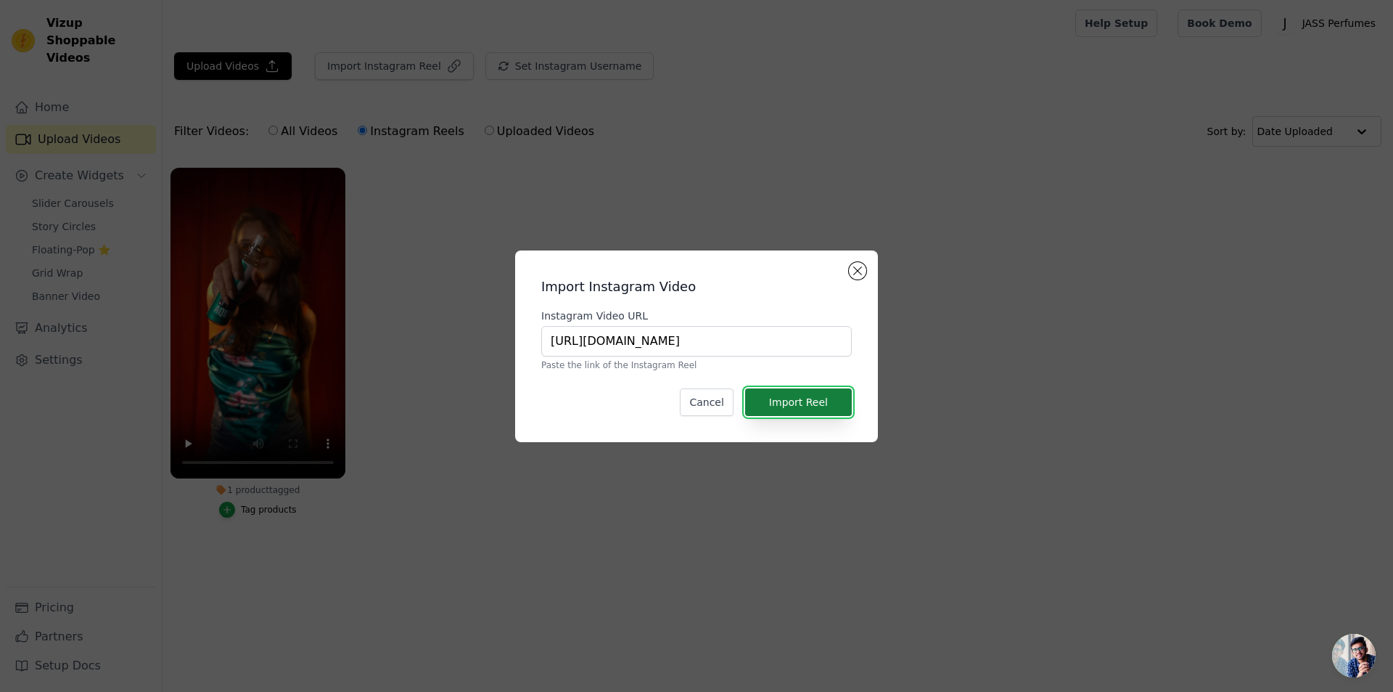
click at [802, 401] on button "Import Reel" at bounding box center [798, 402] width 107 height 28
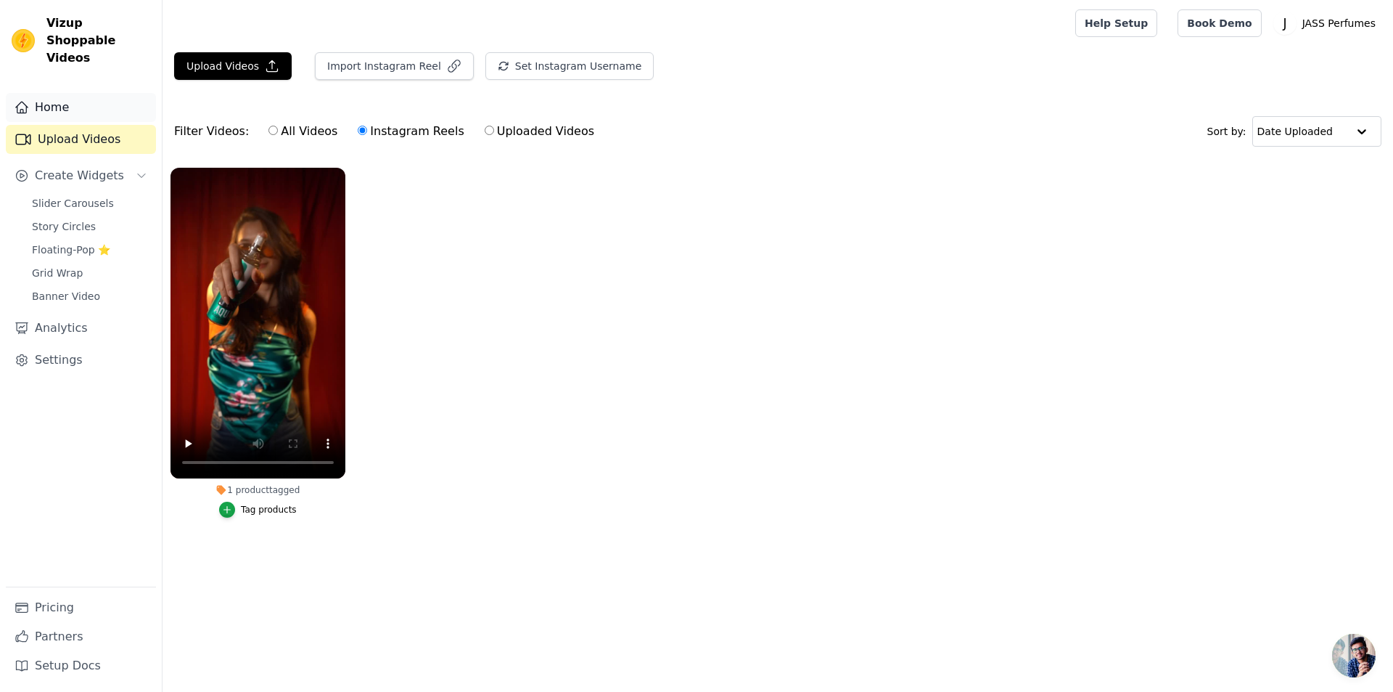
click at [65, 93] on link "Home" at bounding box center [81, 107] width 150 height 29
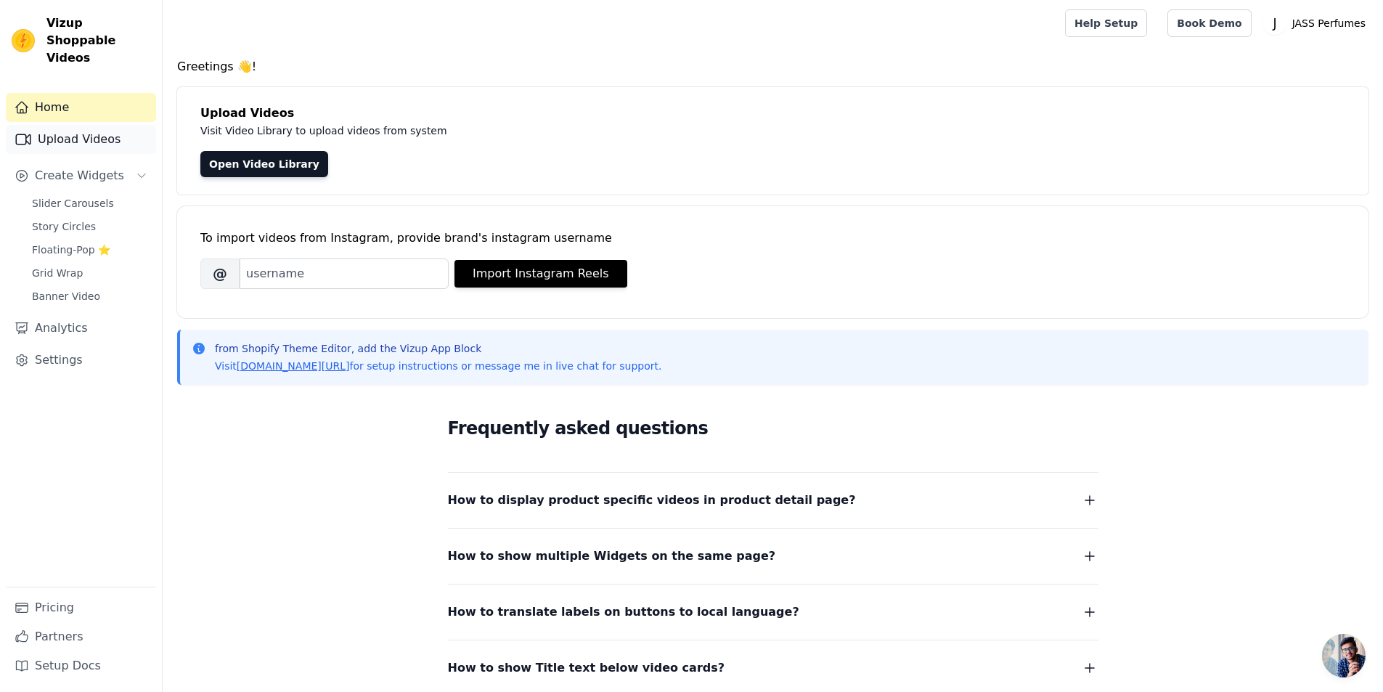
click at [77, 125] on link "Upload Videos" at bounding box center [81, 139] width 150 height 29
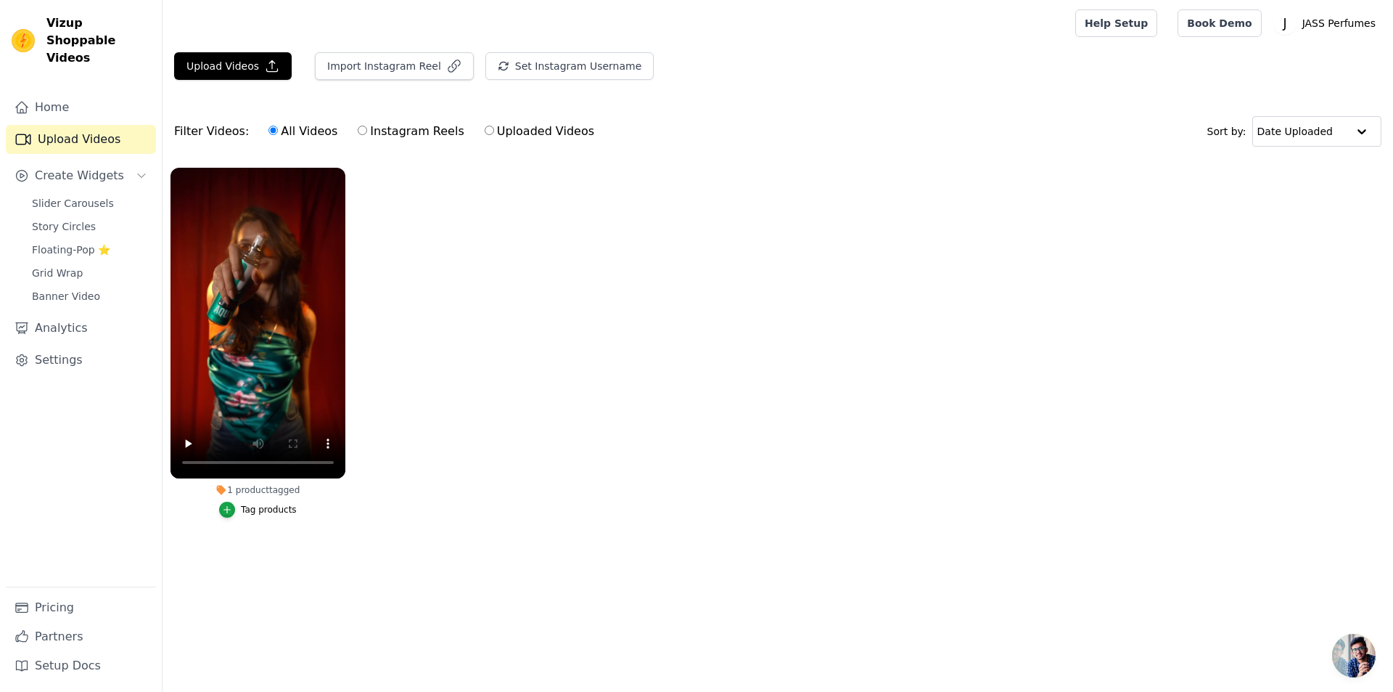
click at [77, 125] on link "Upload Videos" at bounding box center [81, 139] width 150 height 29
click at [70, 93] on link "Home" at bounding box center [81, 107] width 150 height 29
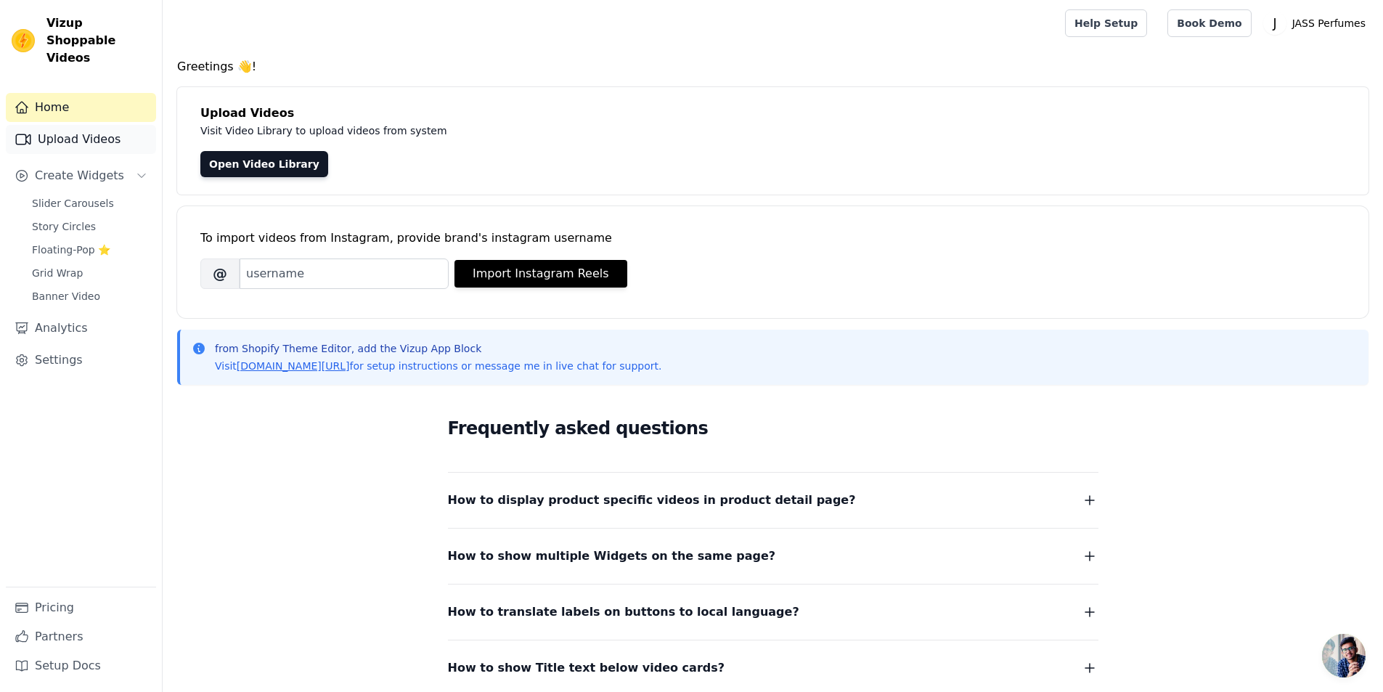
click at [73, 125] on link "Upload Videos" at bounding box center [81, 139] width 150 height 29
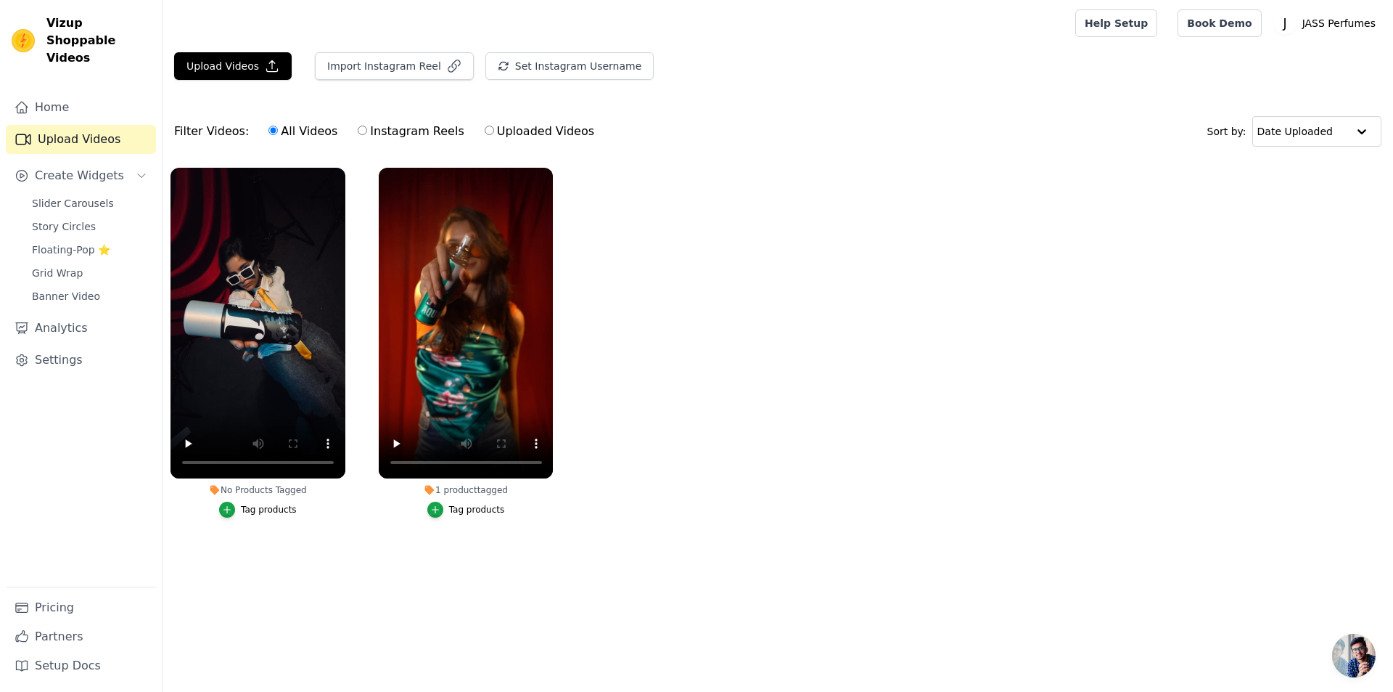
click at [263, 510] on div "Tag products" at bounding box center [269, 510] width 56 height 12
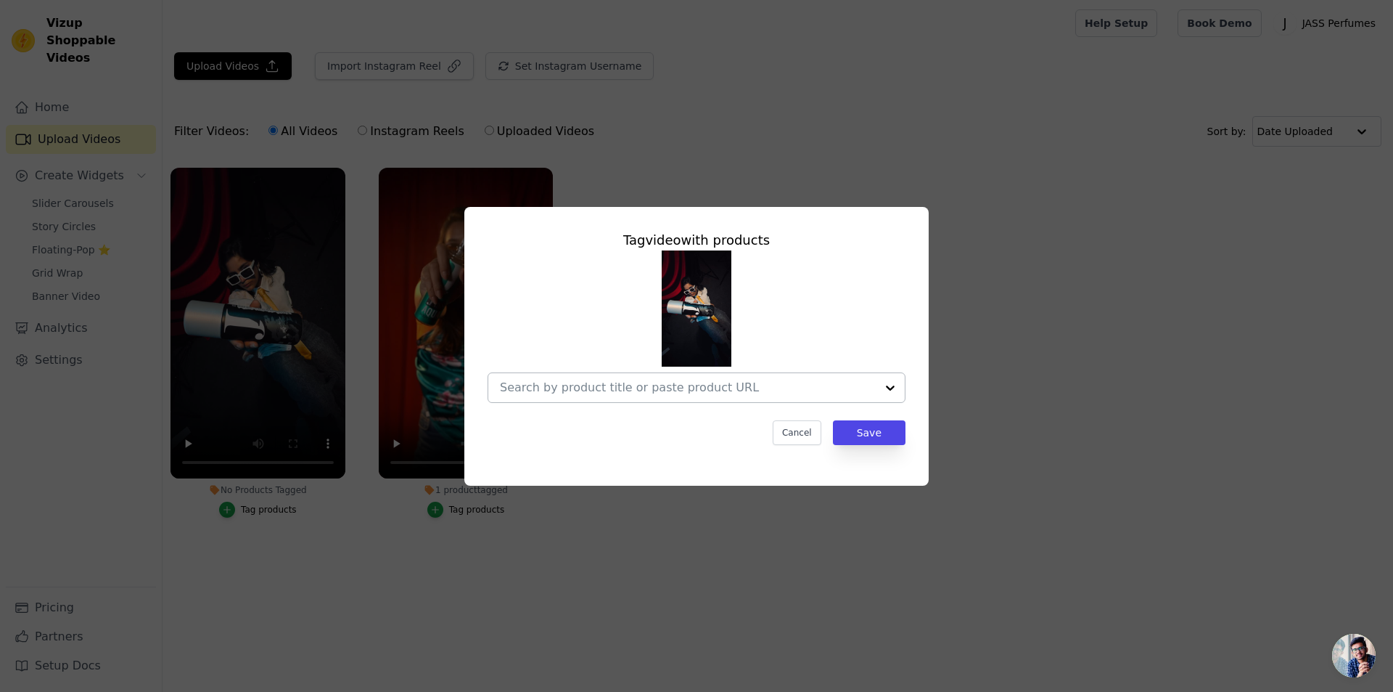
click at [750, 385] on input "No Products Tagged Tag video with products Cancel Save Tag products" at bounding box center [688, 387] width 376 height 14
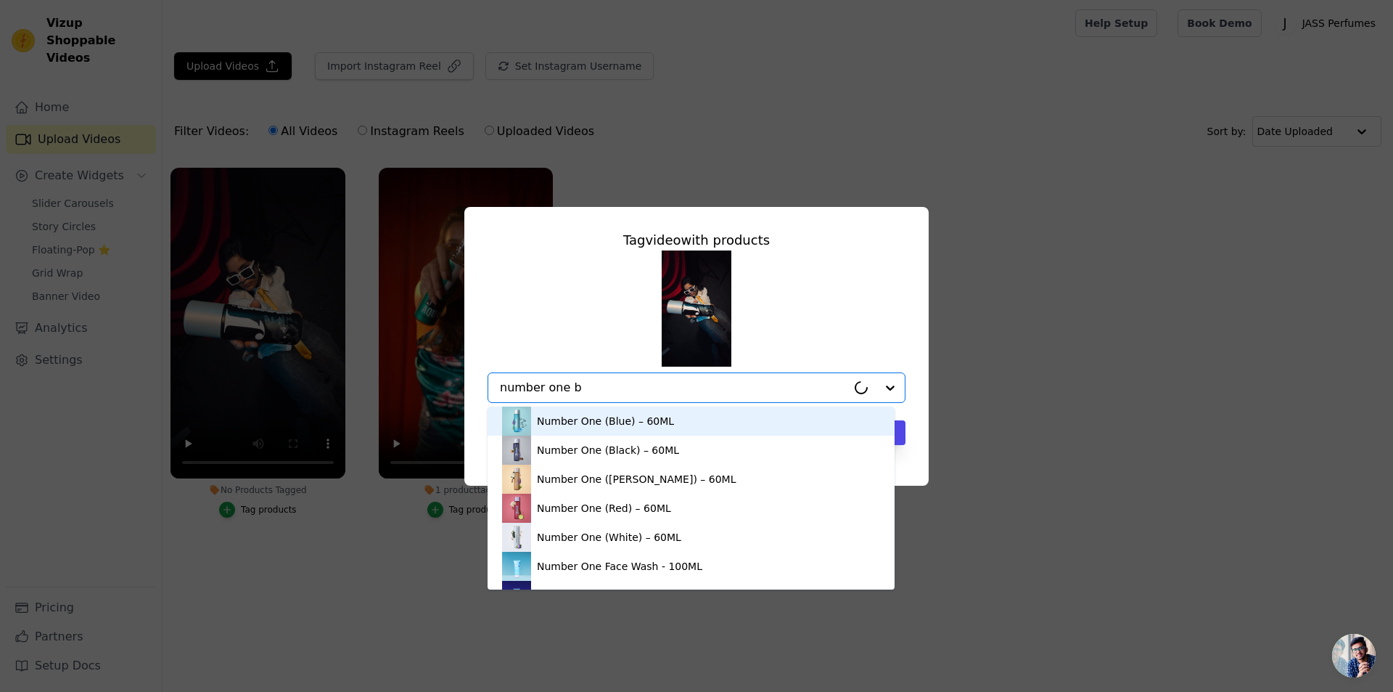
type input "number one bl"
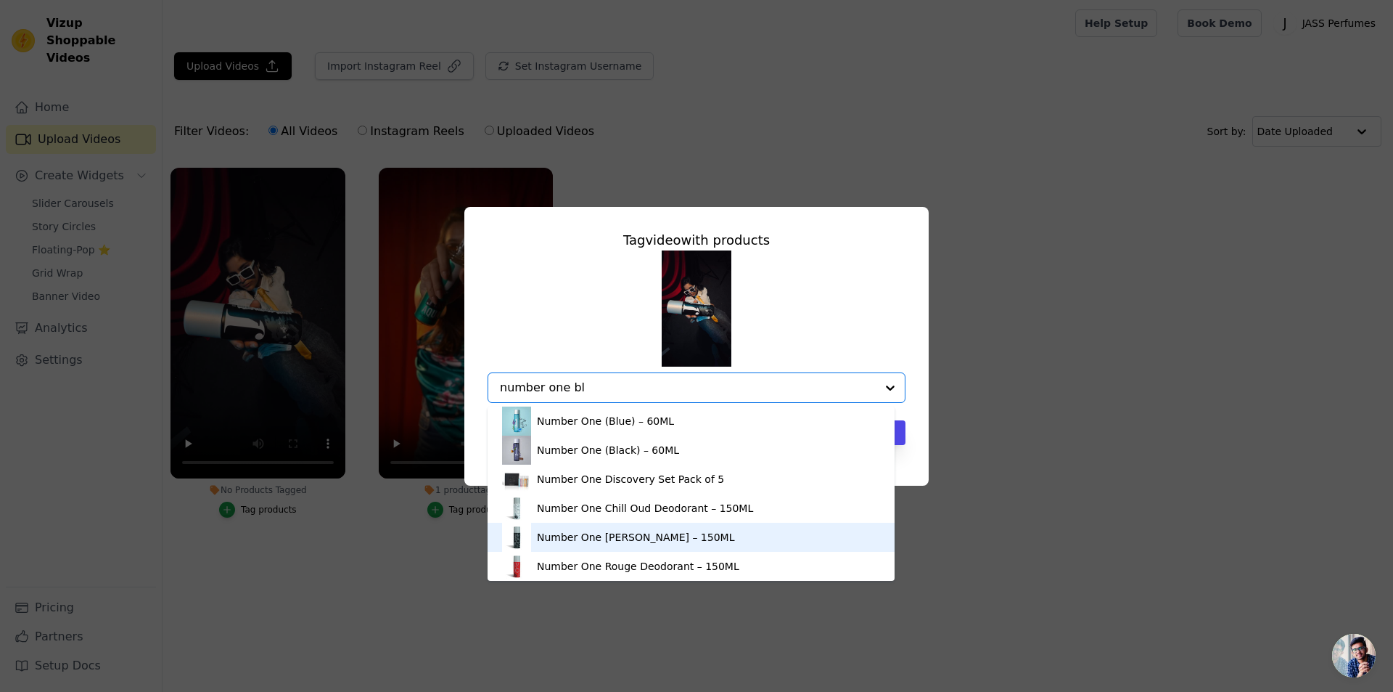
click at [617, 532] on div "Number One [PERSON_NAME] – 150ML" at bounding box center [635, 537] width 197 height 15
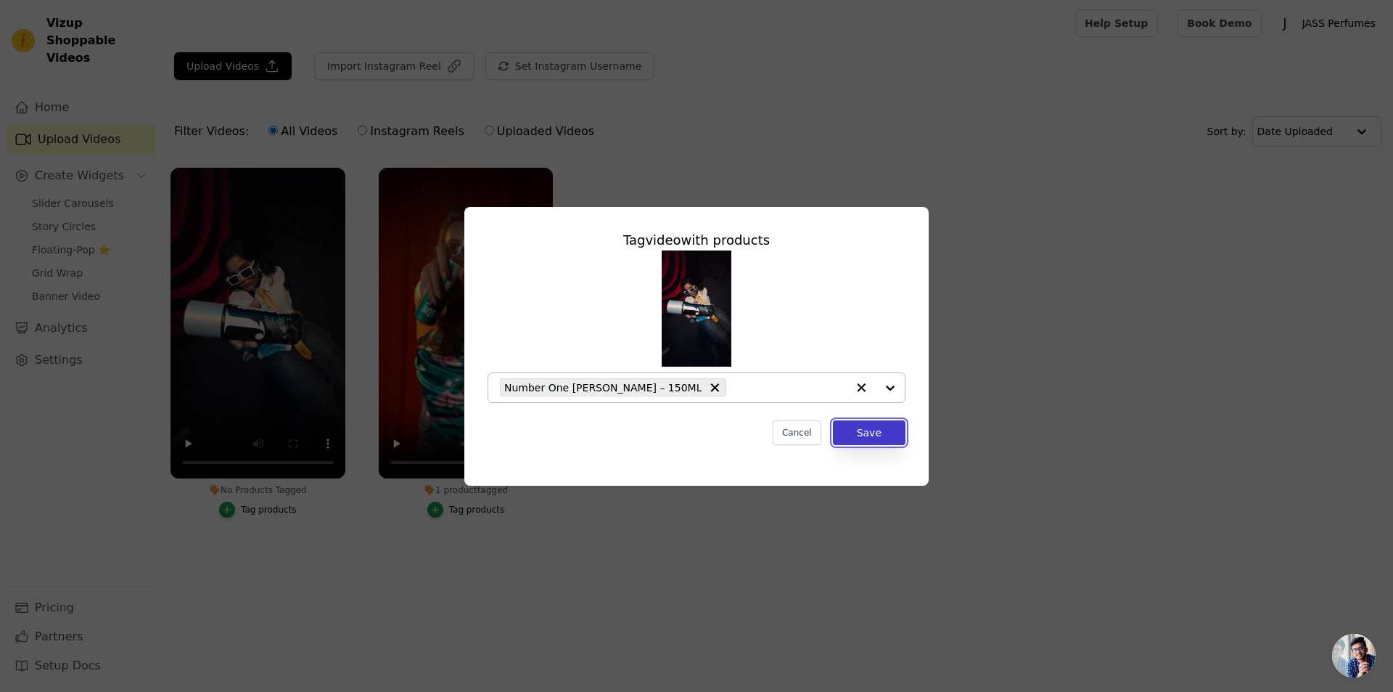
click at [876, 433] on button "Save" at bounding box center [869, 432] width 73 height 25
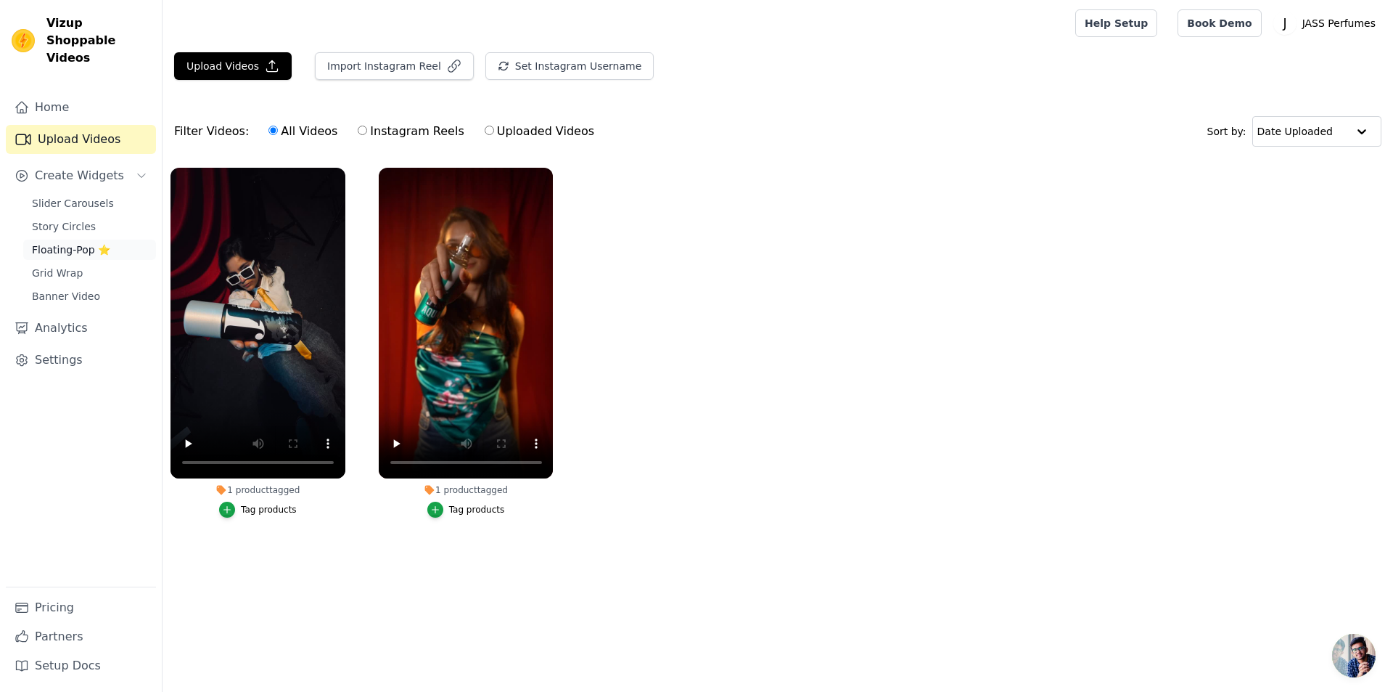
click at [65, 242] on span "Floating-Pop ⭐" at bounding box center [71, 249] width 78 height 15
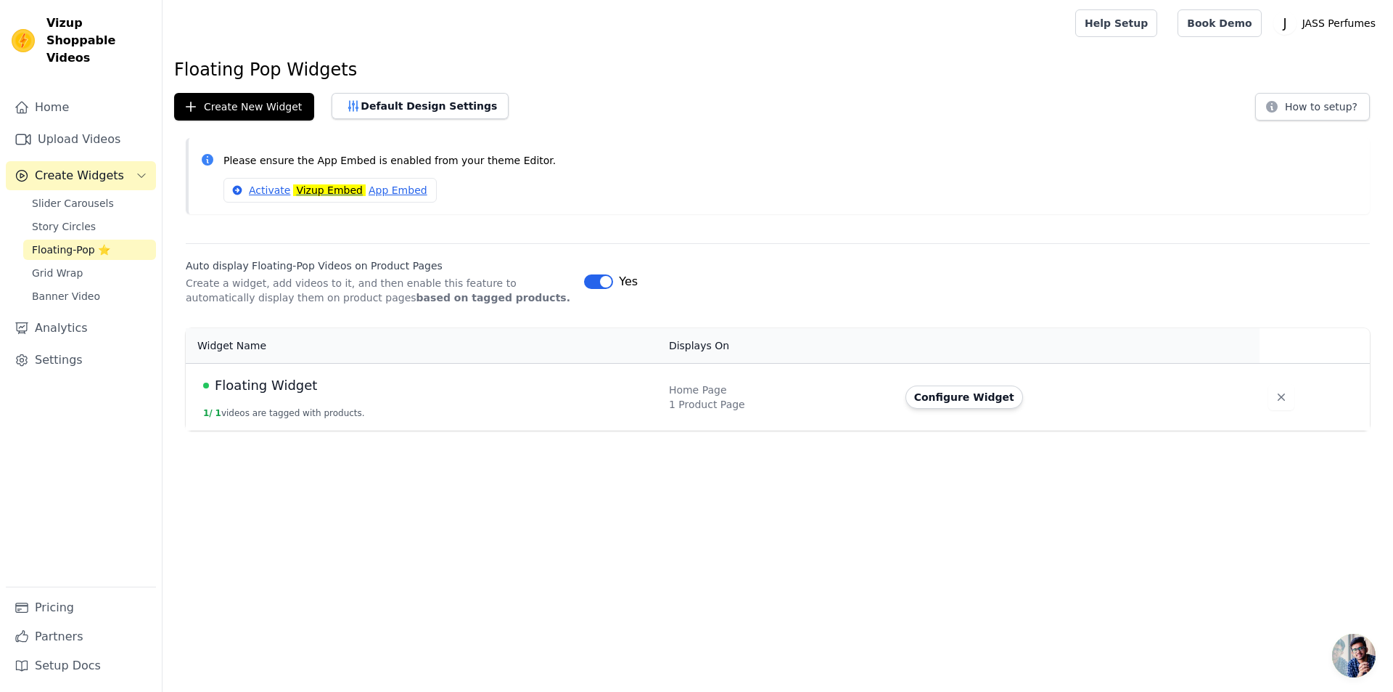
click at [288, 382] on span "Floating Widget" at bounding box center [266, 385] width 102 height 20
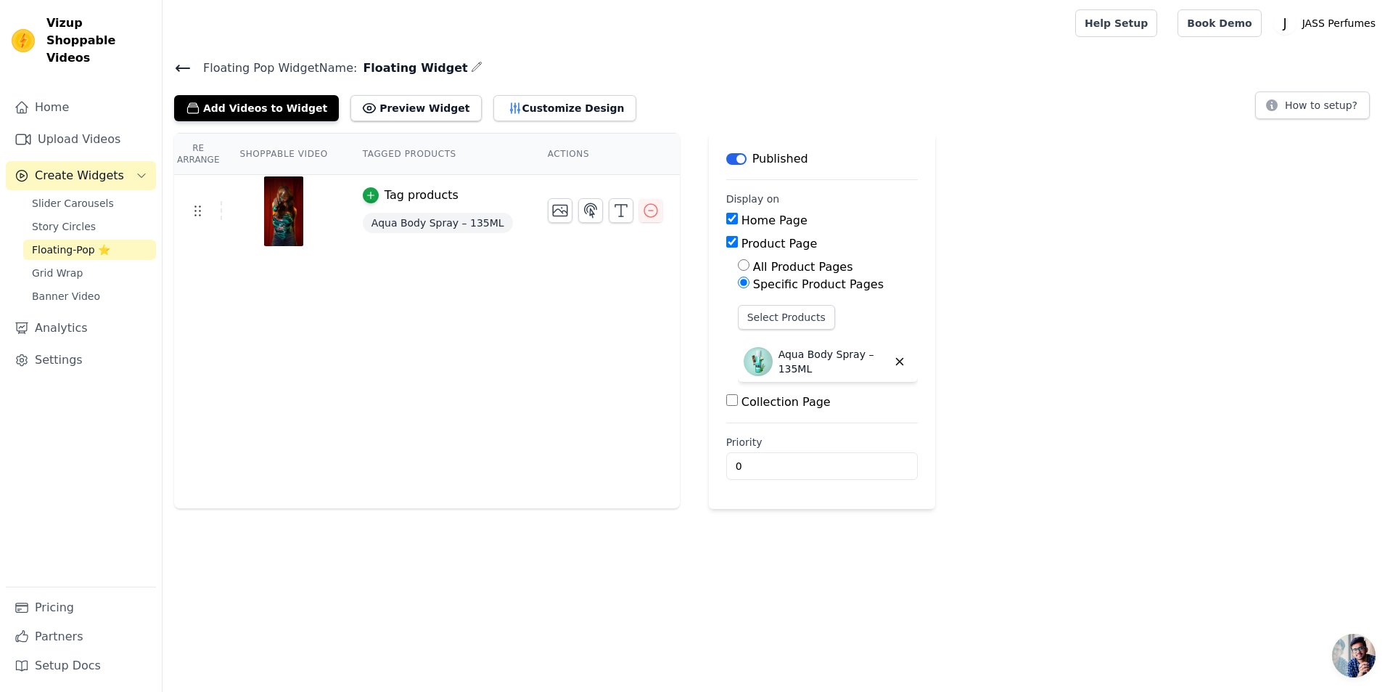
click at [636, 91] on div "Add Videos to Widget Preview Widget Customize Design How to setup?" at bounding box center [778, 105] width 1208 height 32
click at [283, 111] on button "Add Videos to Widget" at bounding box center [256, 108] width 165 height 26
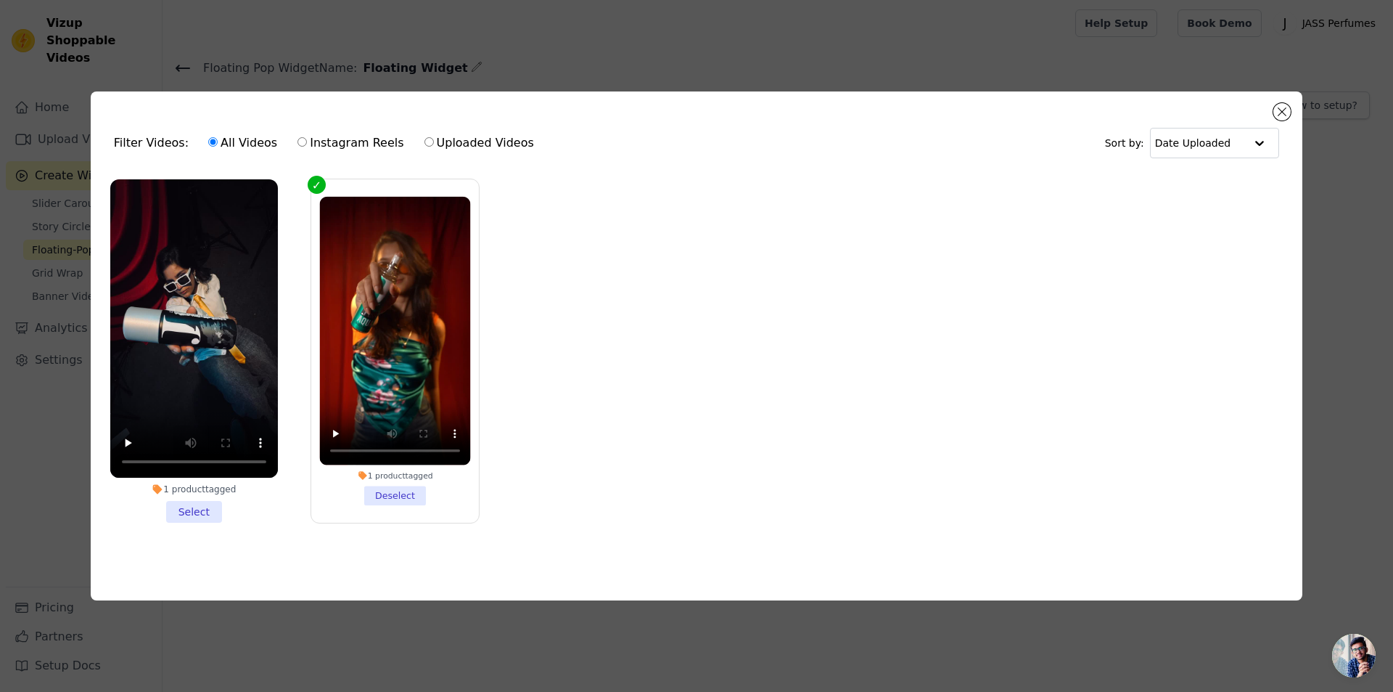
click at [200, 512] on li "1 product tagged Select" at bounding box center [194, 350] width 168 height 343
click at [0, 0] on input "1 product tagged Select" at bounding box center [0, 0] width 0 height 0
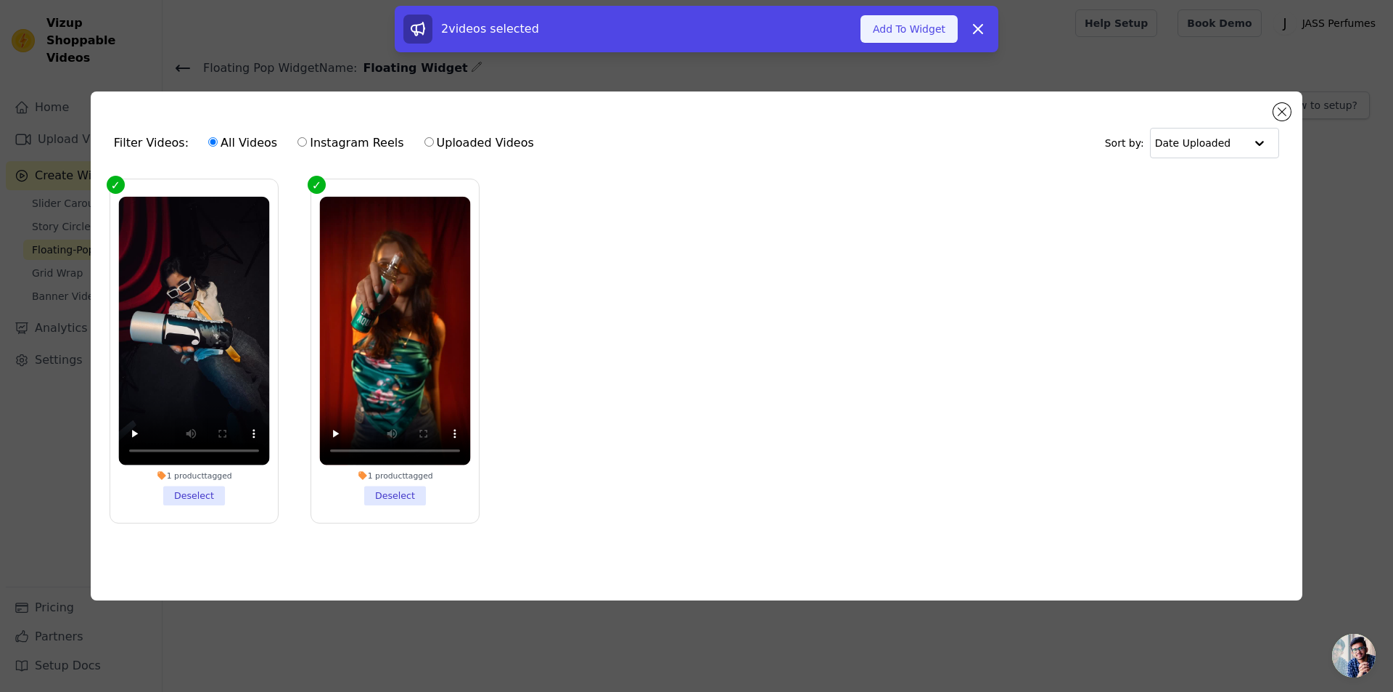
click at [922, 32] on button "Add To Widget" at bounding box center [909, 29] width 97 height 28
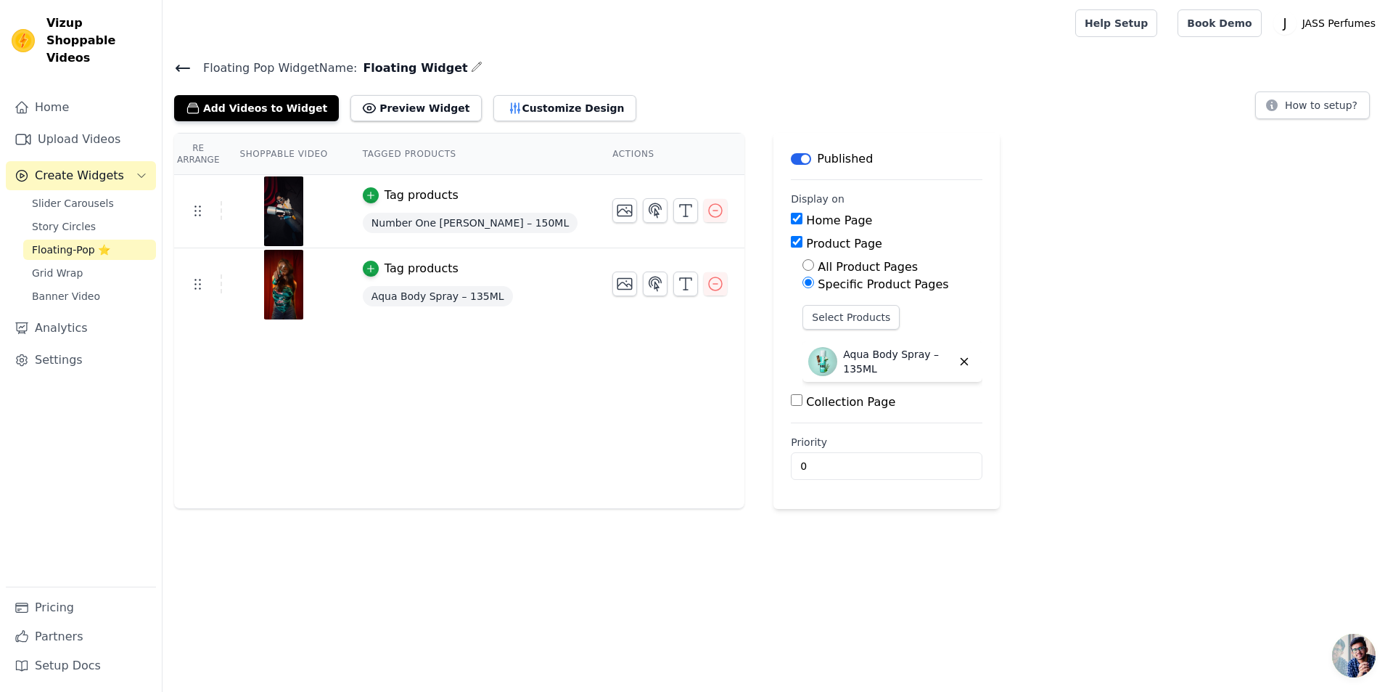
click at [417, 195] on div "Tag products" at bounding box center [422, 195] width 74 height 17
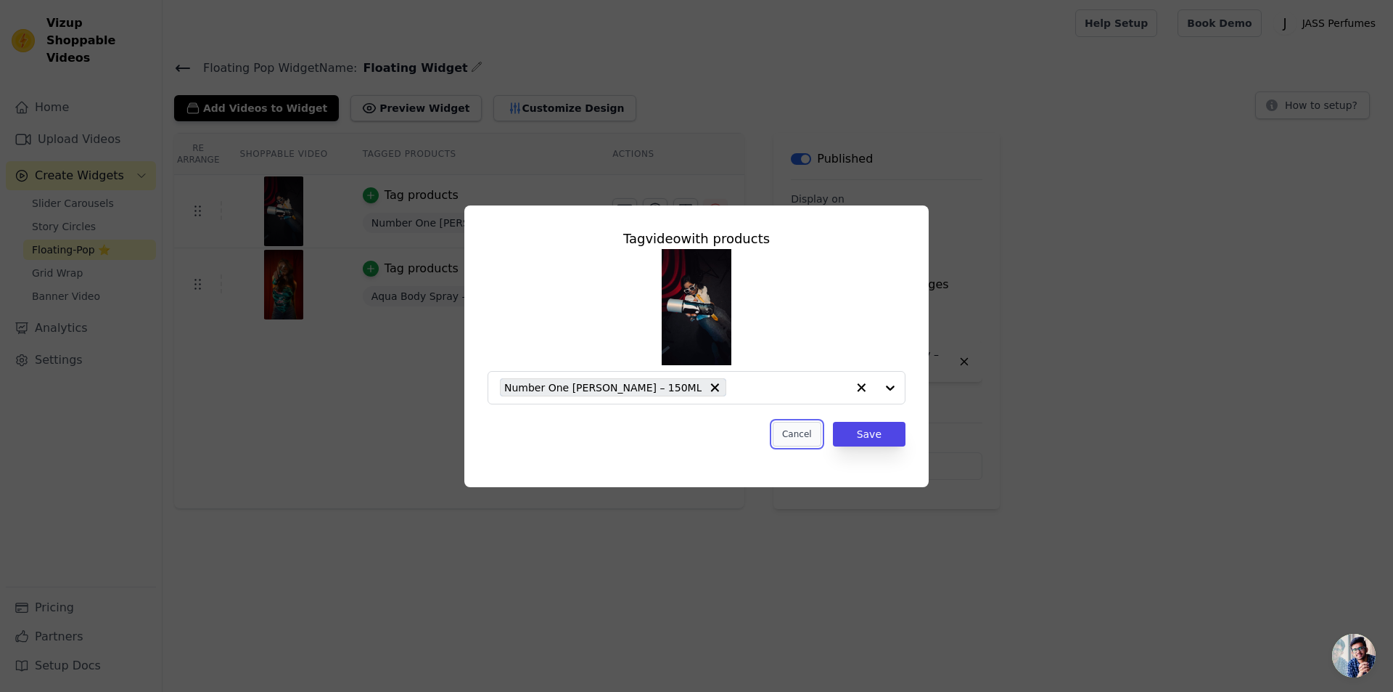
click at [802, 433] on button "Cancel" at bounding box center [797, 434] width 49 height 25
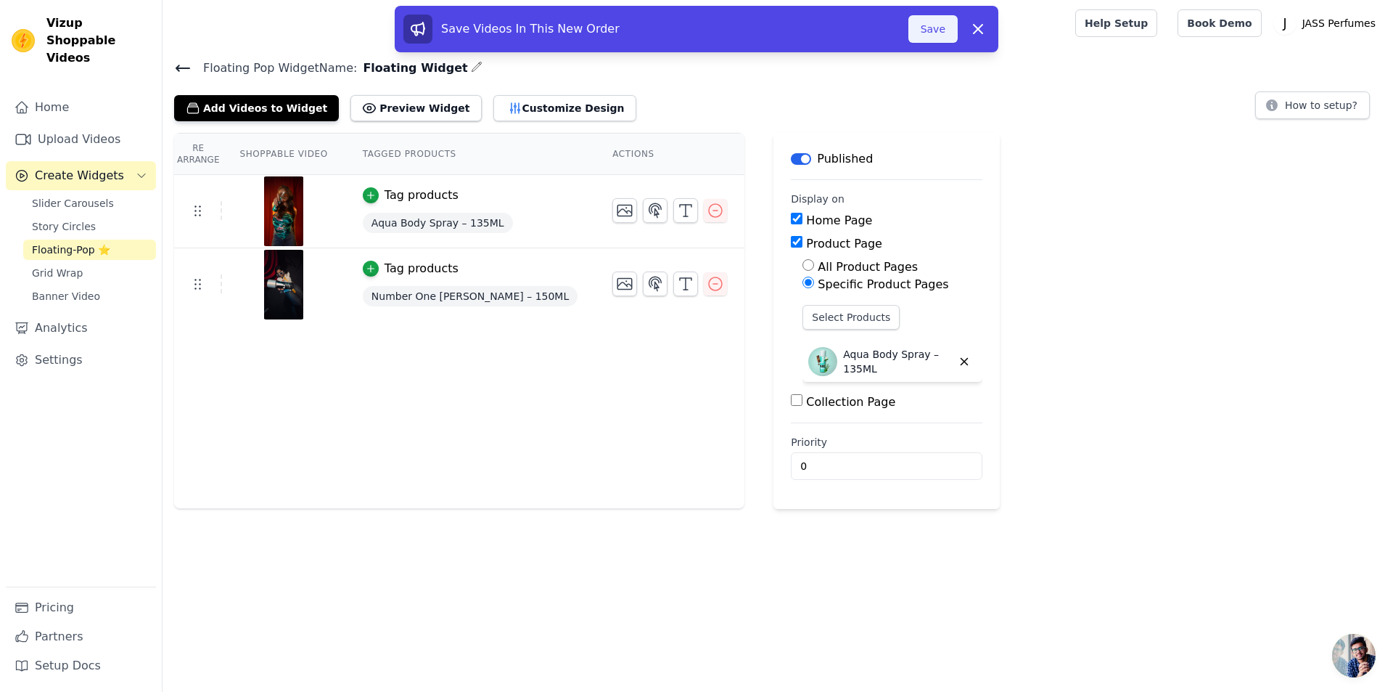
click at [933, 36] on button "Save" at bounding box center [933, 29] width 49 height 28
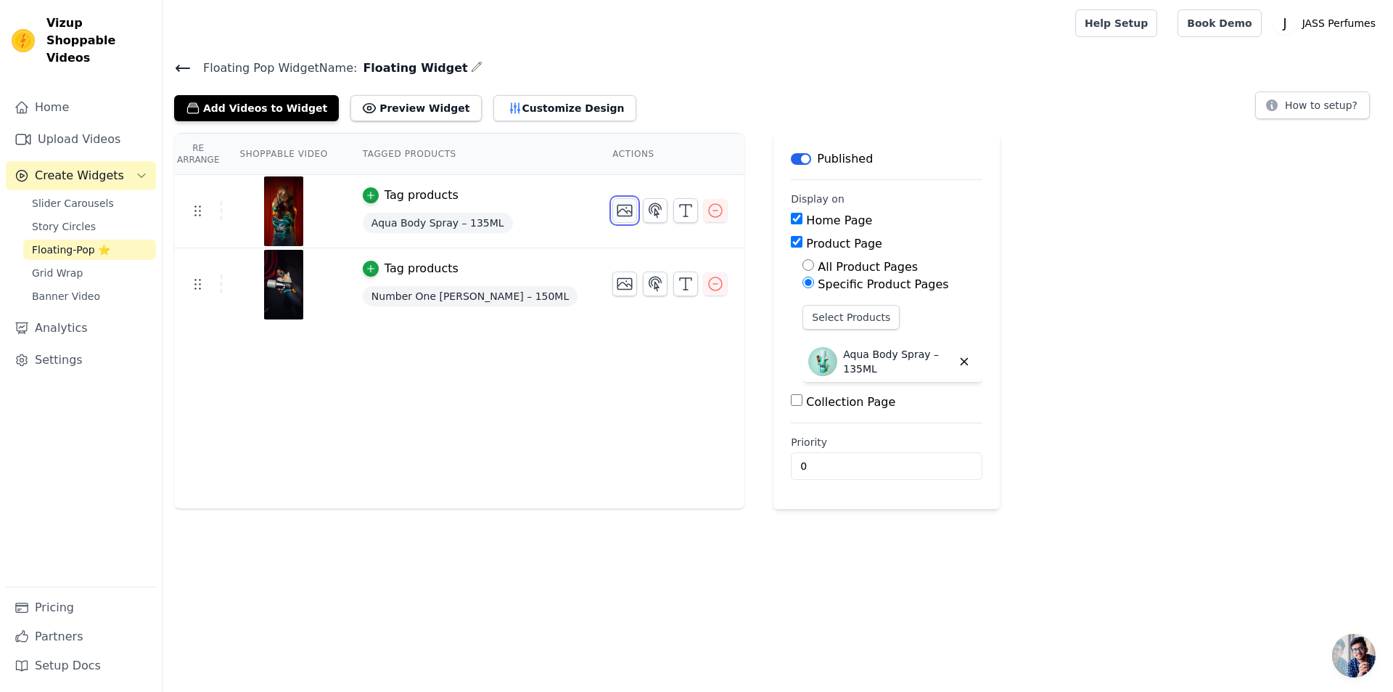
click at [618, 209] on icon "button" at bounding box center [625, 210] width 15 height 11
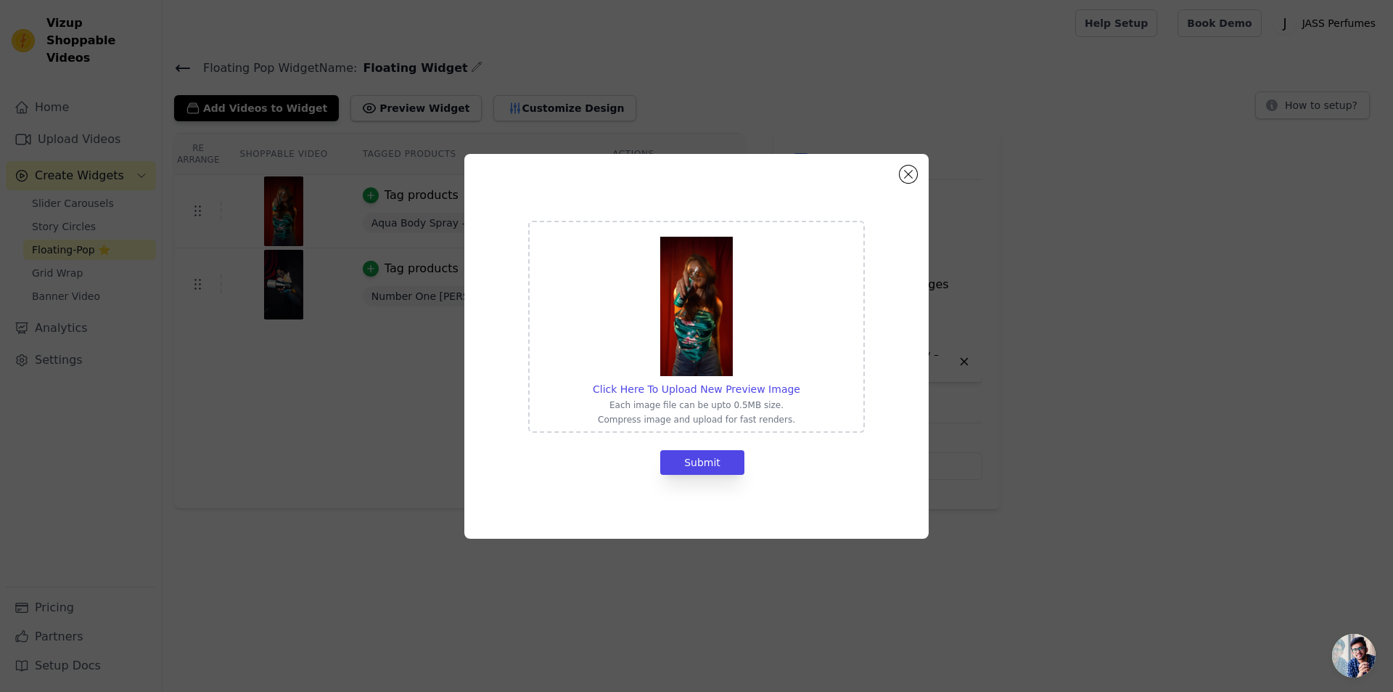
click at [906, 163] on div "Click Here To Upload New Preview Image Each image file can be upto 0.5MB size. …" at bounding box center [696, 346] width 464 height 385
click at [905, 179] on button "Close modal" at bounding box center [908, 173] width 17 height 17
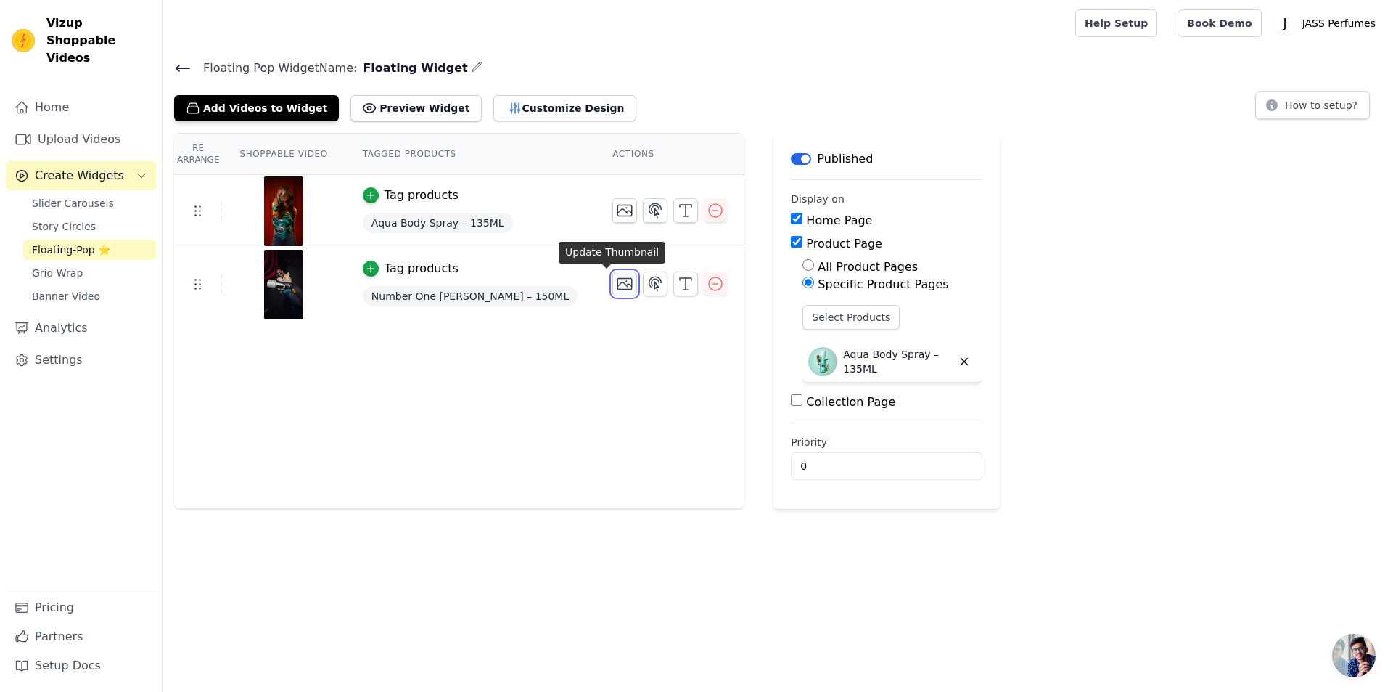
click at [616, 287] on icon "button" at bounding box center [624, 283] width 17 height 17
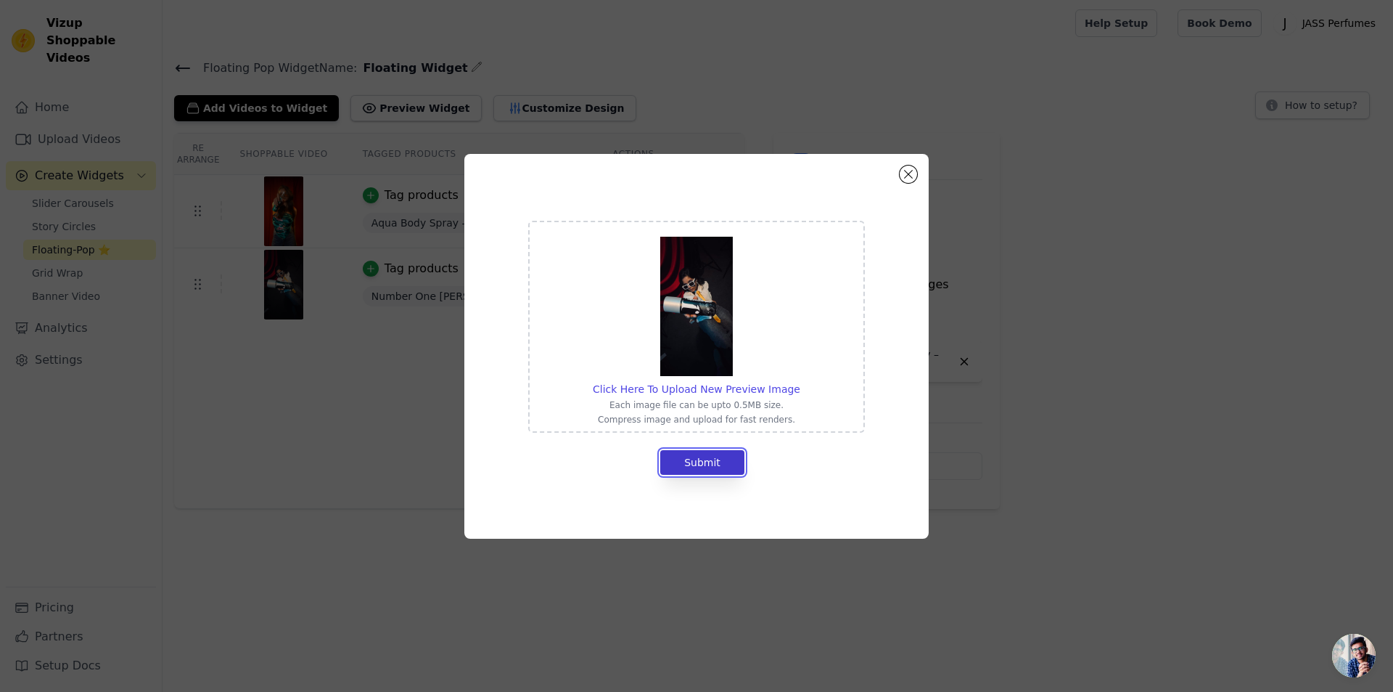
click at [721, 466] on button "Submit" at bounding box center [702, 462] width 84 height 25
click at [906, 171] on button "Close modal" at bounding box center [908, 173] width 17 height 17
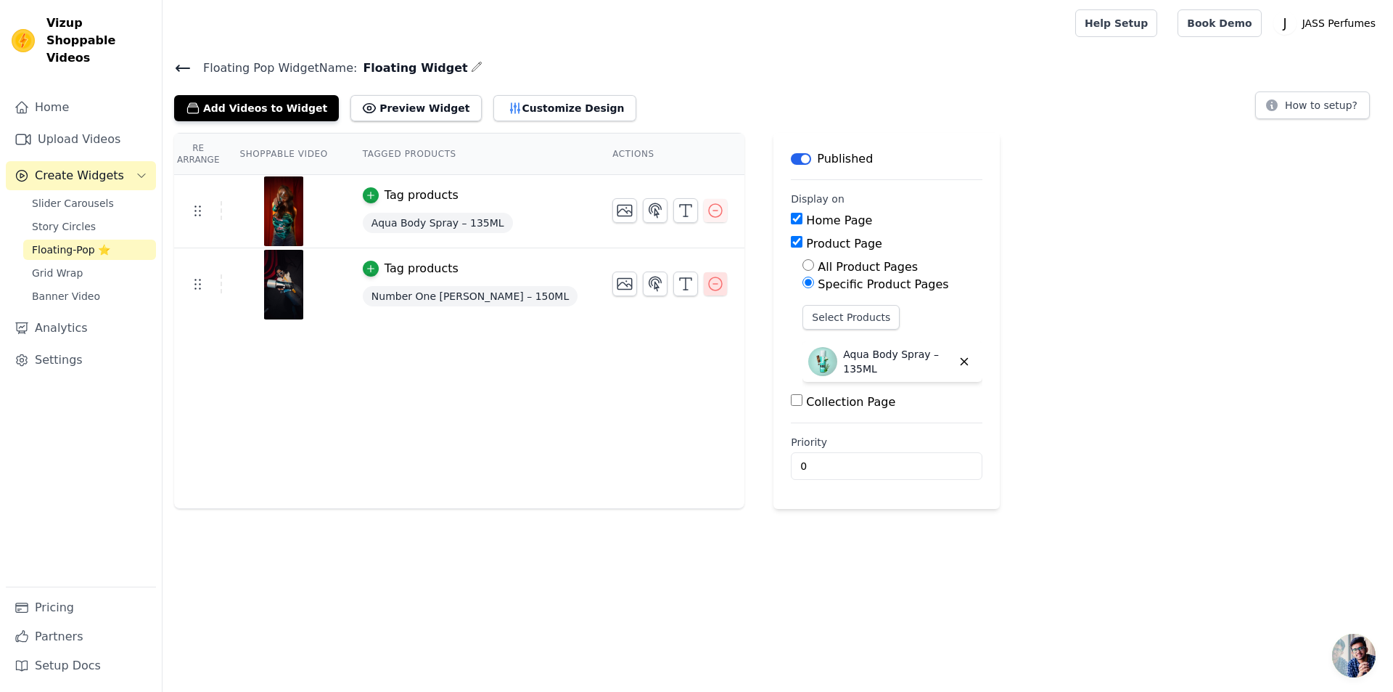
click at [707, 287] on icon "button" at bounding box center [715, 283] width 17 height 17
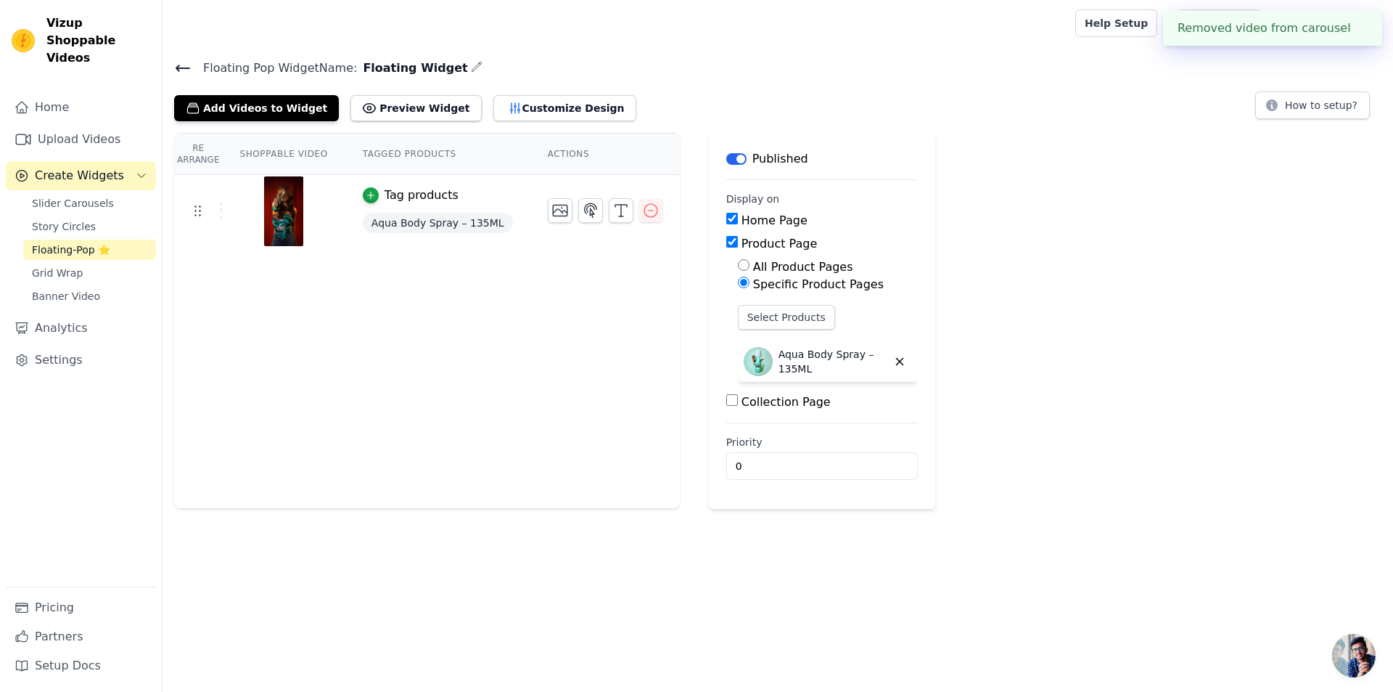
click at [373, 303] on div "Re Arrange Shoppable Video Tagged Products Actions Tag products Aqua Body Spray…" at bounding box center [427, 321] width 506 height 376
click at [185, 65] on icon at bounding box center [182, 68] width 17 height 17
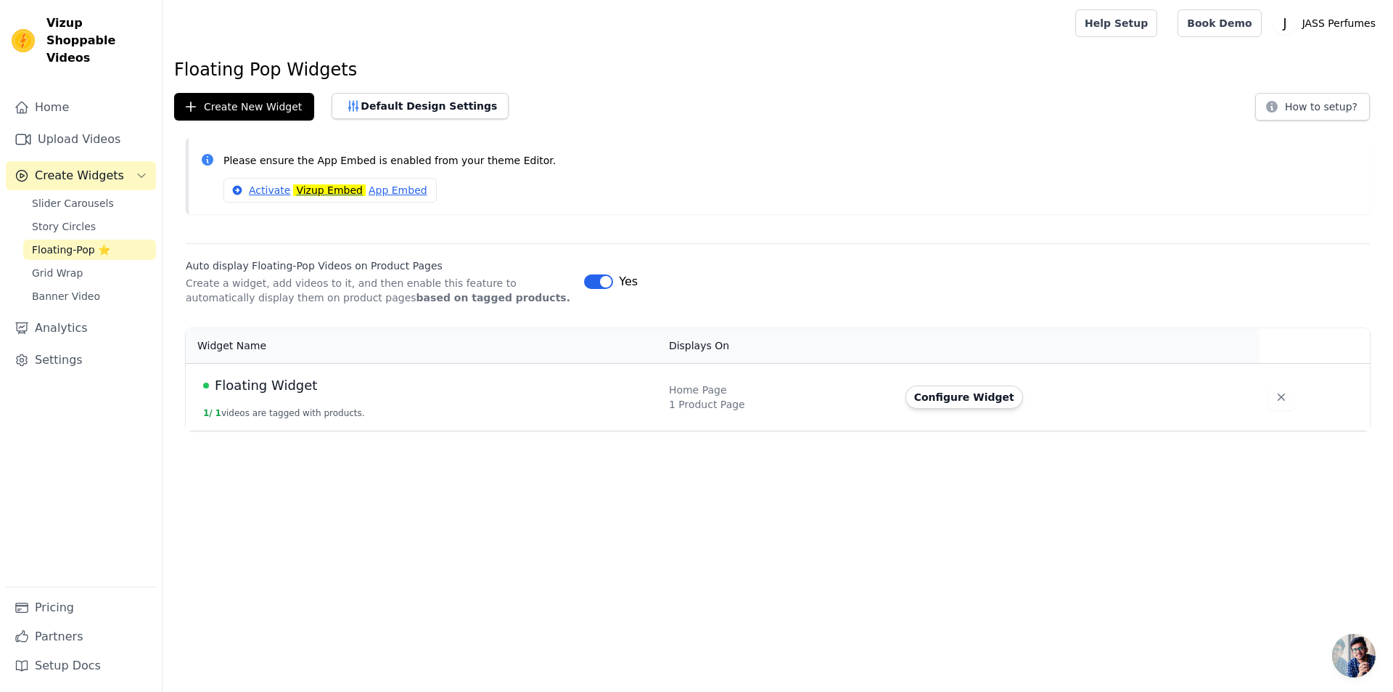
click at [286, 389] on span "Floating Widget" at bounding box center [266, 385] width 102 height 20
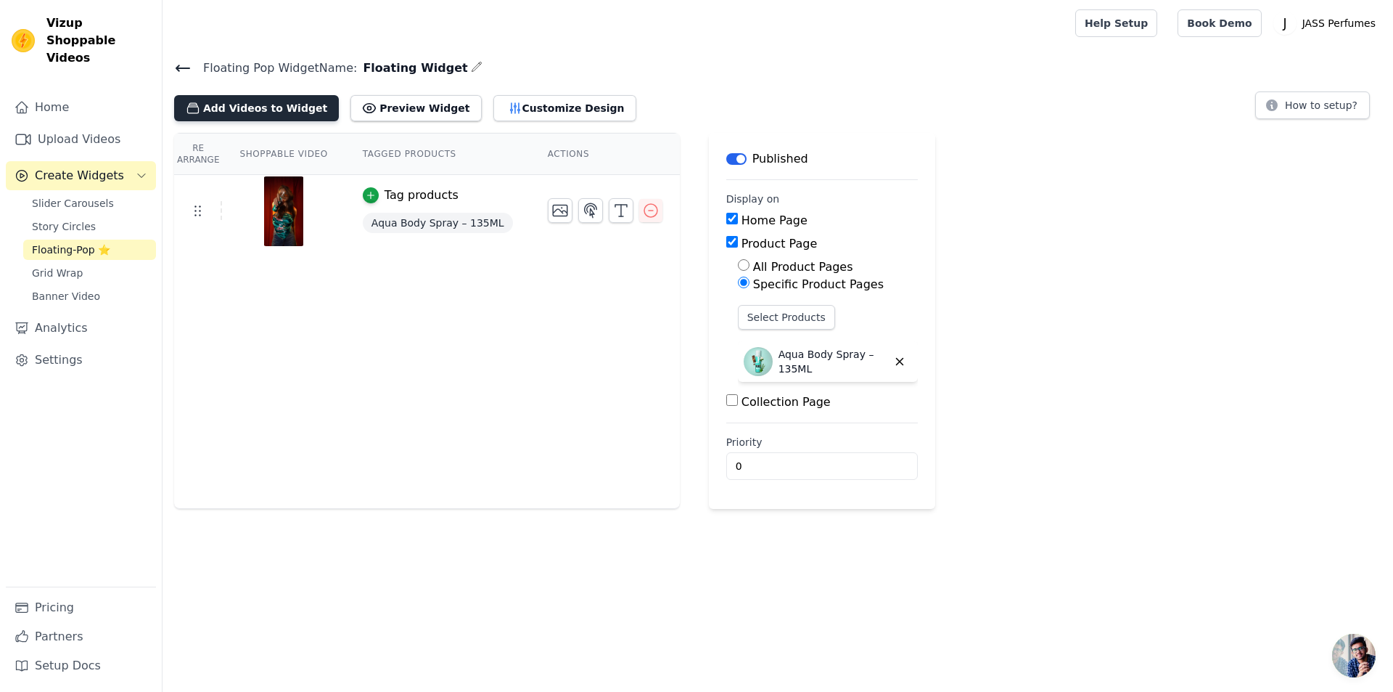
click at [254, 107] on button "Add Videos to Widget" at bounding box center [256, 108] width 165 height 26
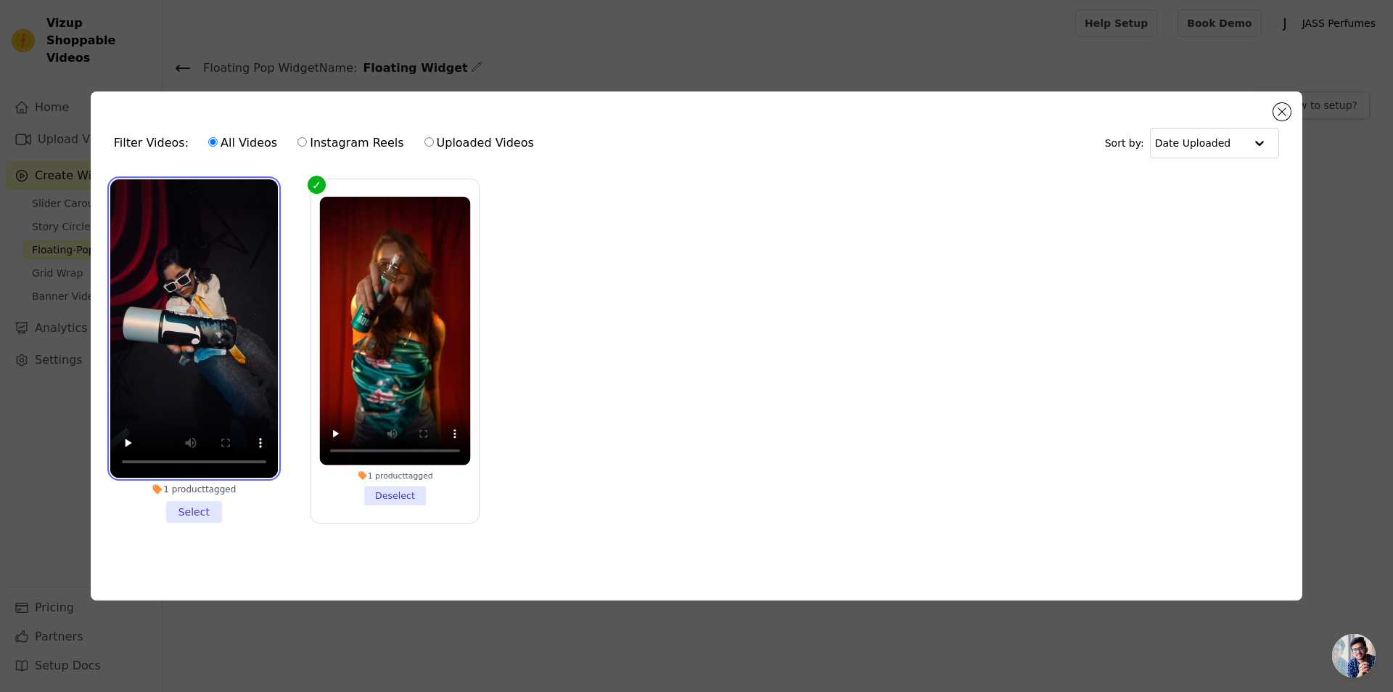
click at [208, 272] on video at bounding box center [194, 328] width 168 height 298
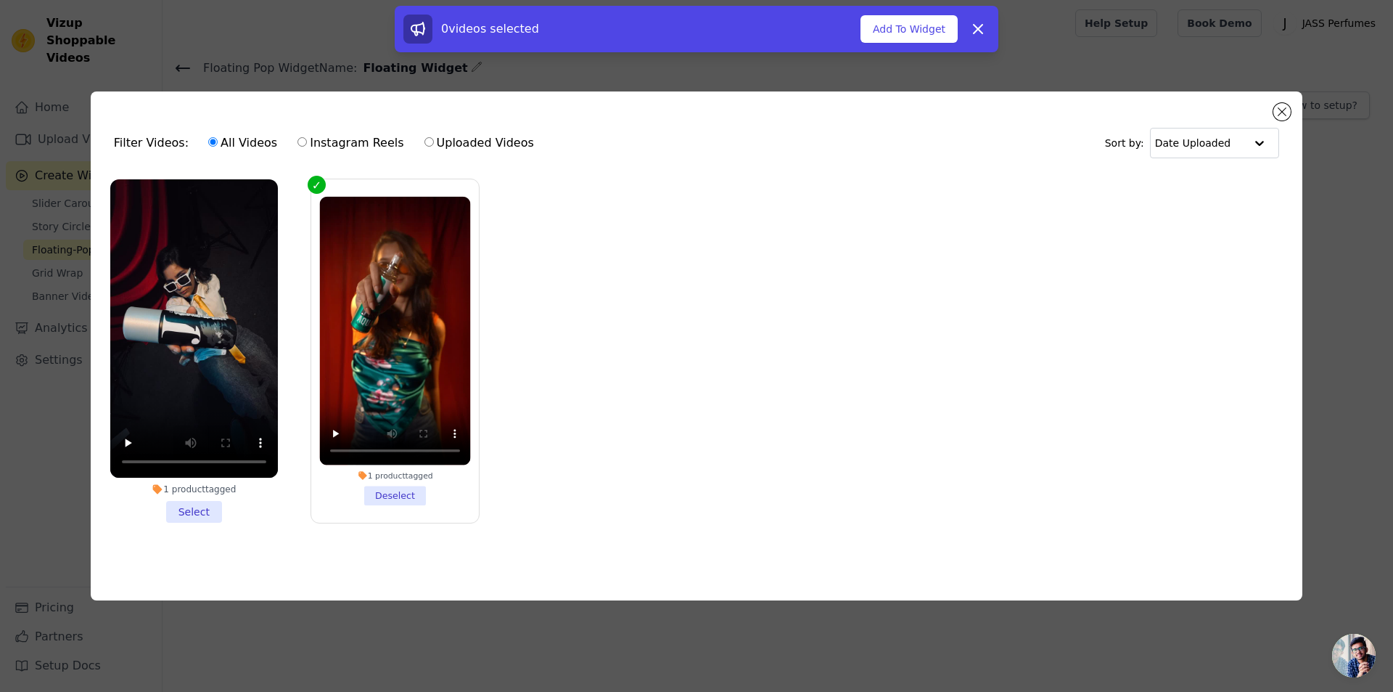
click at [191, 514] on li "1 product tagged Select" at bounding box center [194, 350] width 168 height 343
click at [0, 0] on input "1 product tagged Select" at bounding box center [0, 0] width 0 height 0
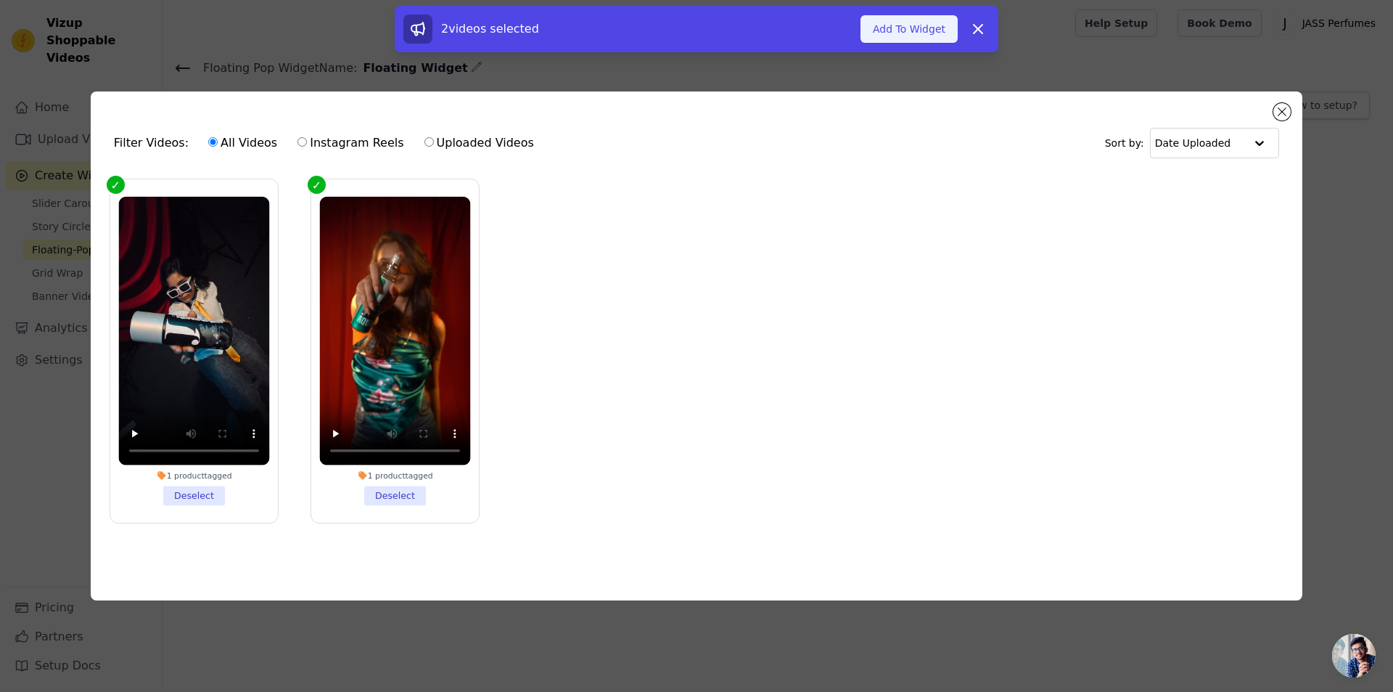
click at [934, 31] on button "Add To Widget" at bounding box center [909, 29] width 97 height 28
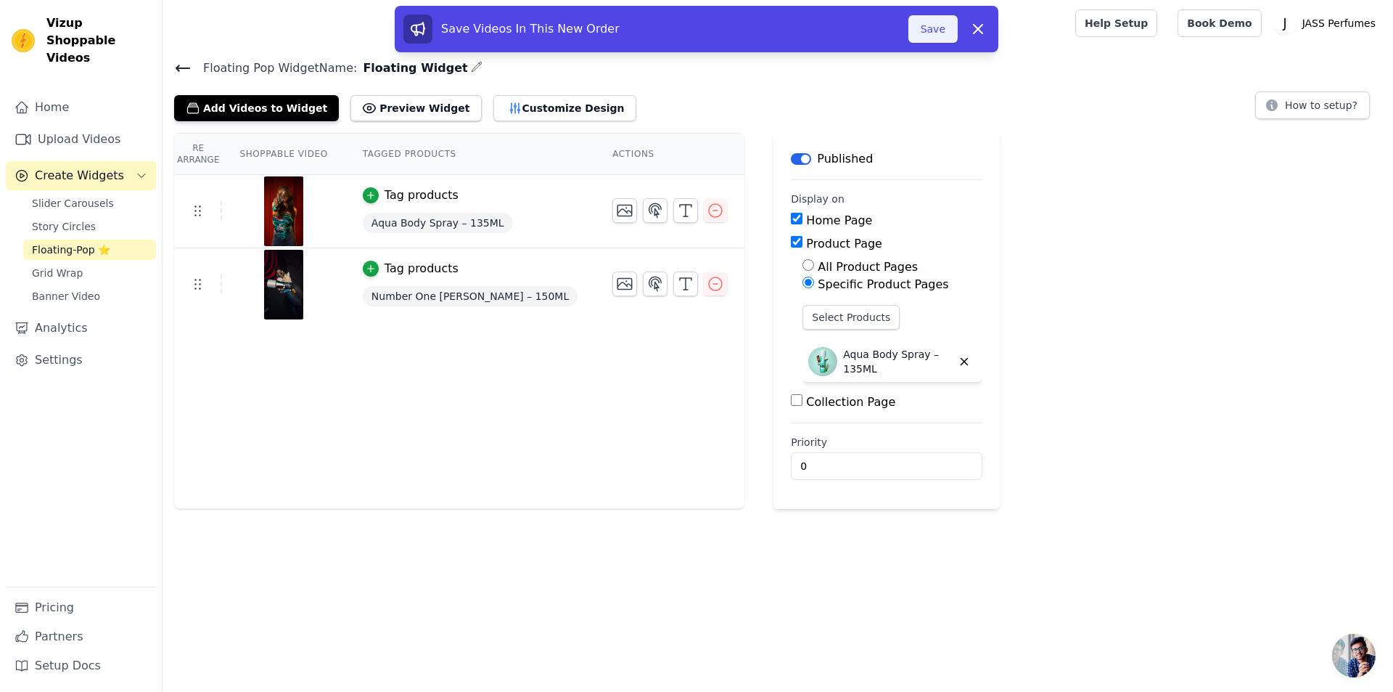
click at [942, 29] on button "Save" at bounding box center [933, 29] width 49 height 28
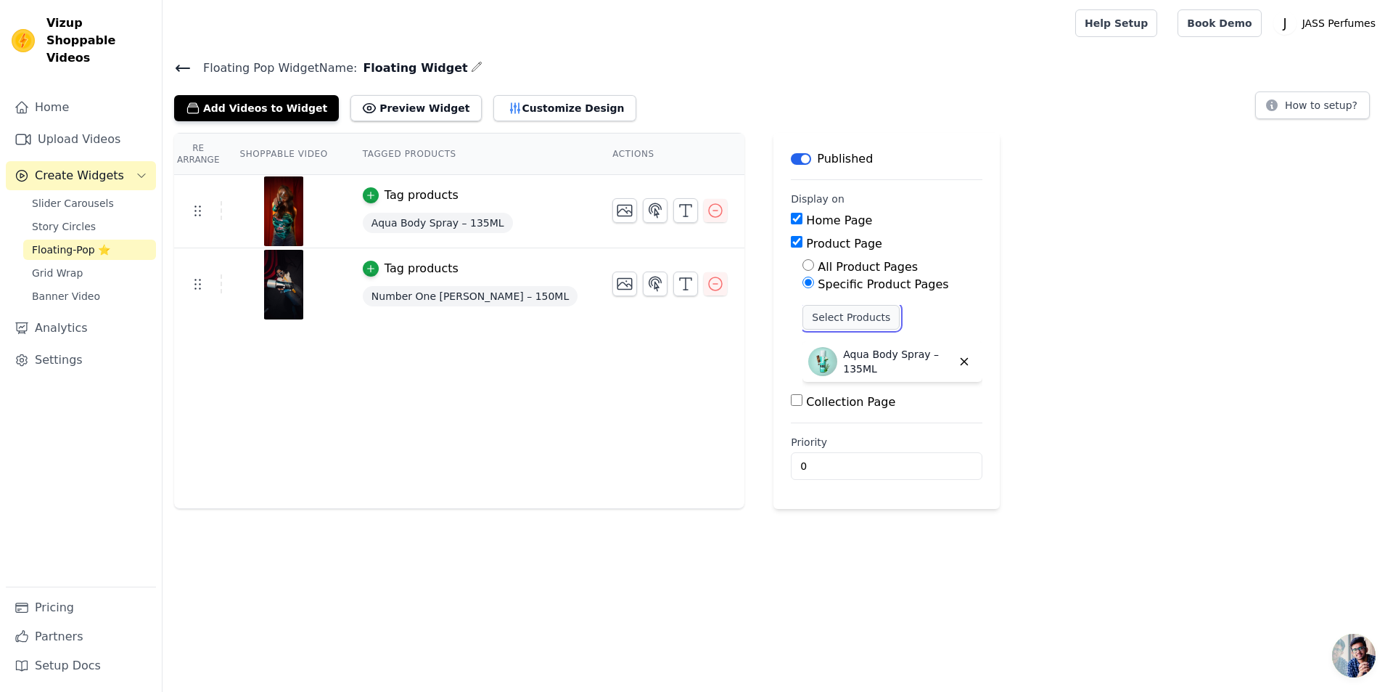
click at [839, 314] on button "Select Products" at bounding box center [851, 317] width 97 height 25
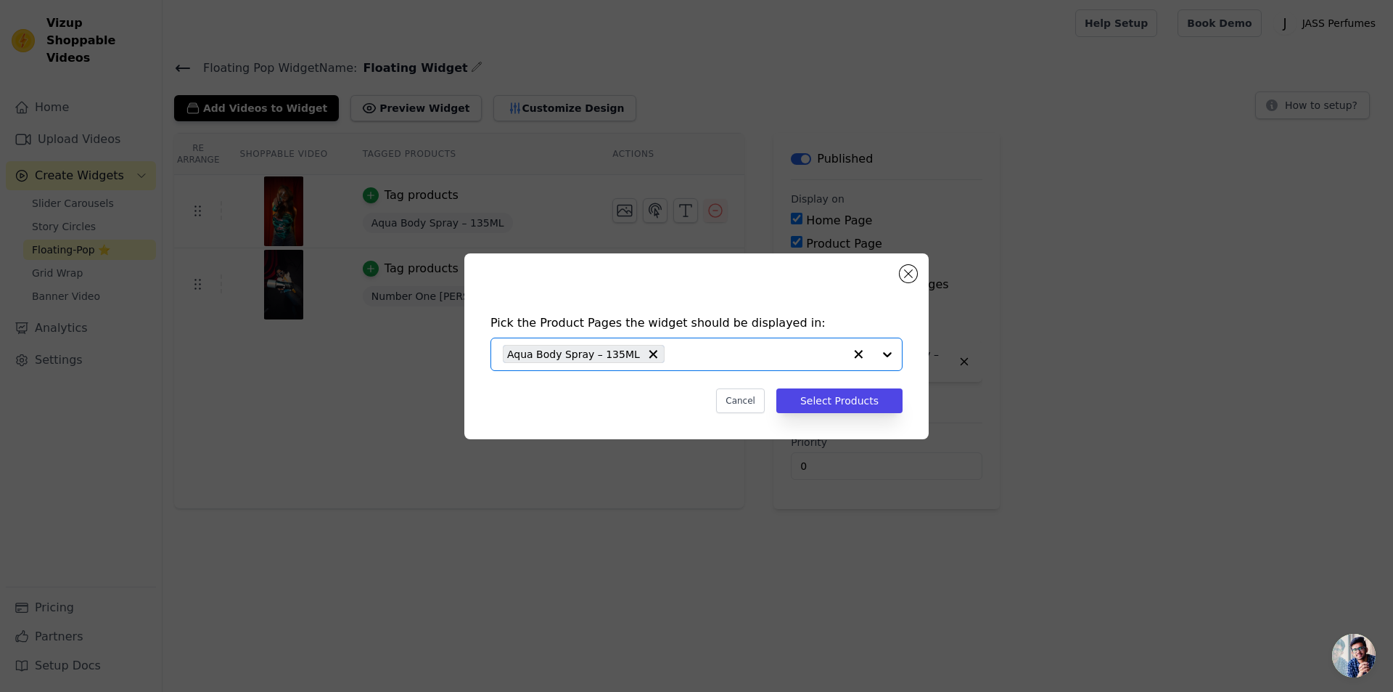
click at [737, 357] on input "text" at bounding box center [758, 353] width 172 height 17
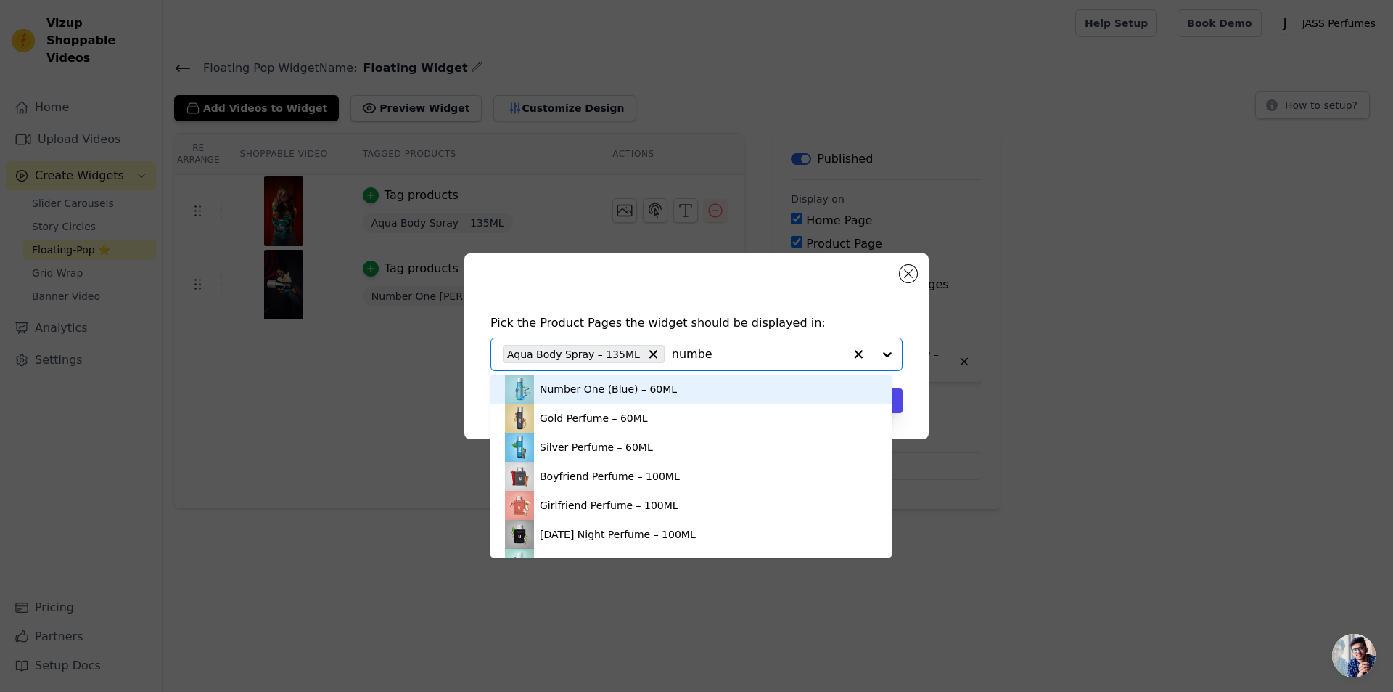
type input "number"
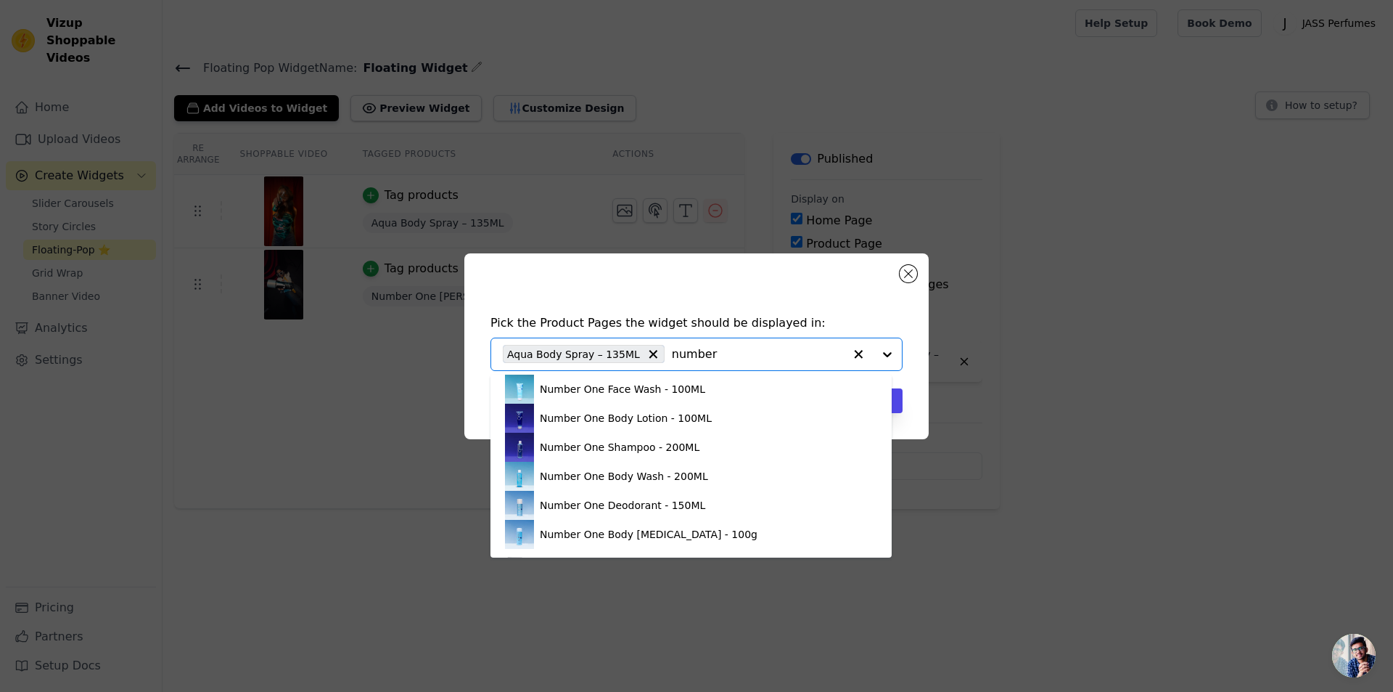
scroll to position [286, 0]
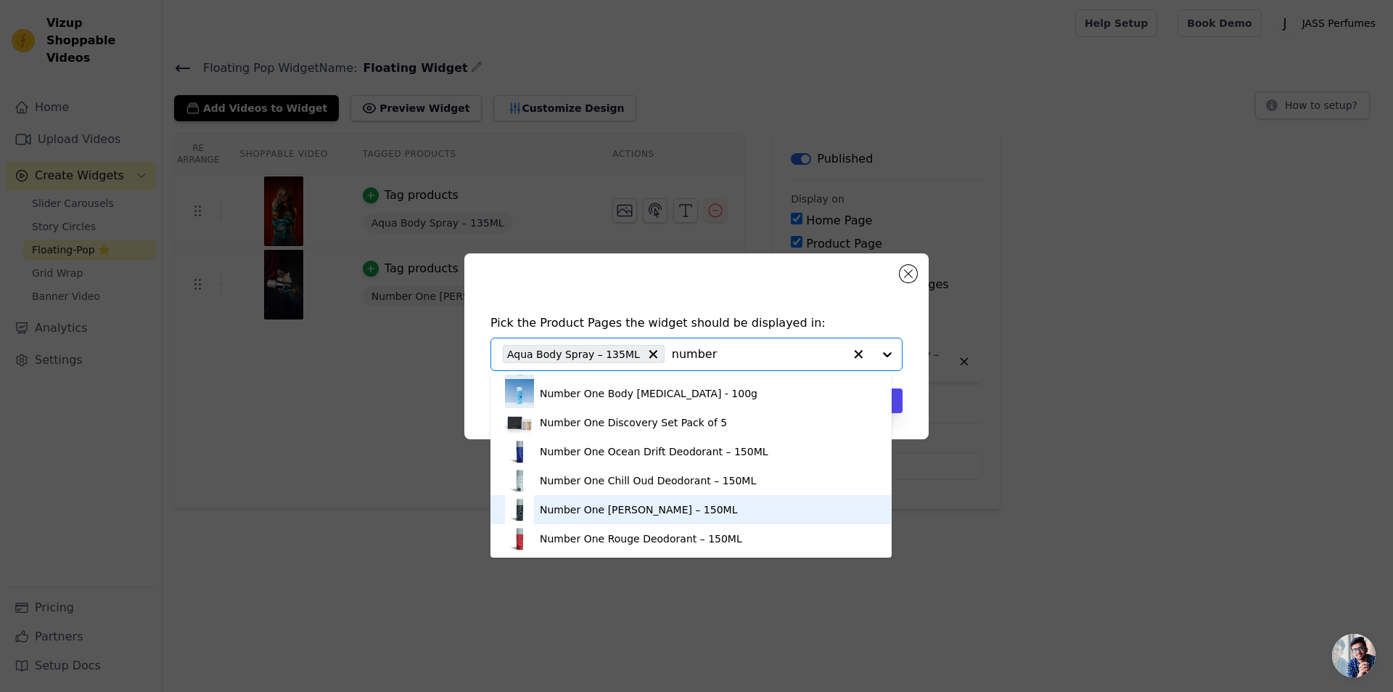
click at [635, 502] on div "Number One [PERSON_NAME] – 150ML" at bounding box center [638, 509] width 197 height 15
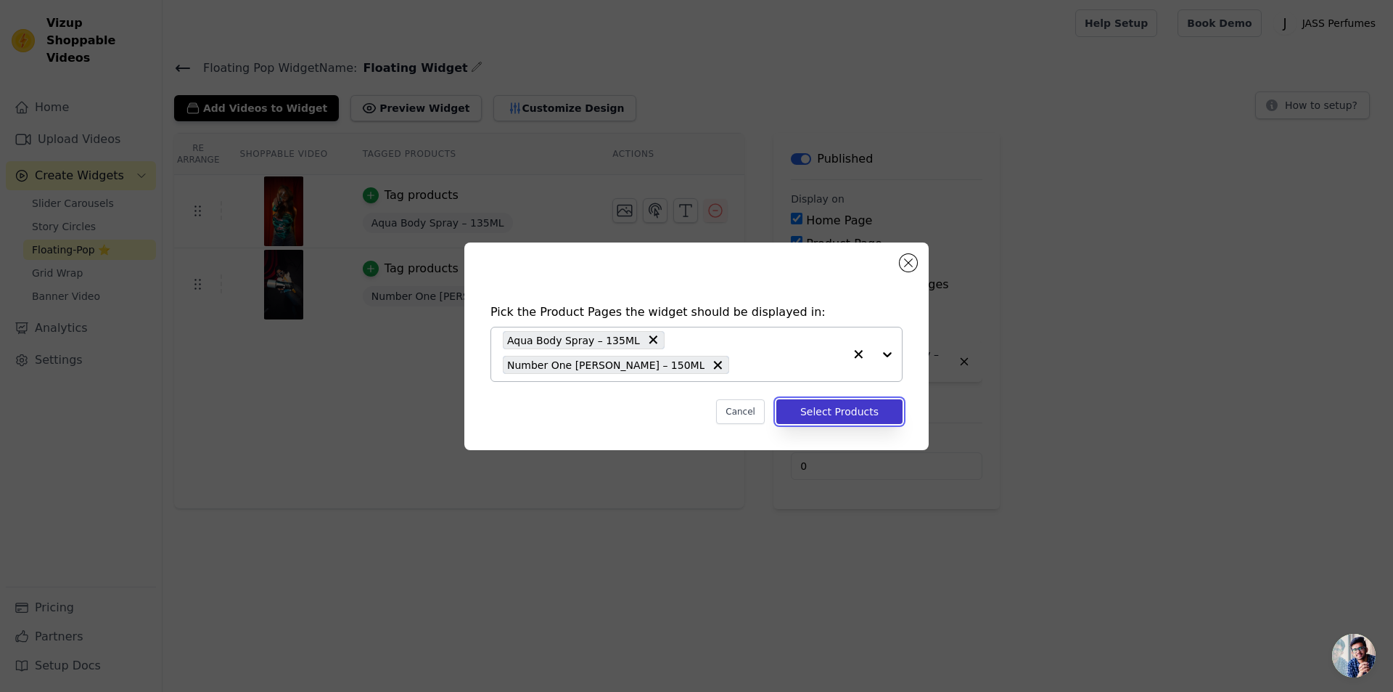
click at [858, 413] on button "Select Products" at bounding box center [840, 411] width 126 height 25
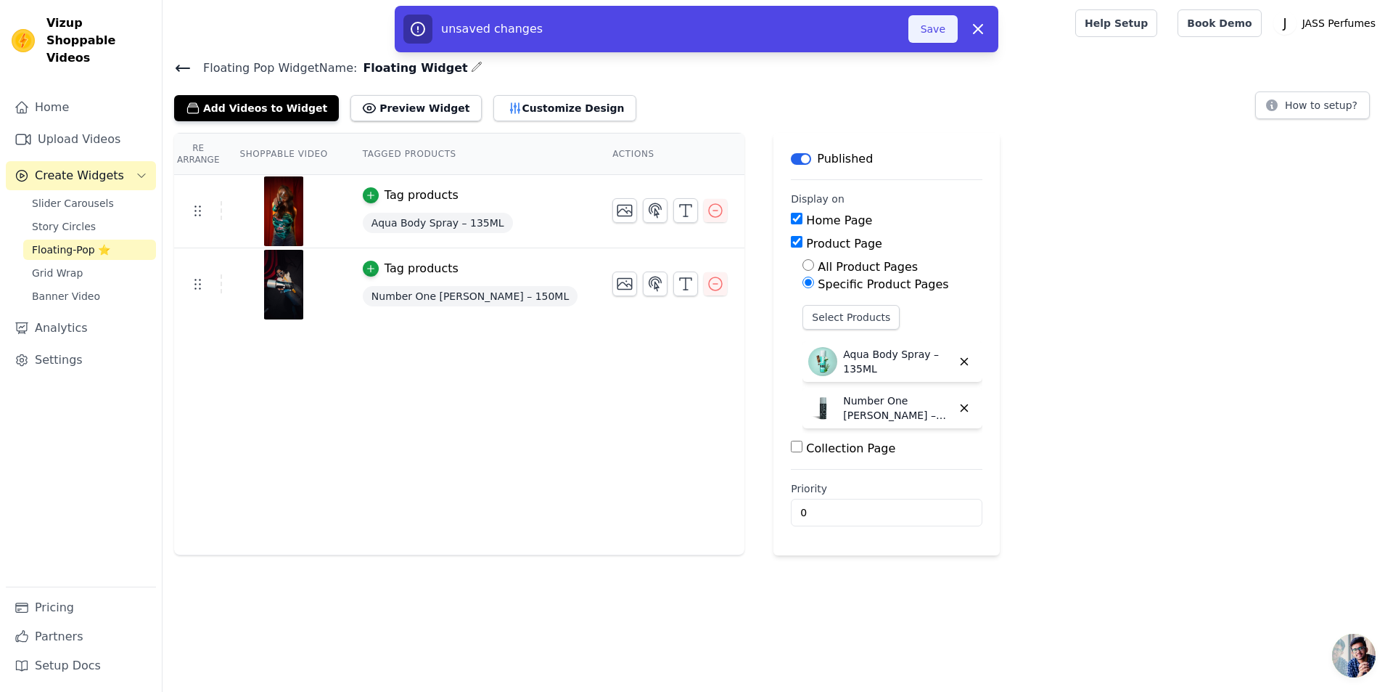
click at [927, 31] on button "Save" at bounding box center [933, 29] width 49 height 28
click at [942, 36] on button "Save" at bounding box center [933, 29] width 49 height 28
